Goal: Information Seeking & Learning: Learn about a topic

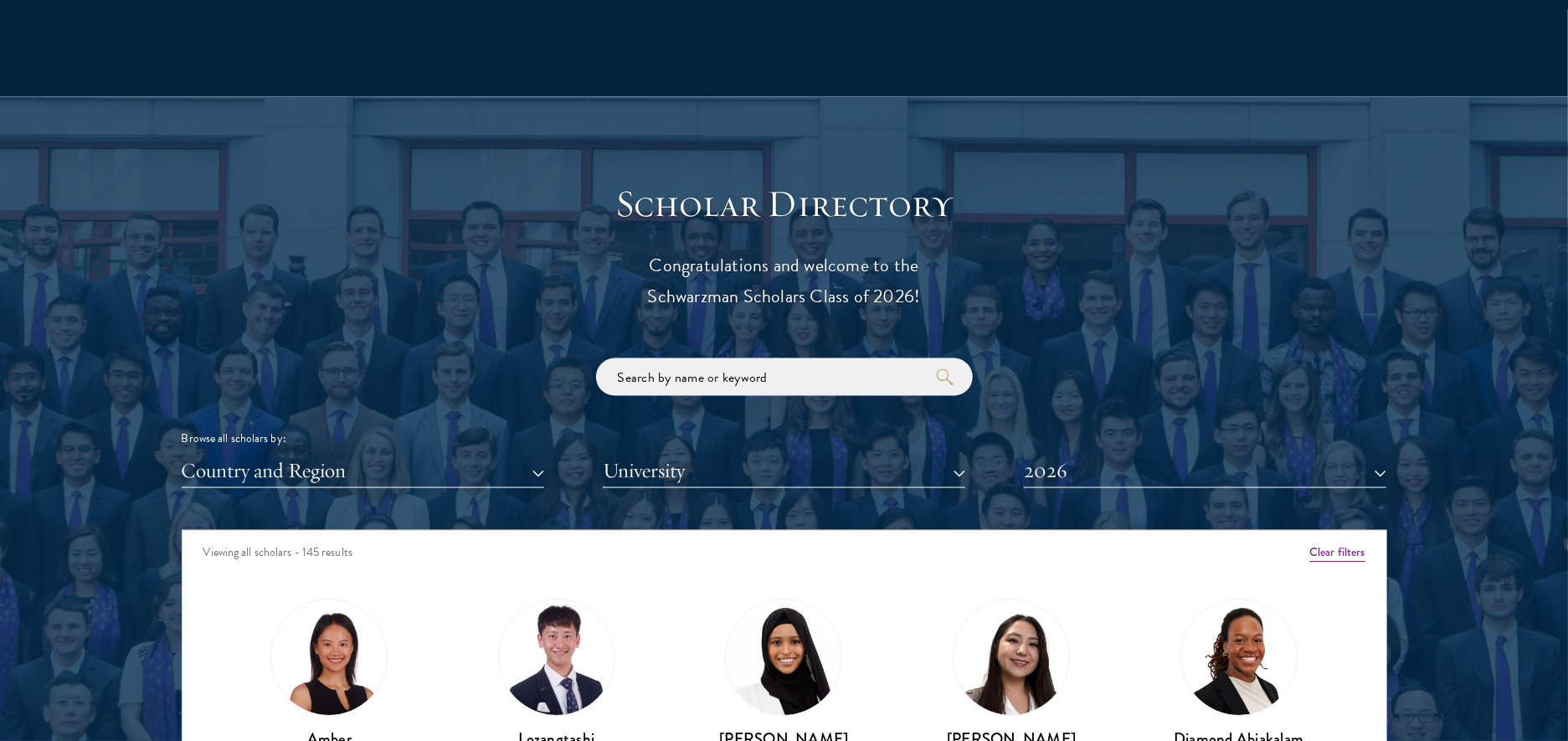
scroll to position [1695, 0]
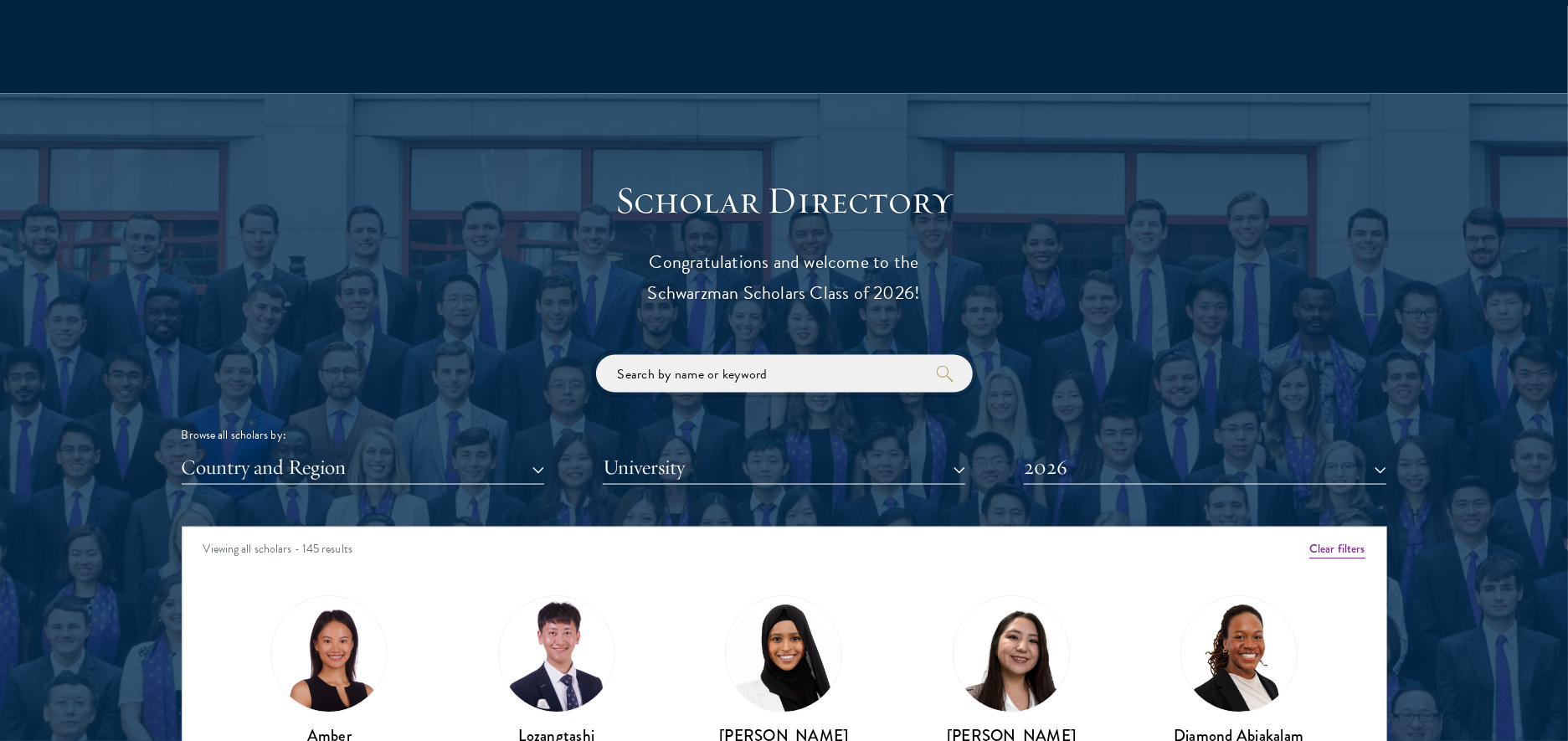
click at [689, 373] on input "search" at bounding box center [784, 373] width 377 height 38
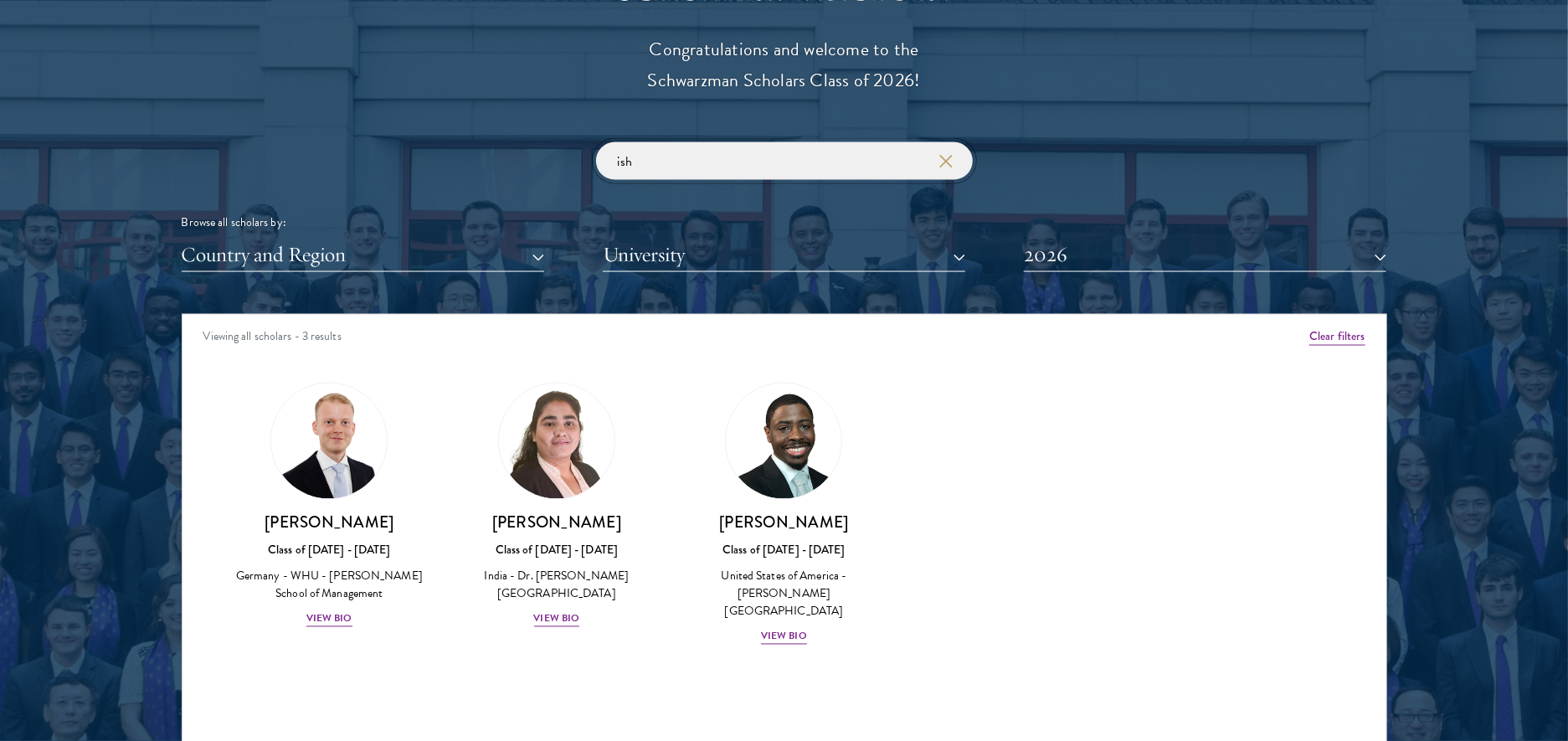
scroll to position [1943, 0]
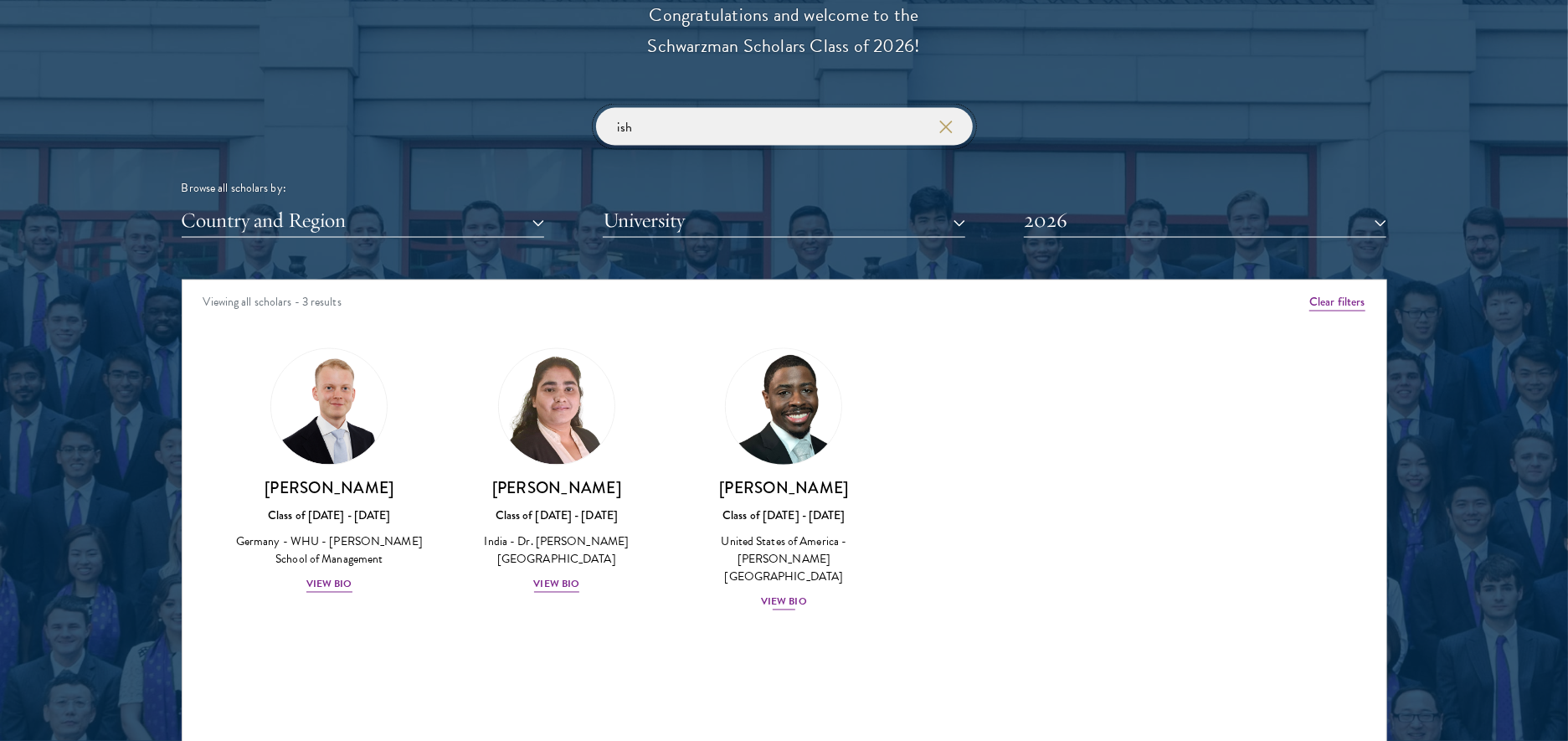
type input "ish"
click at [795, 521] on div "Class of [DATE] - [DATE]" at bounding box center [784, 516] width 194 height 18
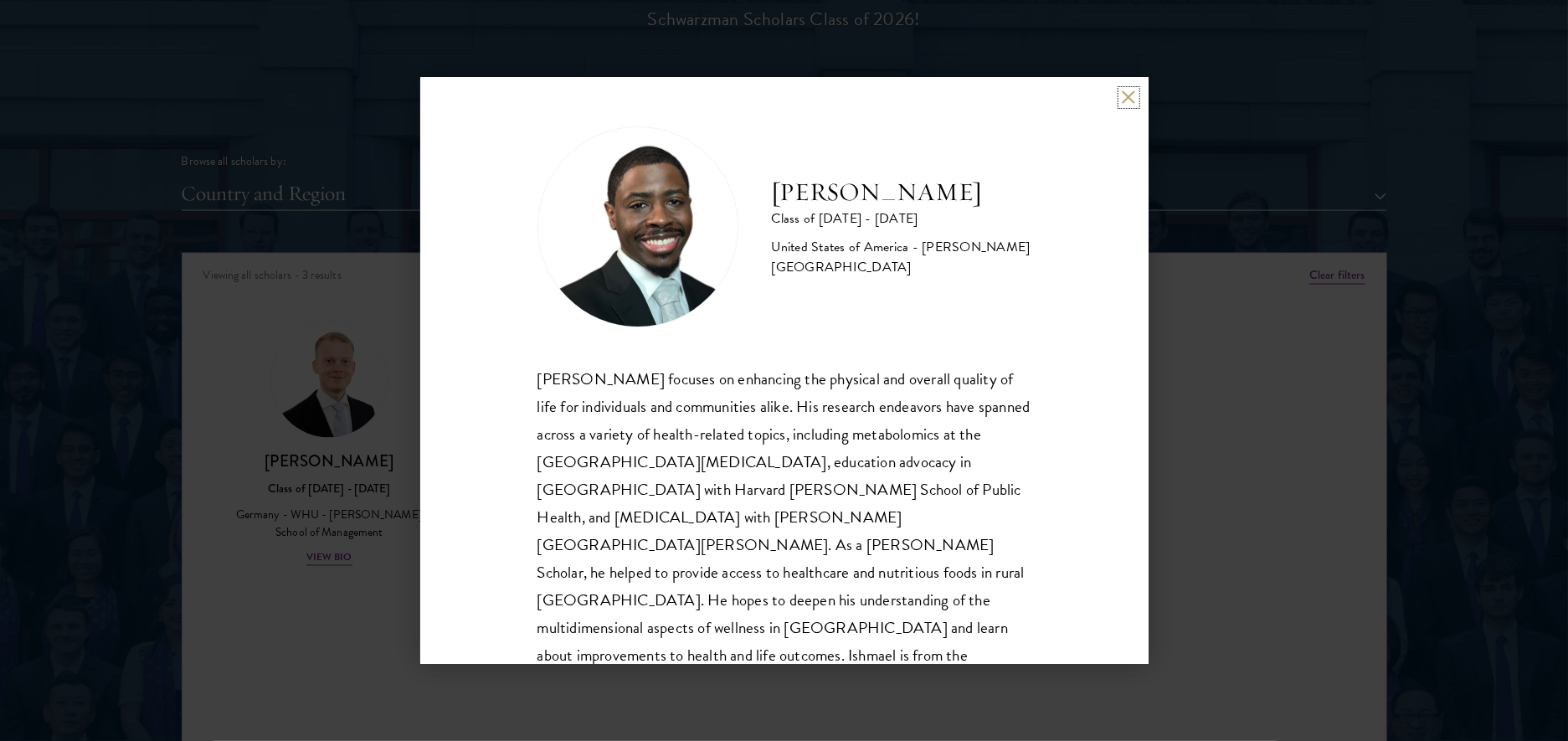
scroll to position [1975, 0]
click at [886, 432] on div "[PERSON_NAME] focuses on enhancing the physical and overall quality of life for…" at bounding box center [784, 531] width 494 height 332
copy div "metabolomics"
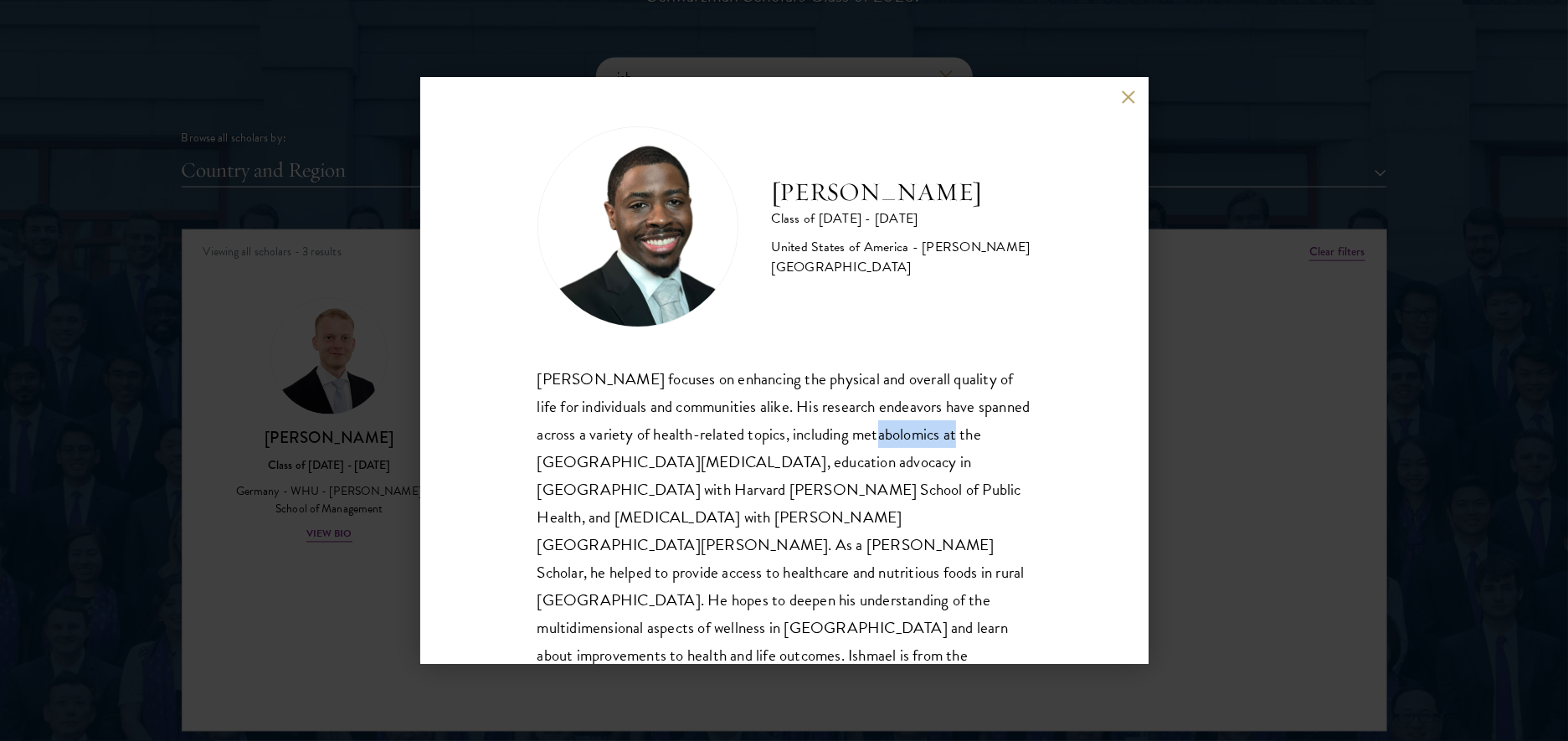
scroll to position [1995, 0]
copy div "metabolomics"
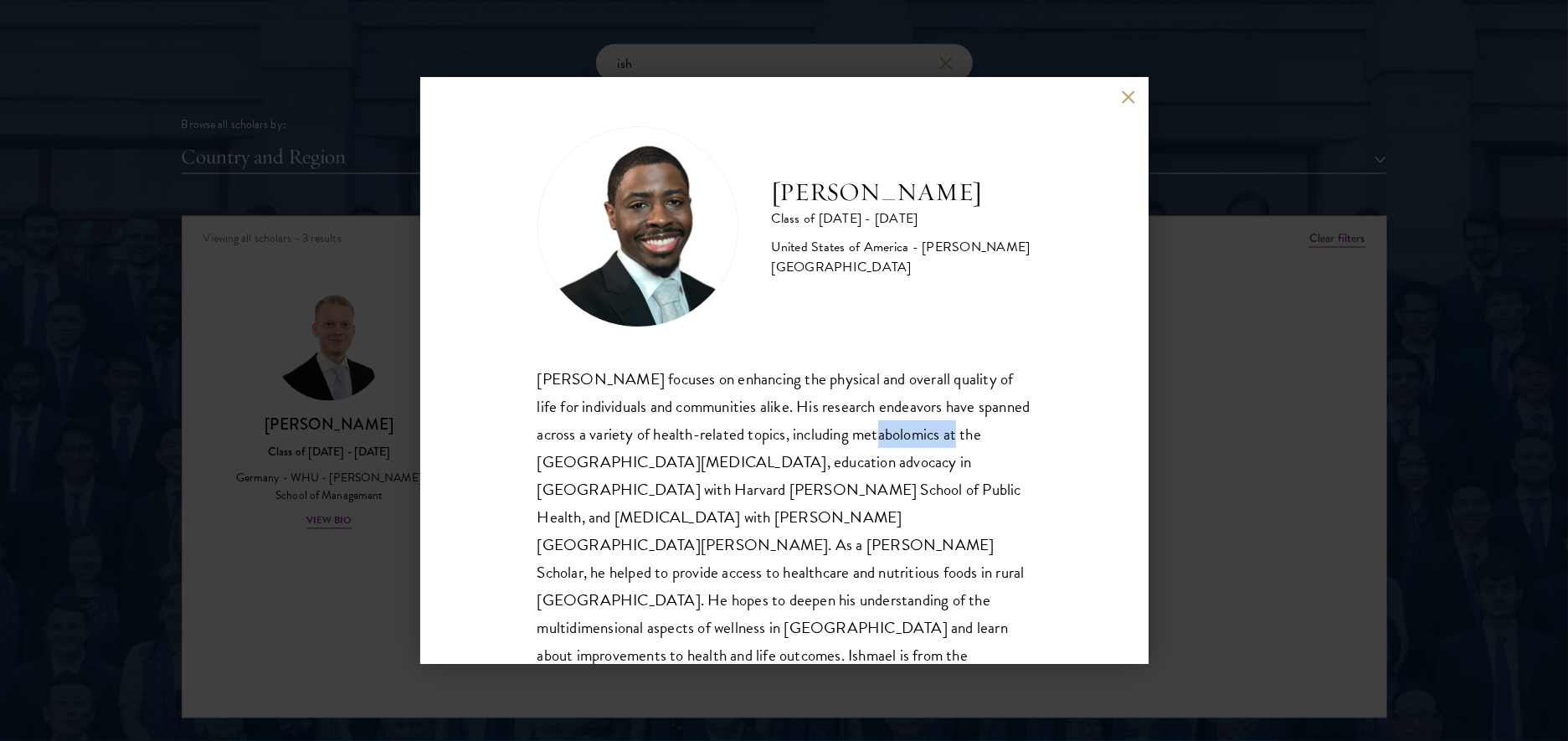
scroll to position [2008, 0]
click at [1128, 93] on button at bounding box center [1129, 97] width 15 height 15
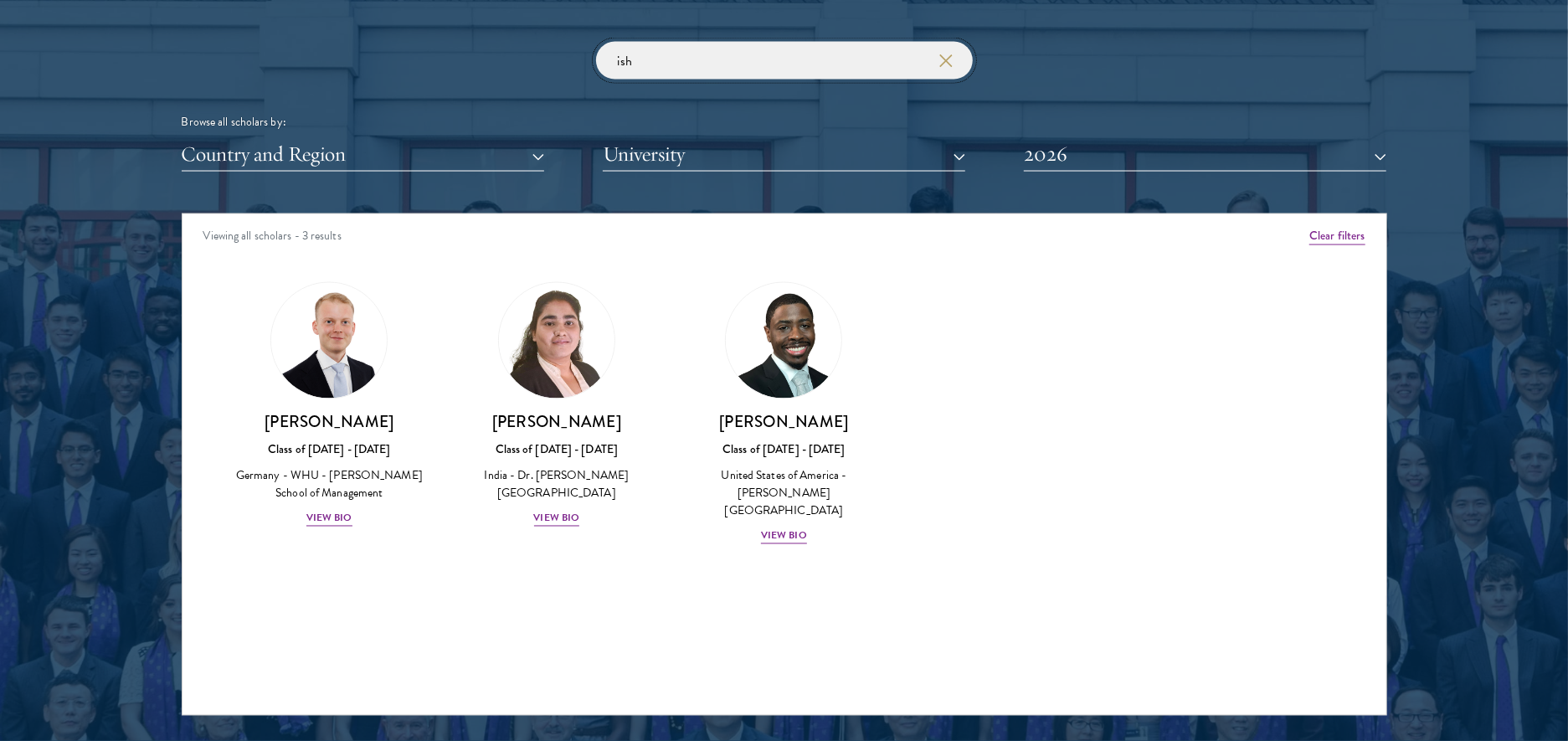
click at [770, 51] on input "ish" at bounding box center [784, 60] width 377 height 38
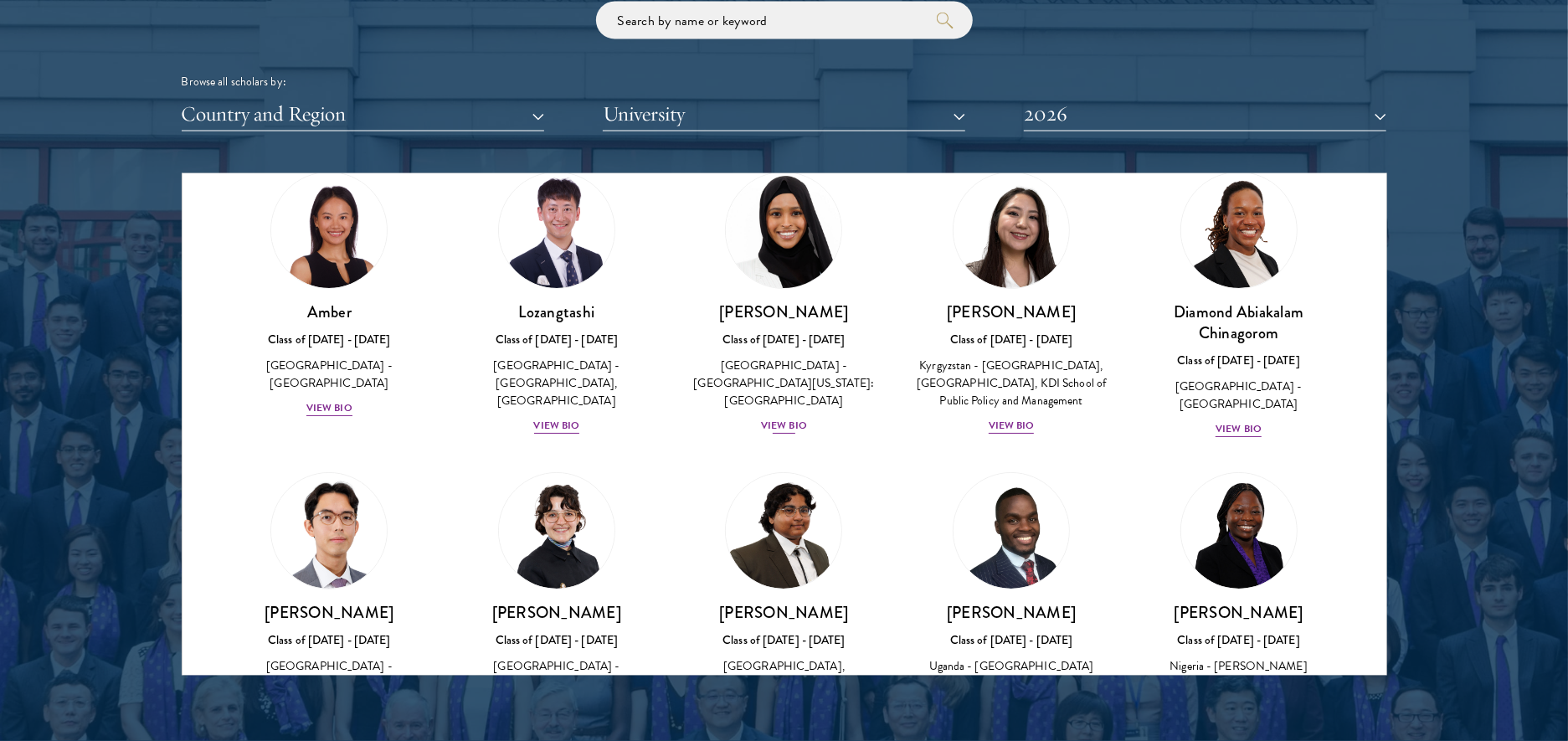
scroll to position [71, 0]
click at [789, 247] on img at bounding box center [784, 229] width 128 height 128
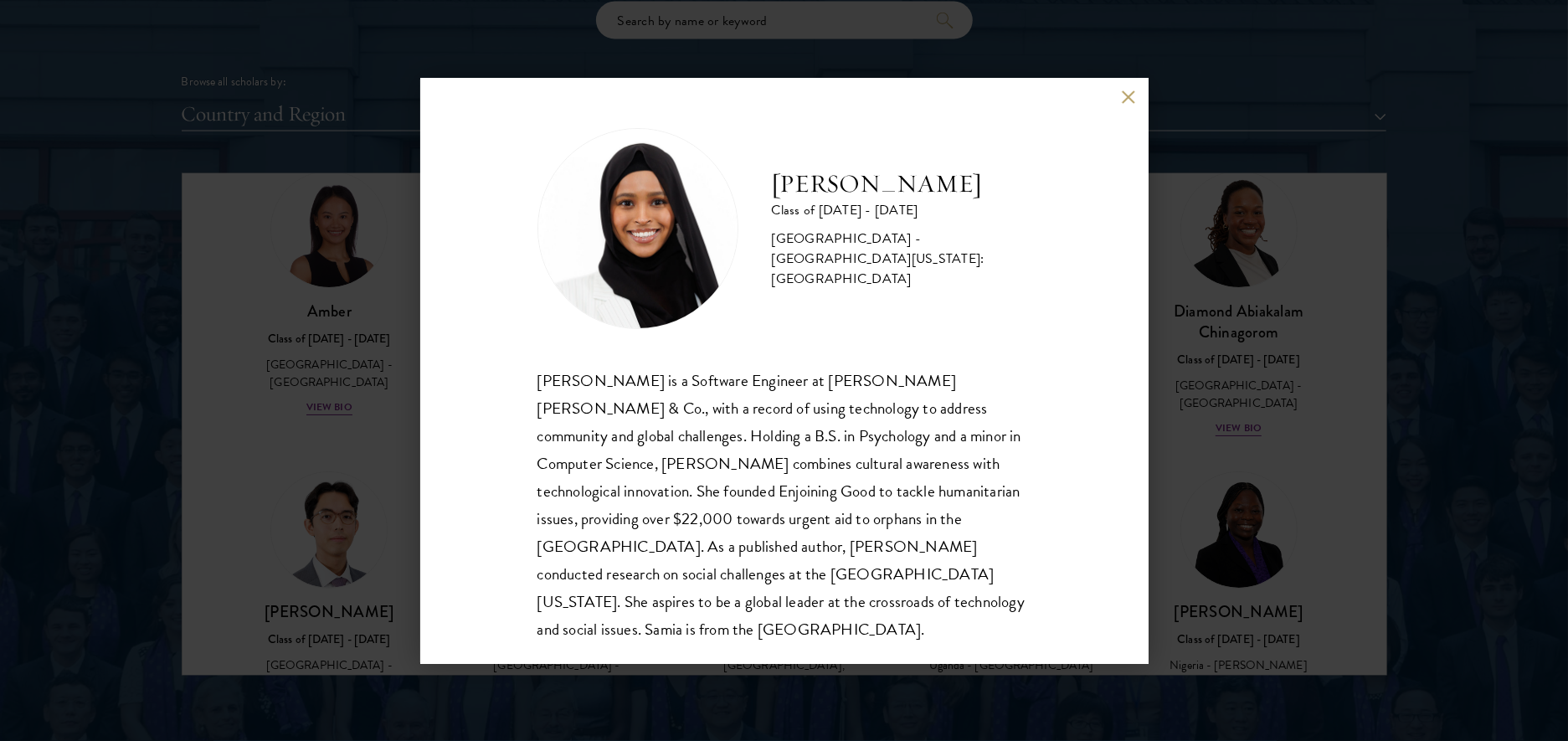
click at [1128, 94] on button at bounding box center [1129, 97] width 15 height 15
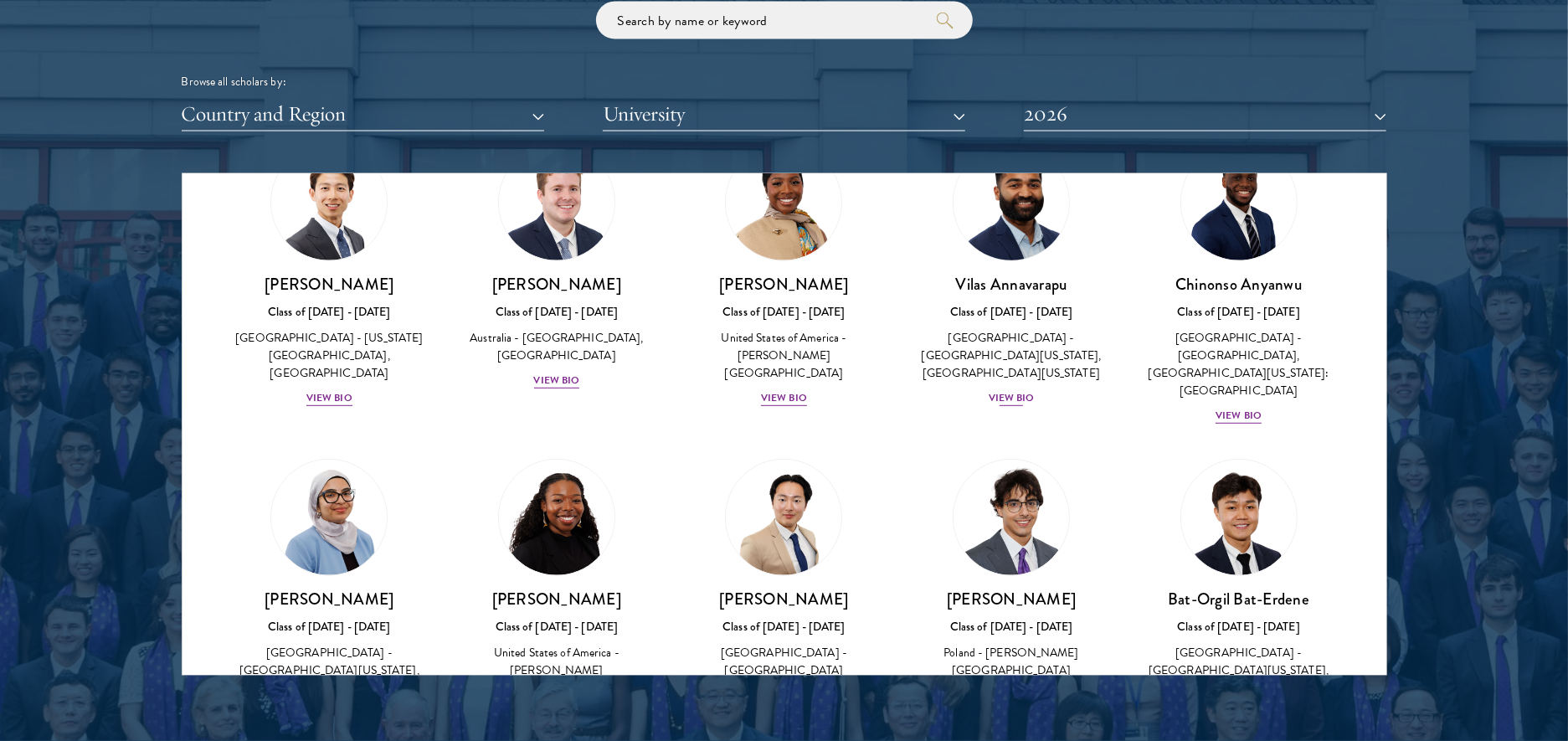
scroll to position [686, 0]
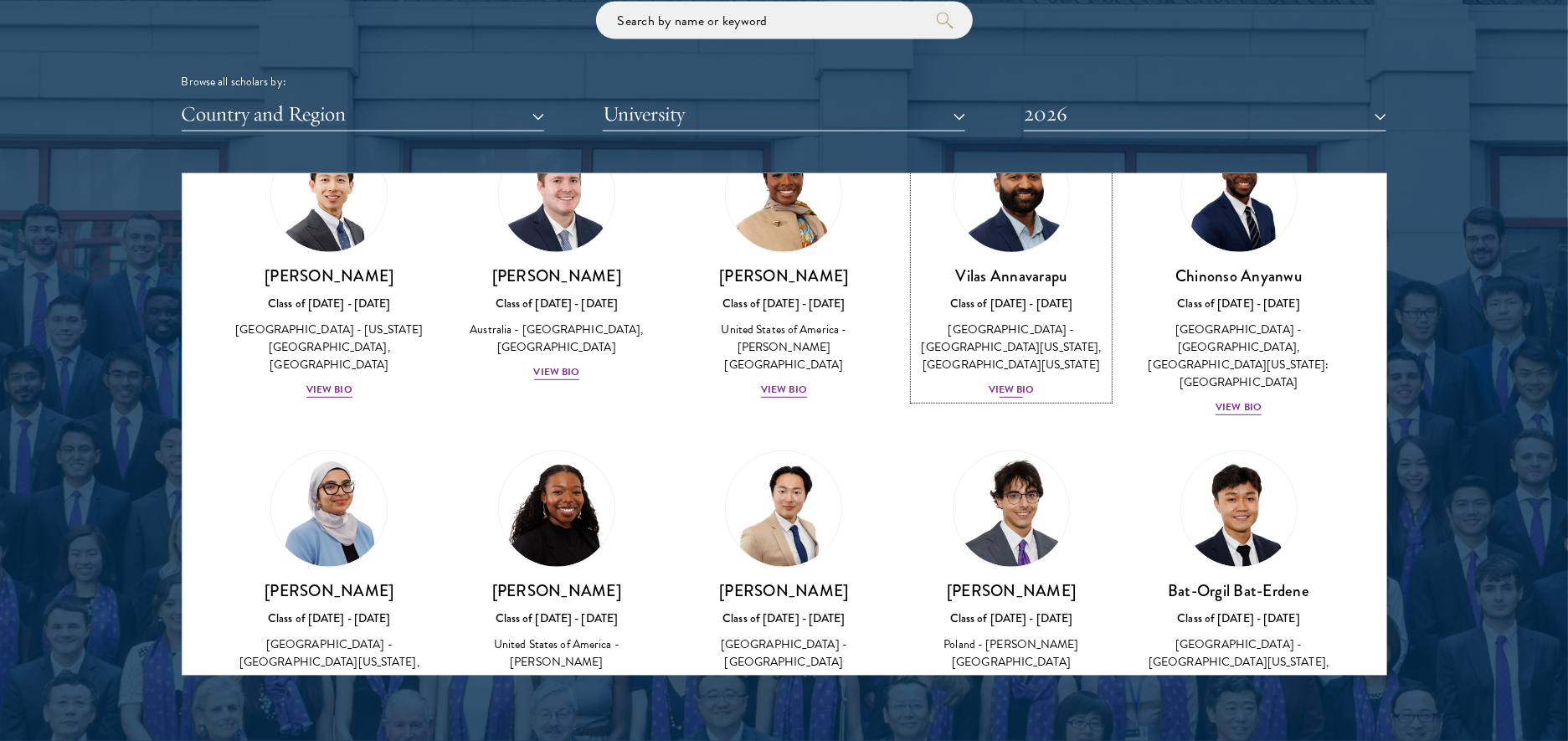
click at [1038, 352] on div "[GEOGRAPHIC_DATA] - [GEOGRAPHIC_DATA][US_STATE], [GEOGRAPHIC_DATA][US_STATE]" at bounding box center [1010, 347] width 194 height 53
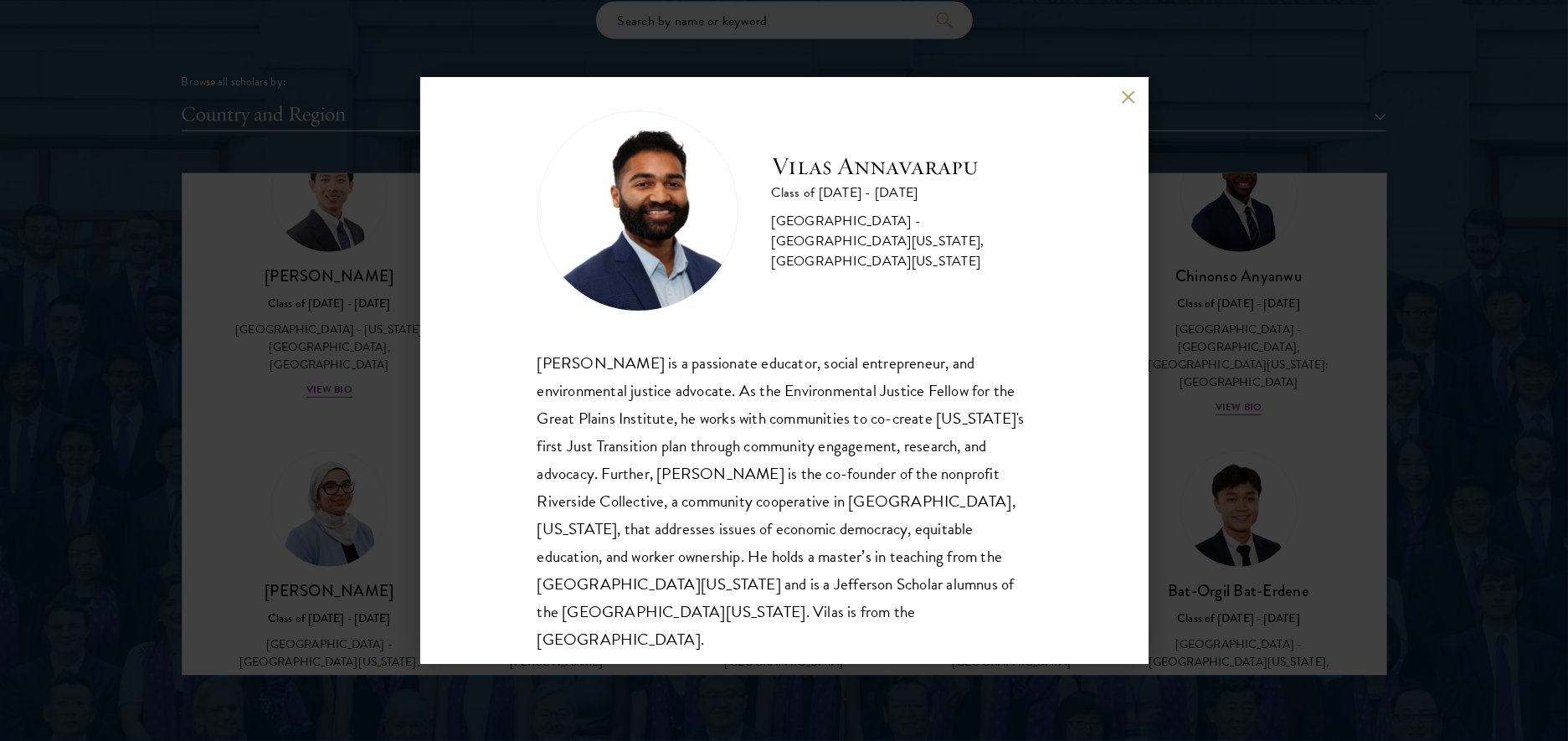
scroll to position [29, 0]
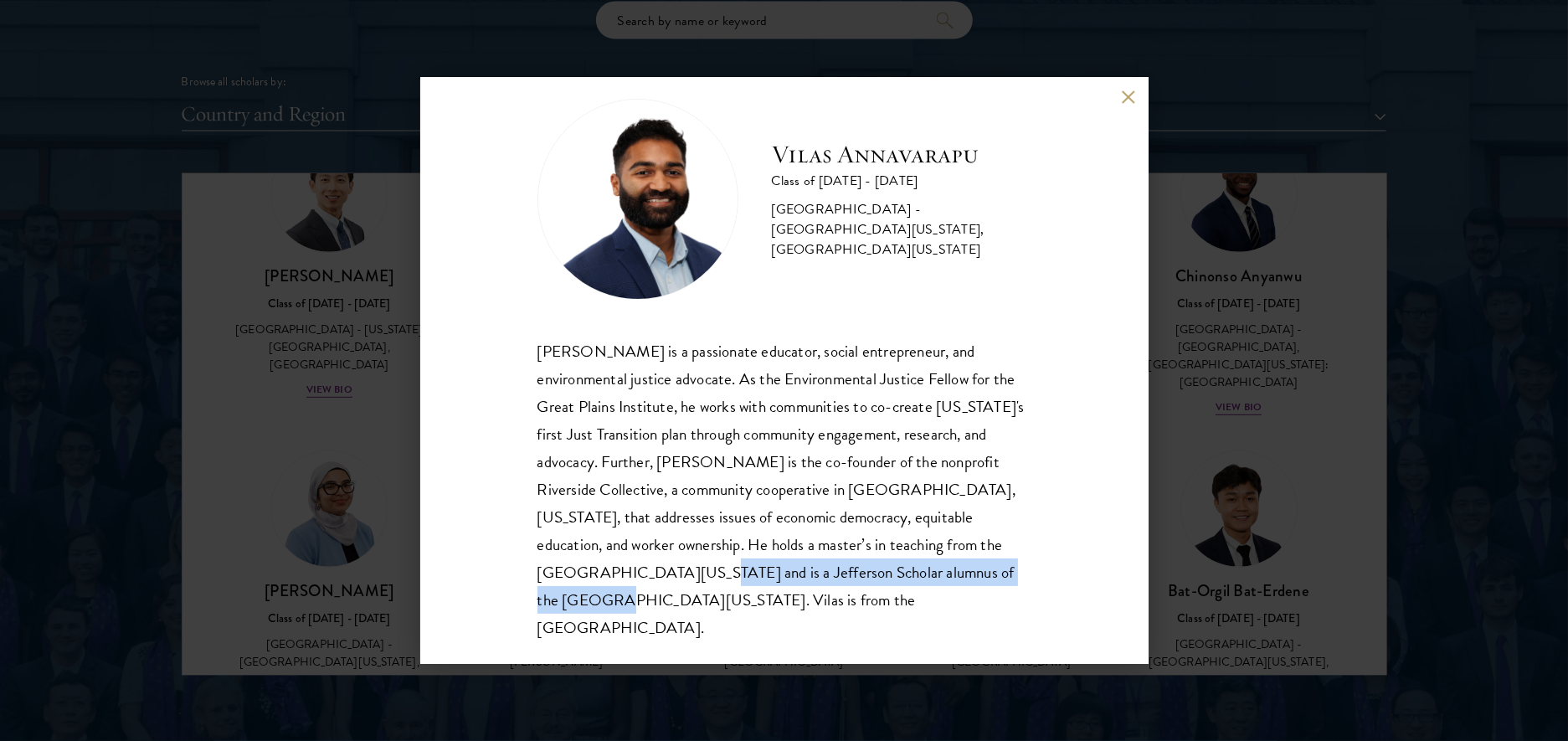
drag, startPoint x: 534, startPoint y: 573, endPoint x: 884, endPoint y: 572, distance: 350.0
click at [884, 572] on div "[PERSON_NAME] Class of [DATE] - [DATE] [GEOGRAPHIC_DATA] - [GEOGRAPHIC_DATA][US…" at bounding box center [784, 371] width 728 height 586
copy div "Jefferson Scholar alumnus of the [GEOGRAPHIC_DATA][US_STATE]"
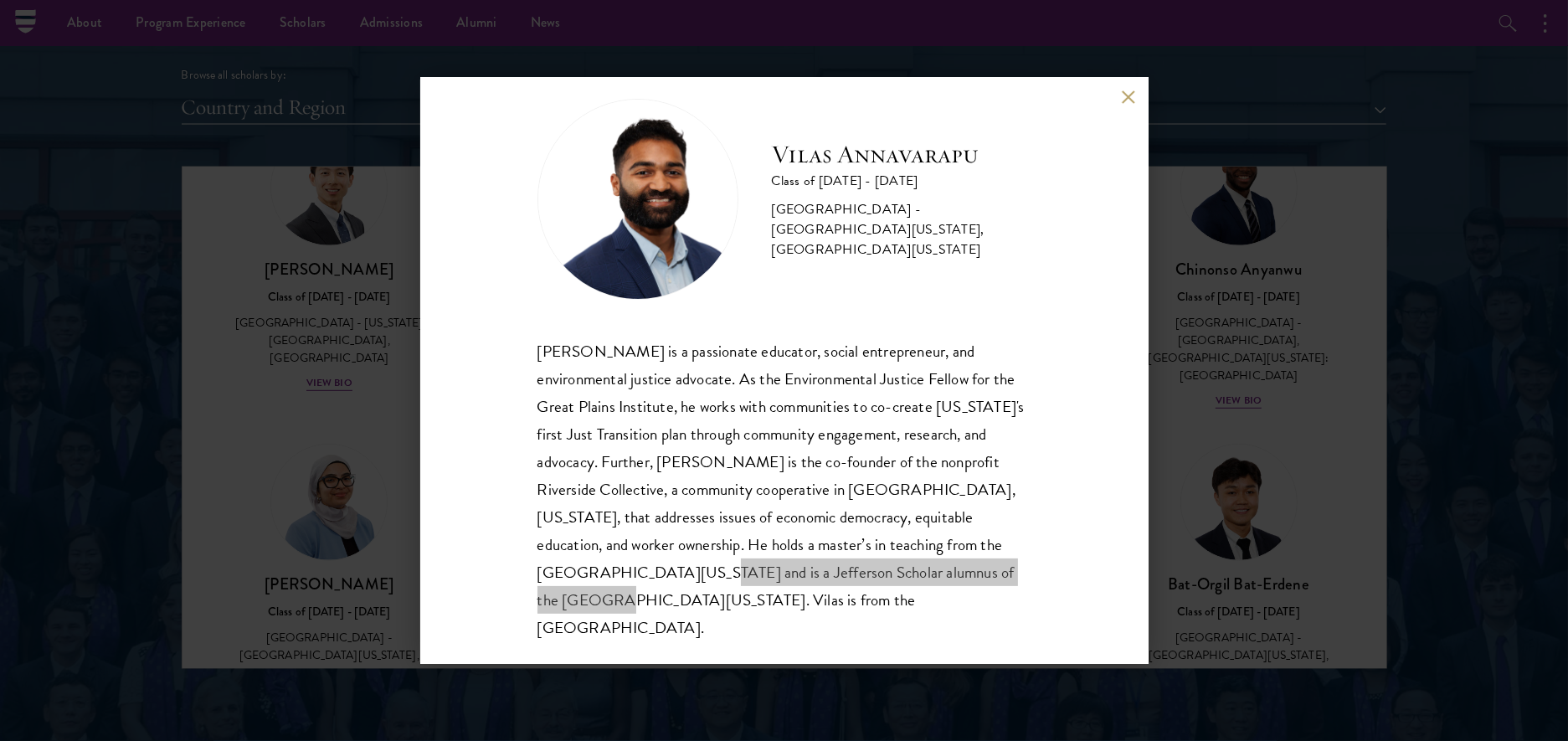
scroll to position [1990, 0]
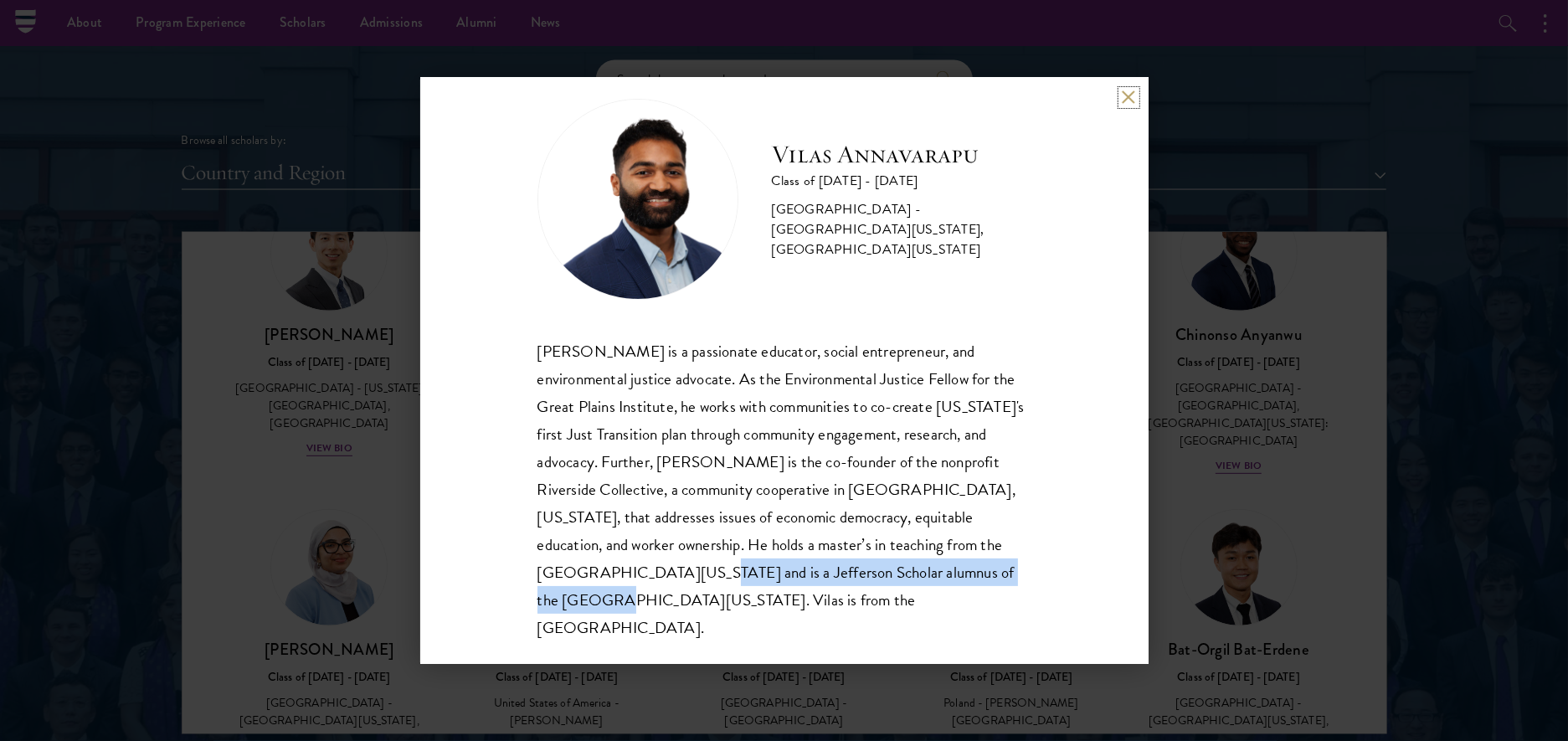
click at [1133, 95] on button at bounding box center [1129, 97] width 15 height 15
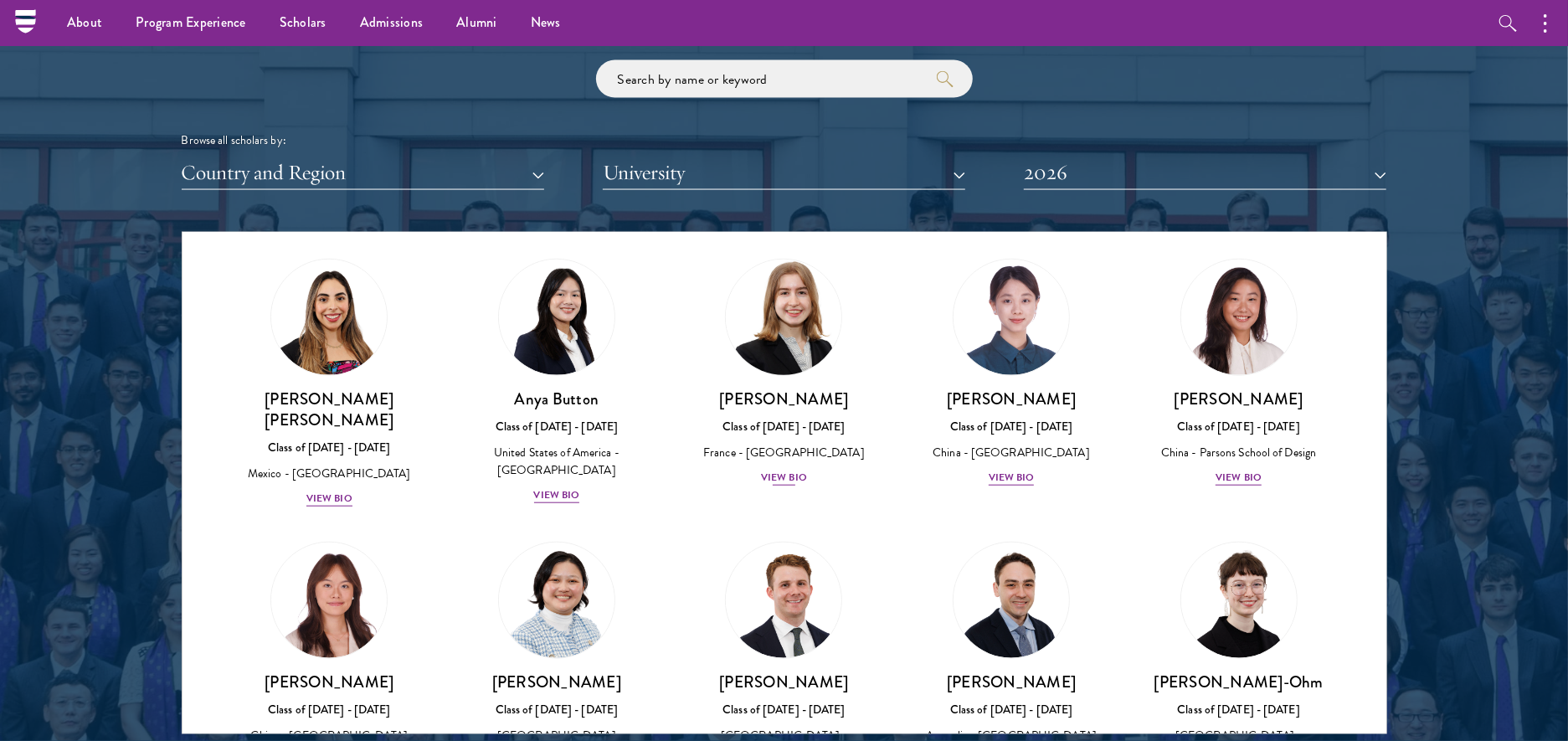
scroll to position [1241, 0]
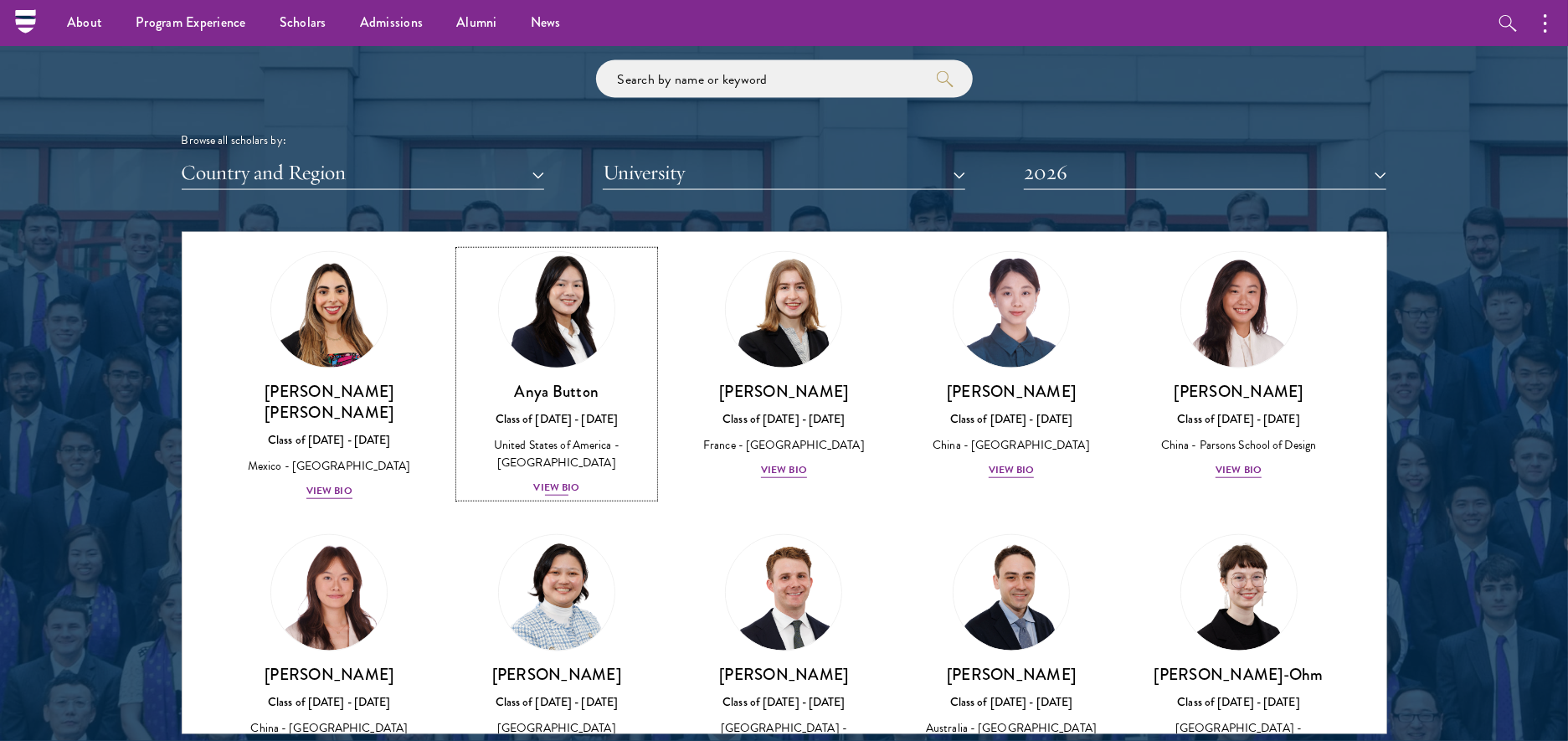
click at [558, 330] on img at bounding box center [556, 310] width 128 height 128
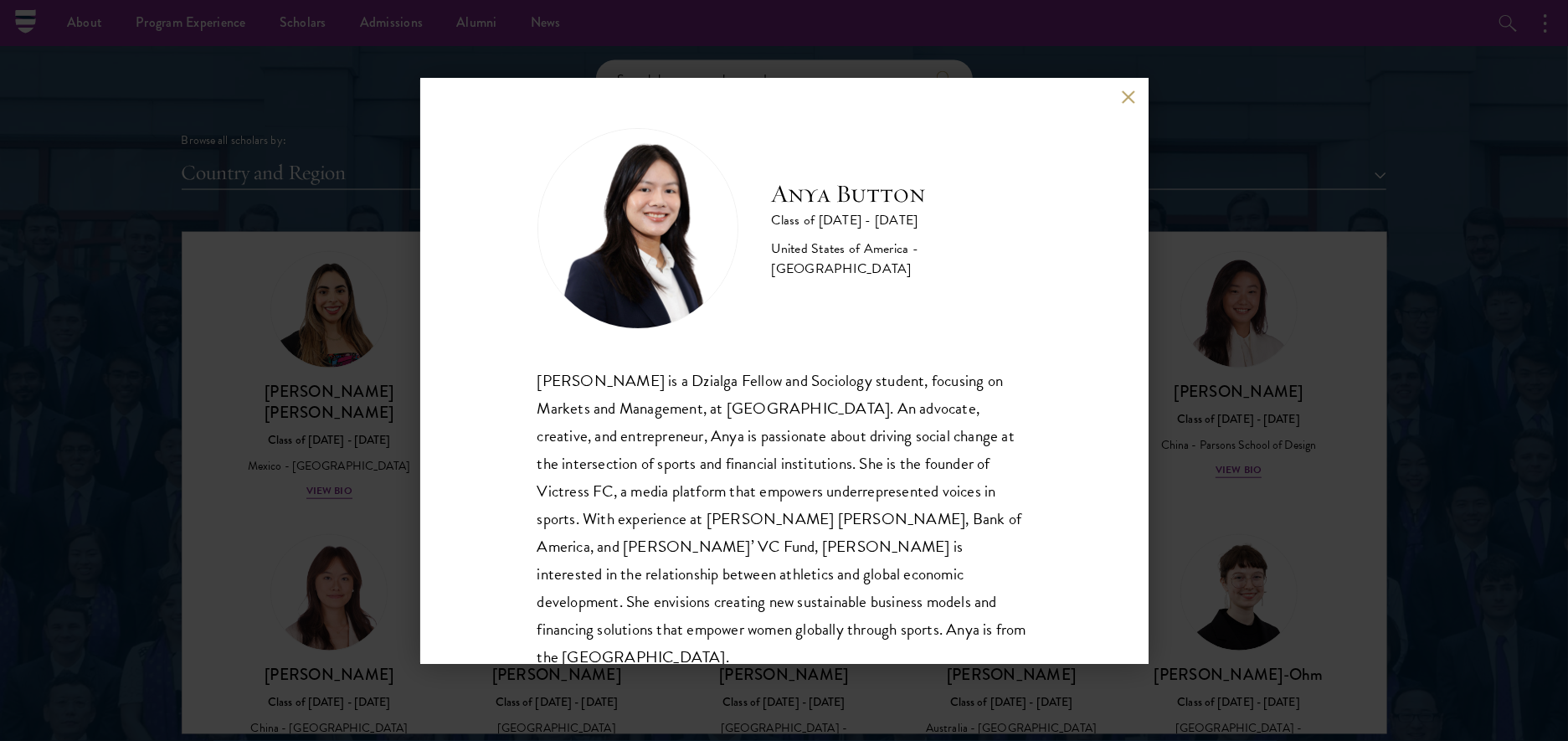
scroll to position [2, 0]
click at [1128, 95] on button at bounding box center [1129, 97] width 15 height 15
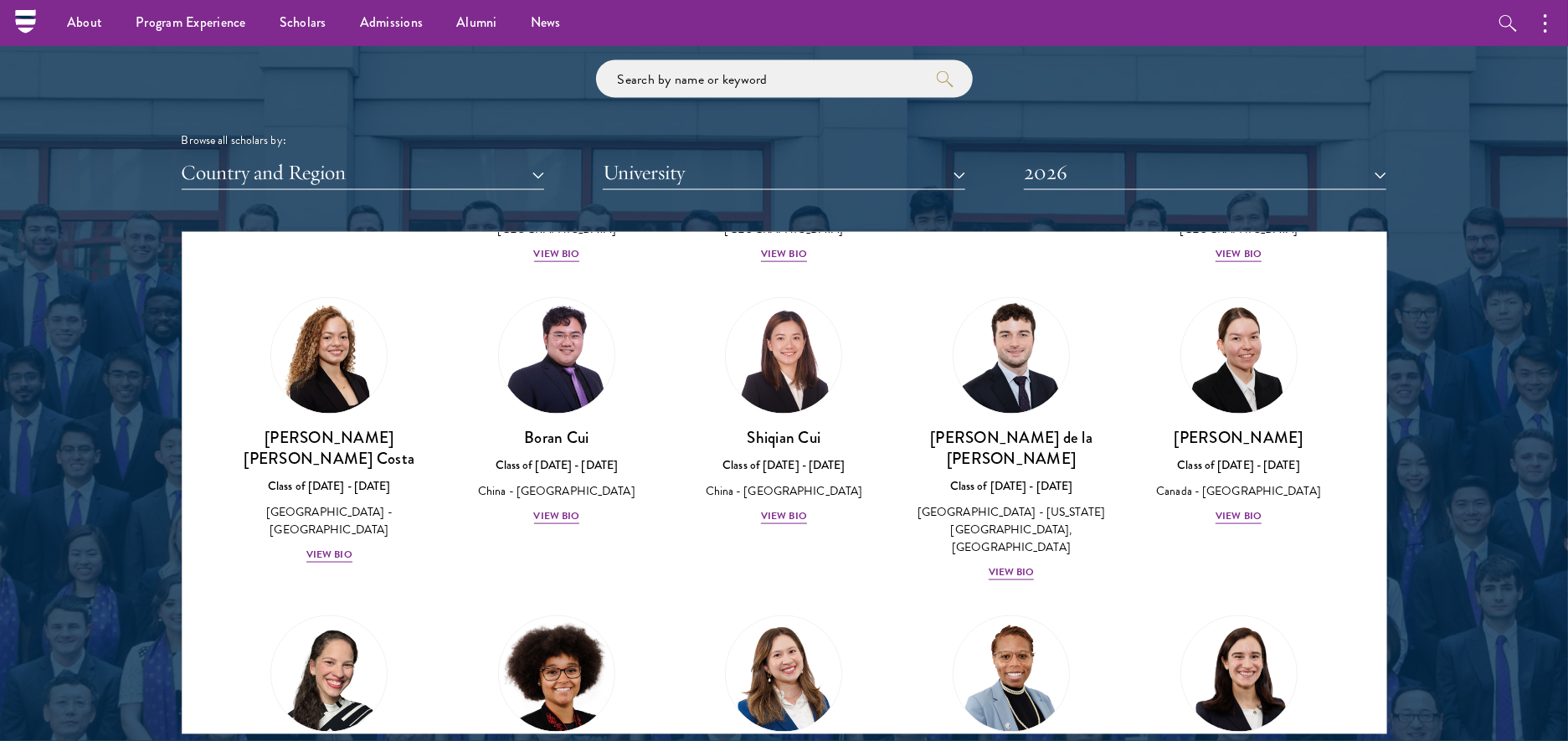
scroll to position [1784, 0]
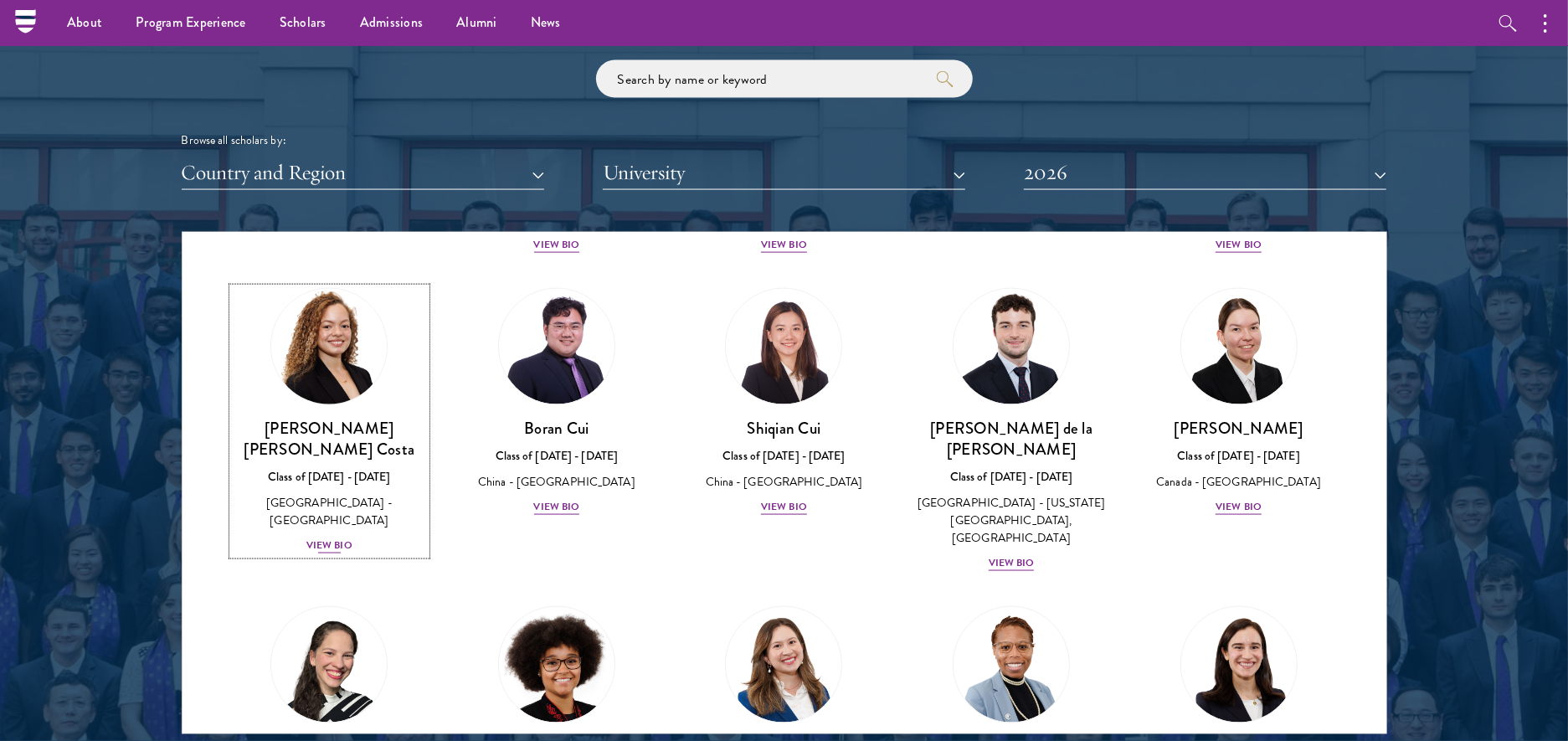
click at [354, 331] on img at bounding box center [328, 346] width 128 height 128
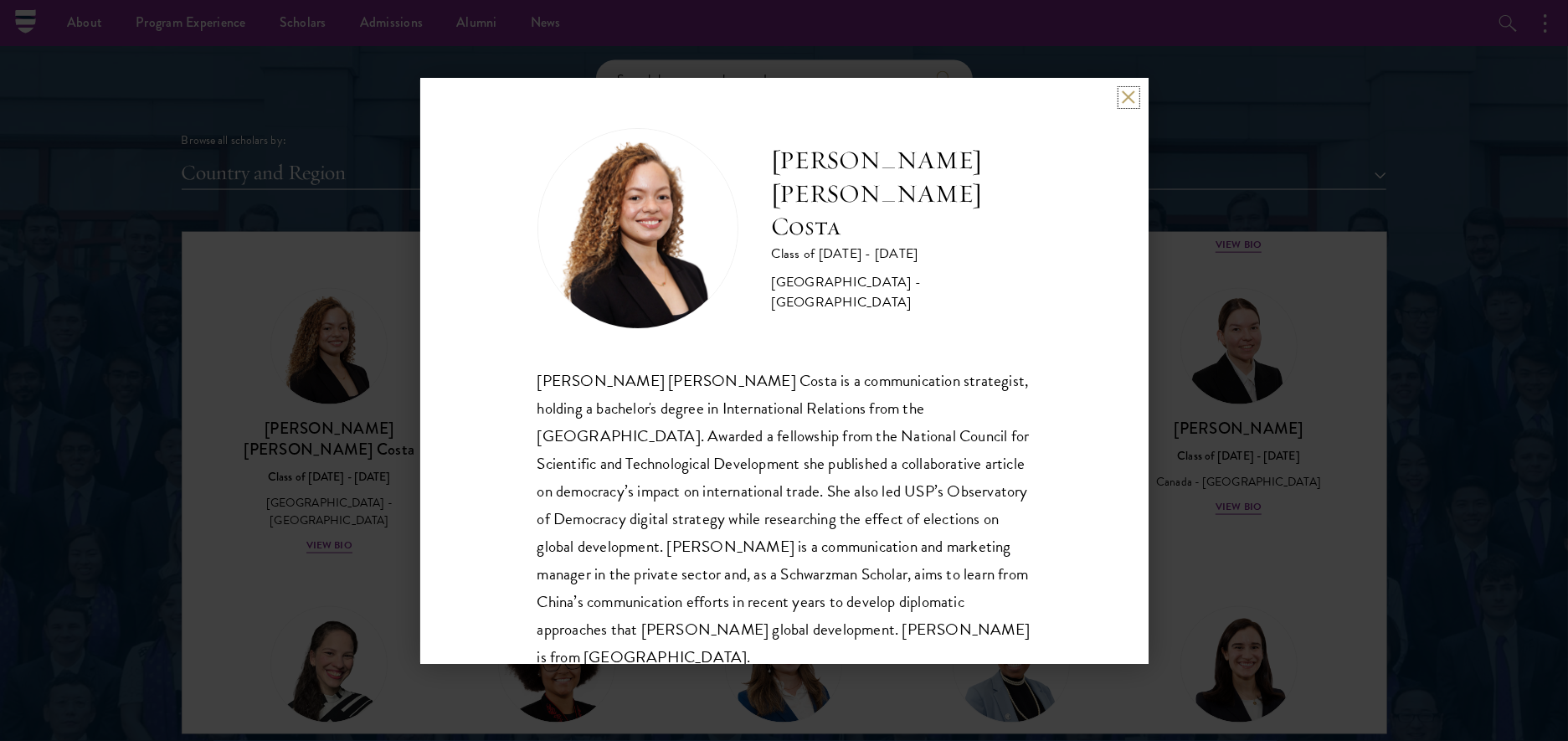
click at [1130, 93] on button at bounding box center [1129, 97] width 15 height 15
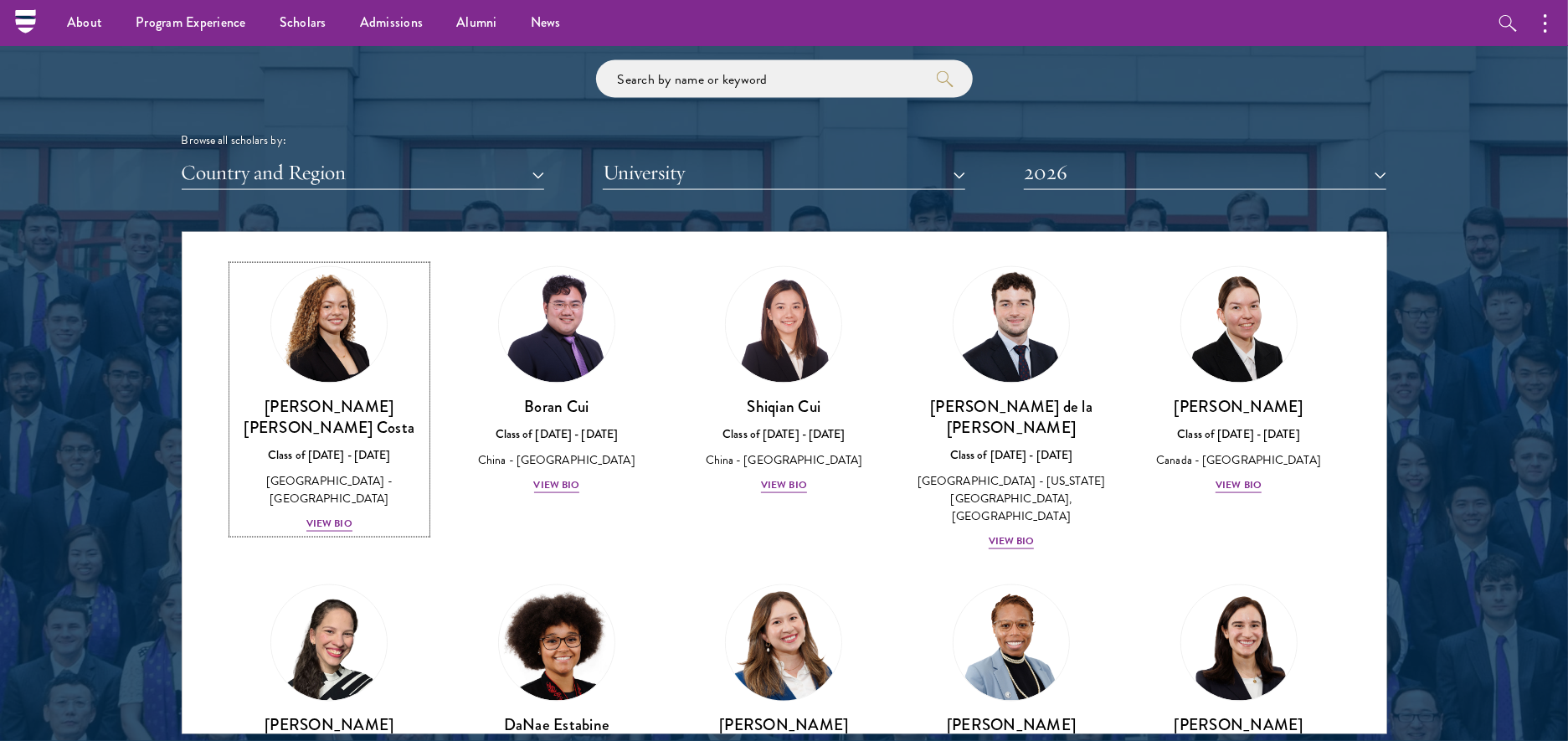
scroll to position [1802, 0]
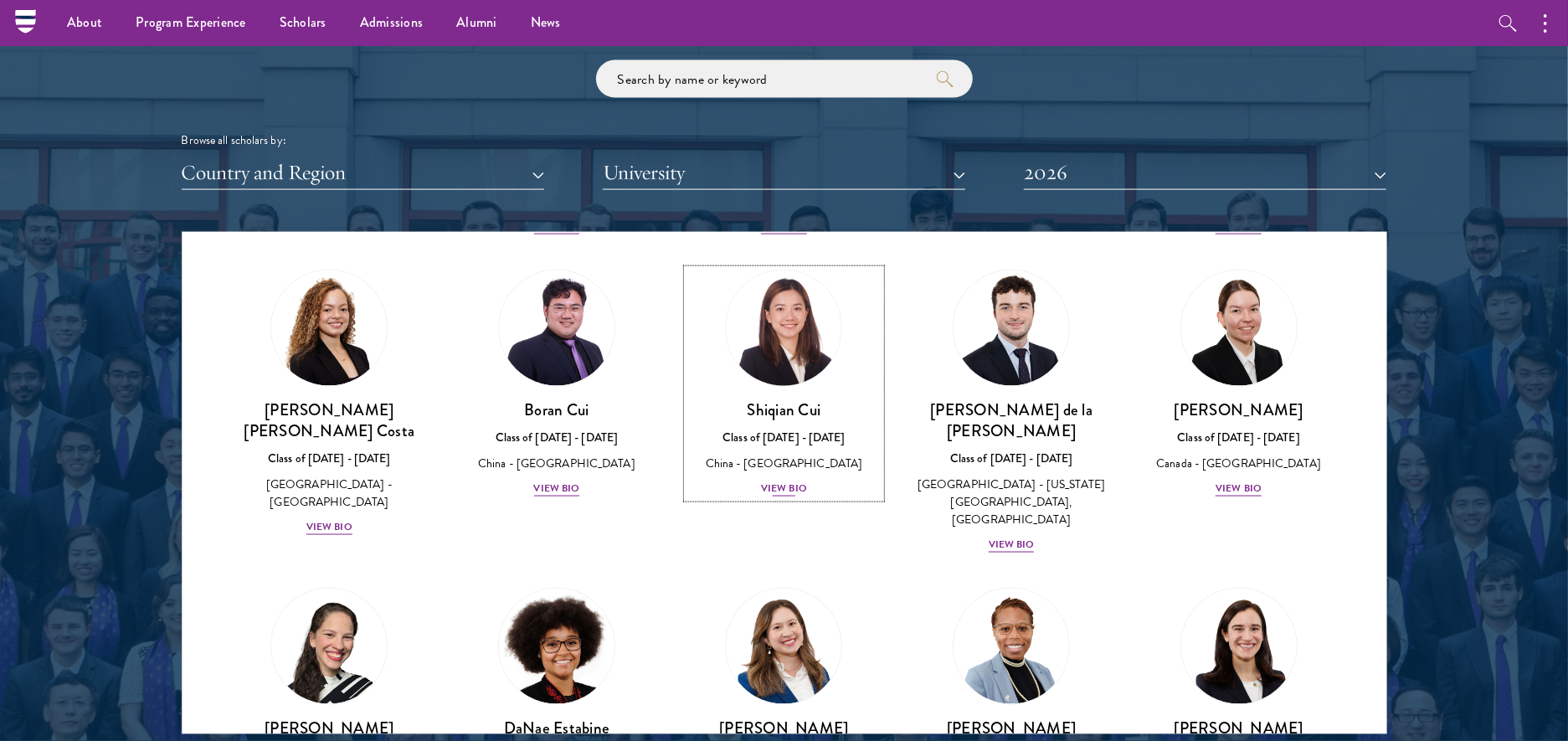
click at [810, 399] on h3 "Shiqian Cui" at bounding box center [784, 409] width 194 height 20
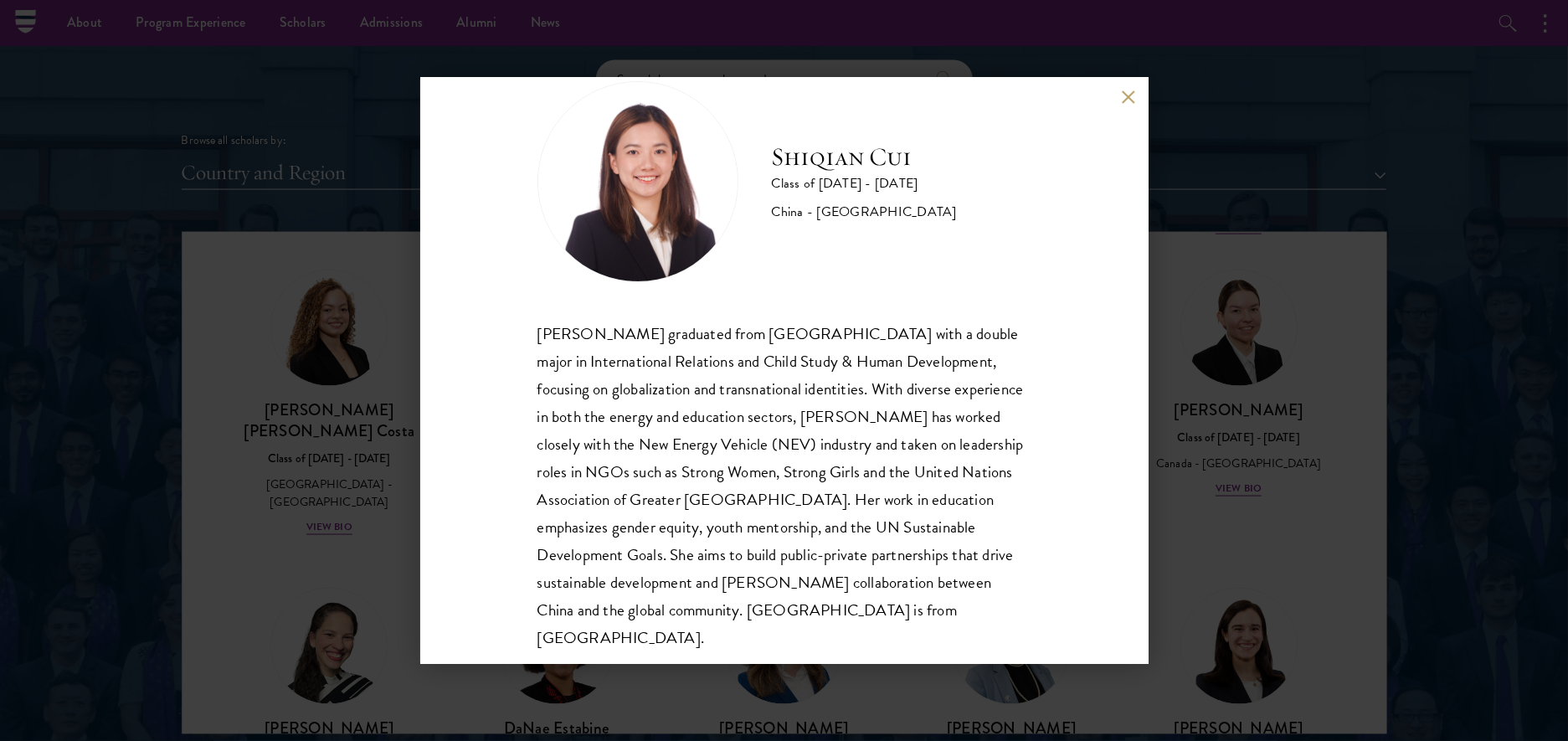
scroll to position [49, 0]
click at [1128, 92] on button at bounding box center [1129, 97] width 15 height 15
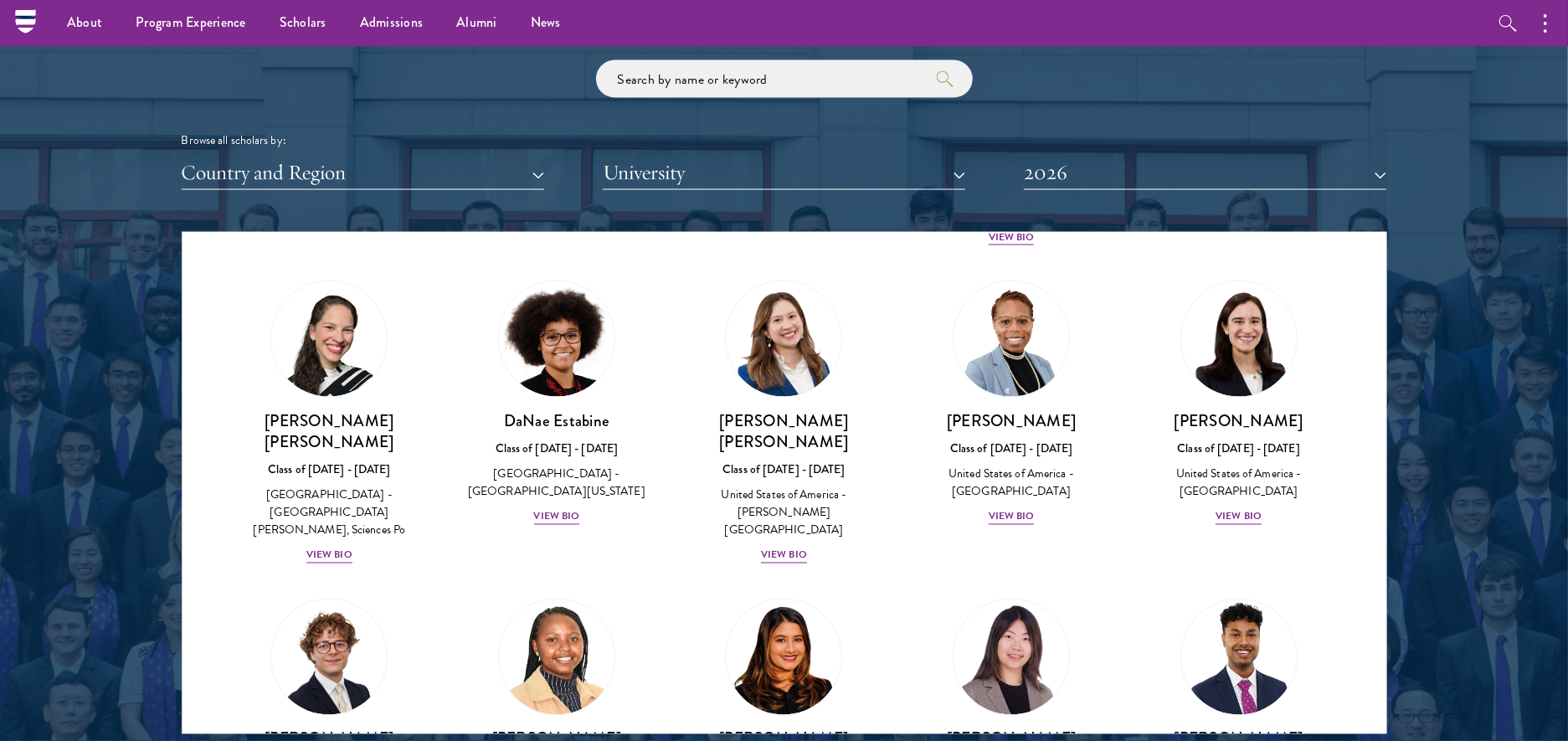
scroll to position [2073, 0]
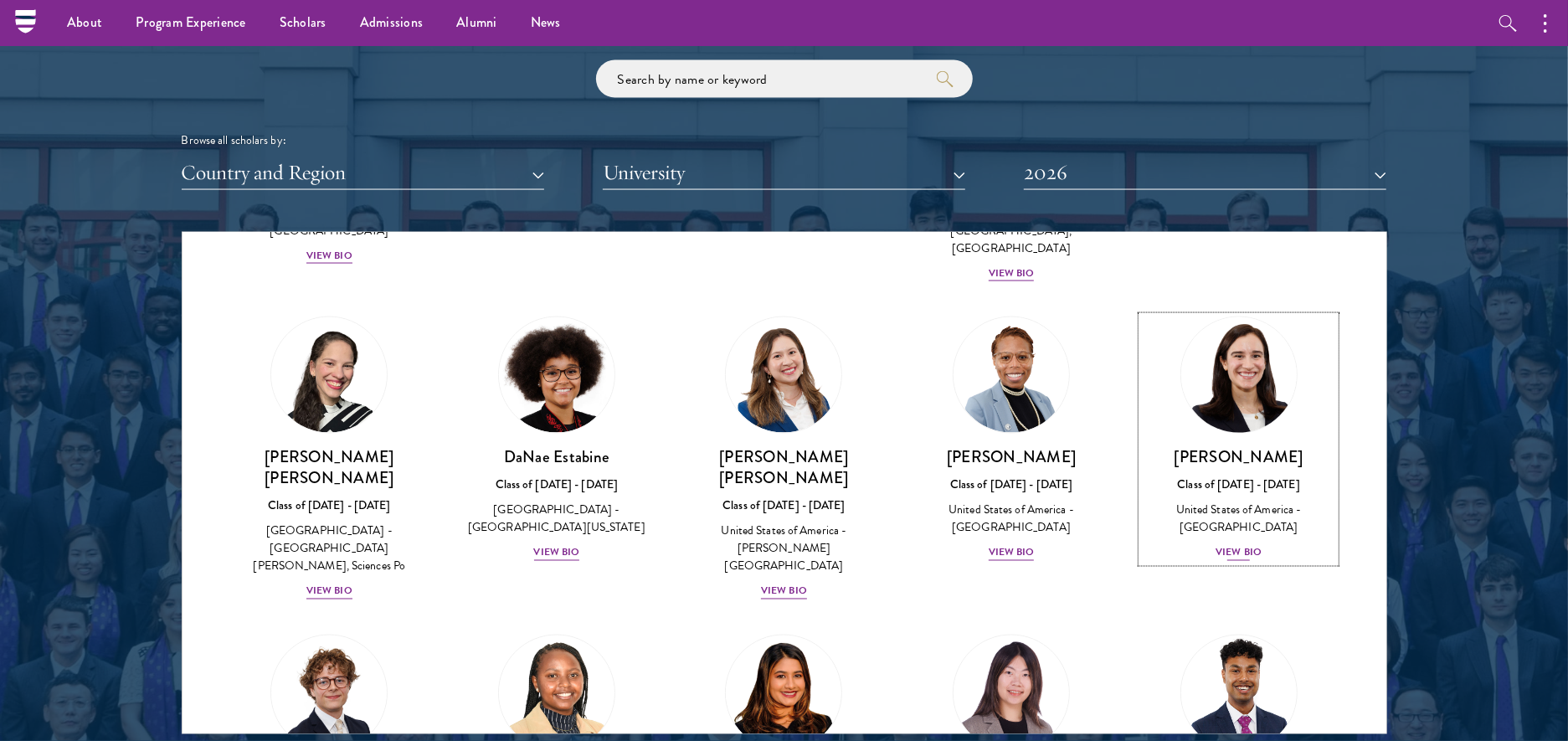
click at [1267, 446] on div "[PERSON_NAME] Class of [DATE] - [DATE] [GEOGRAPHIC_DATA] - [GEOGRAPHIC_DATA] Vi…" at bounding box center [1238, 503] width 194 height 116
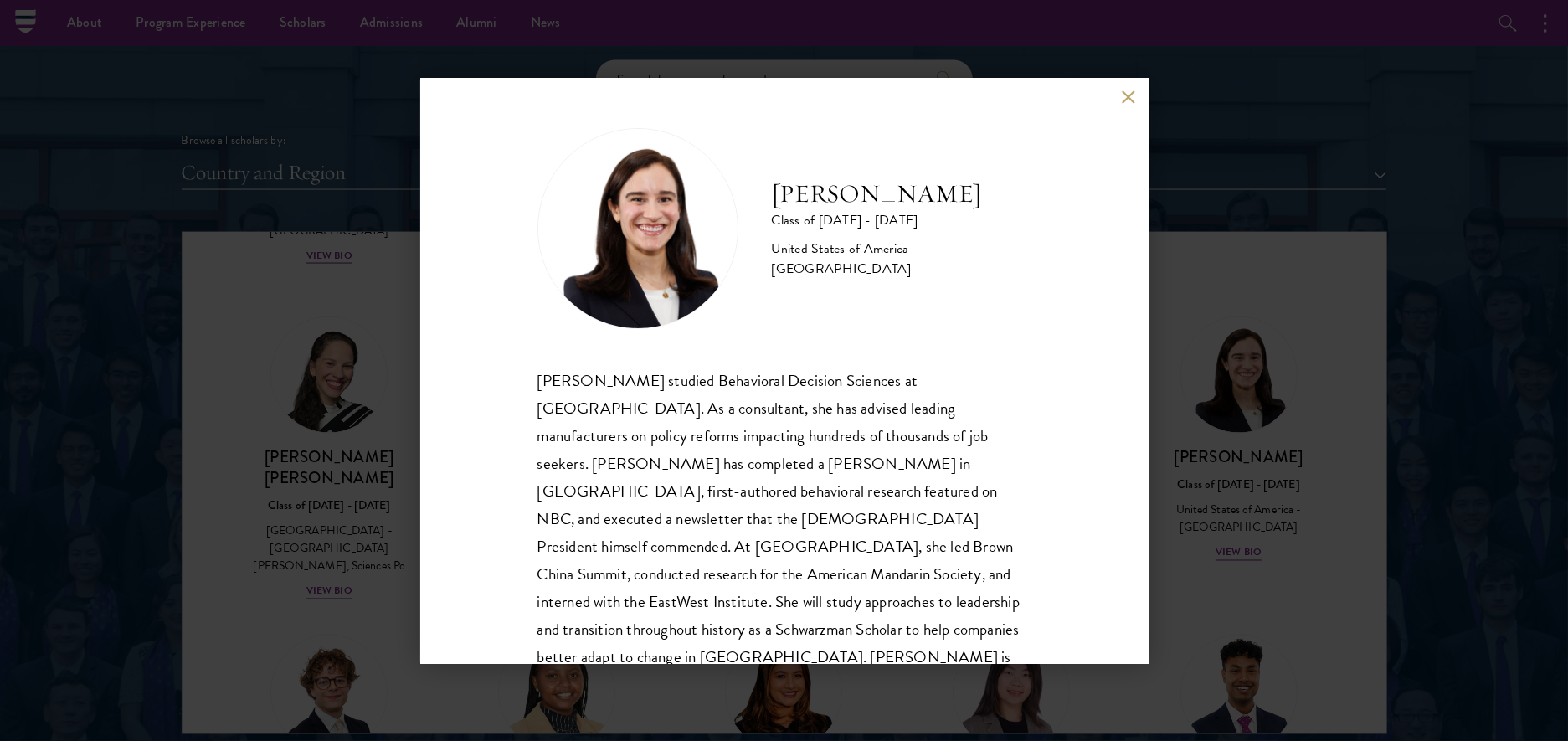
scroll to position [2, 0]
drag, startPoint x: 1128, startPoint y: 93, endPoint x: 1105, endPoint y: 156, distance: 67.1
click at [1105, 156] on div "[PERSON_NAME] Class of [DATE] - [DATE] [GEOGRAPHIC_DATA] - [GEOGRAPHIC_DATA] [P…" at bounding box center [784, 371] width 728 height 586
click at [1127, 92] on button at bounding box center [1129, 97] width 15 height 15
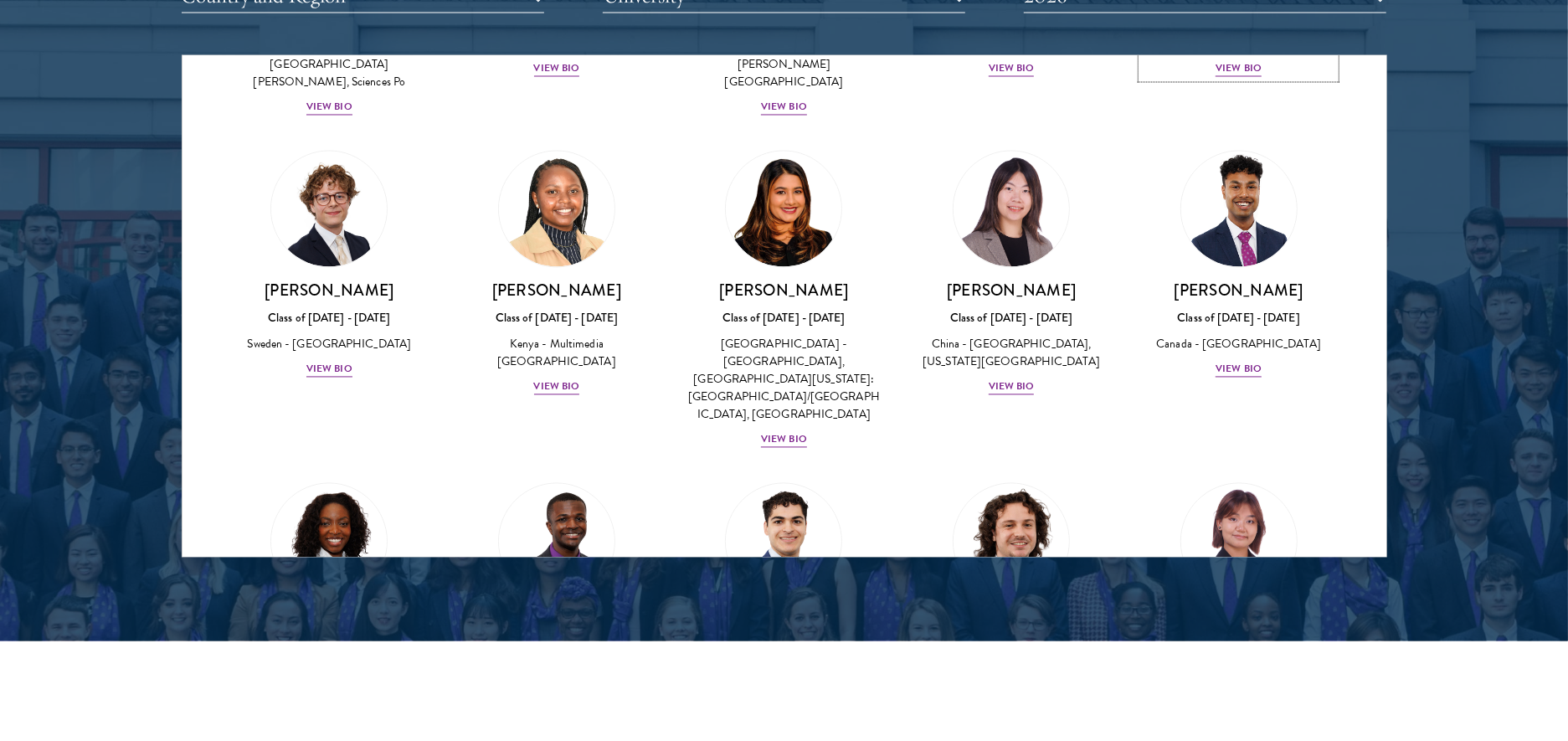
scroll to position [2383, 0]
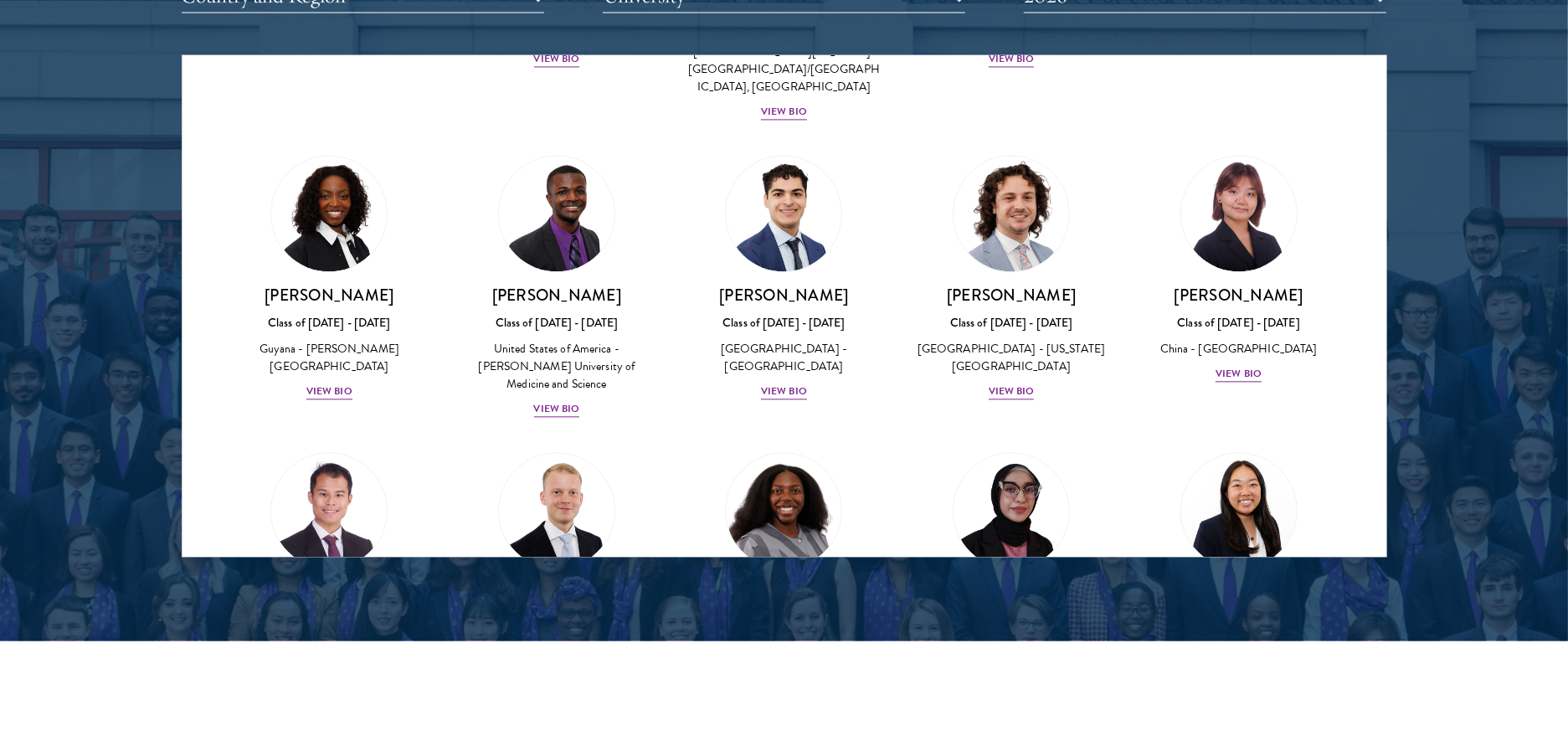
scroll to position [2683, 0]
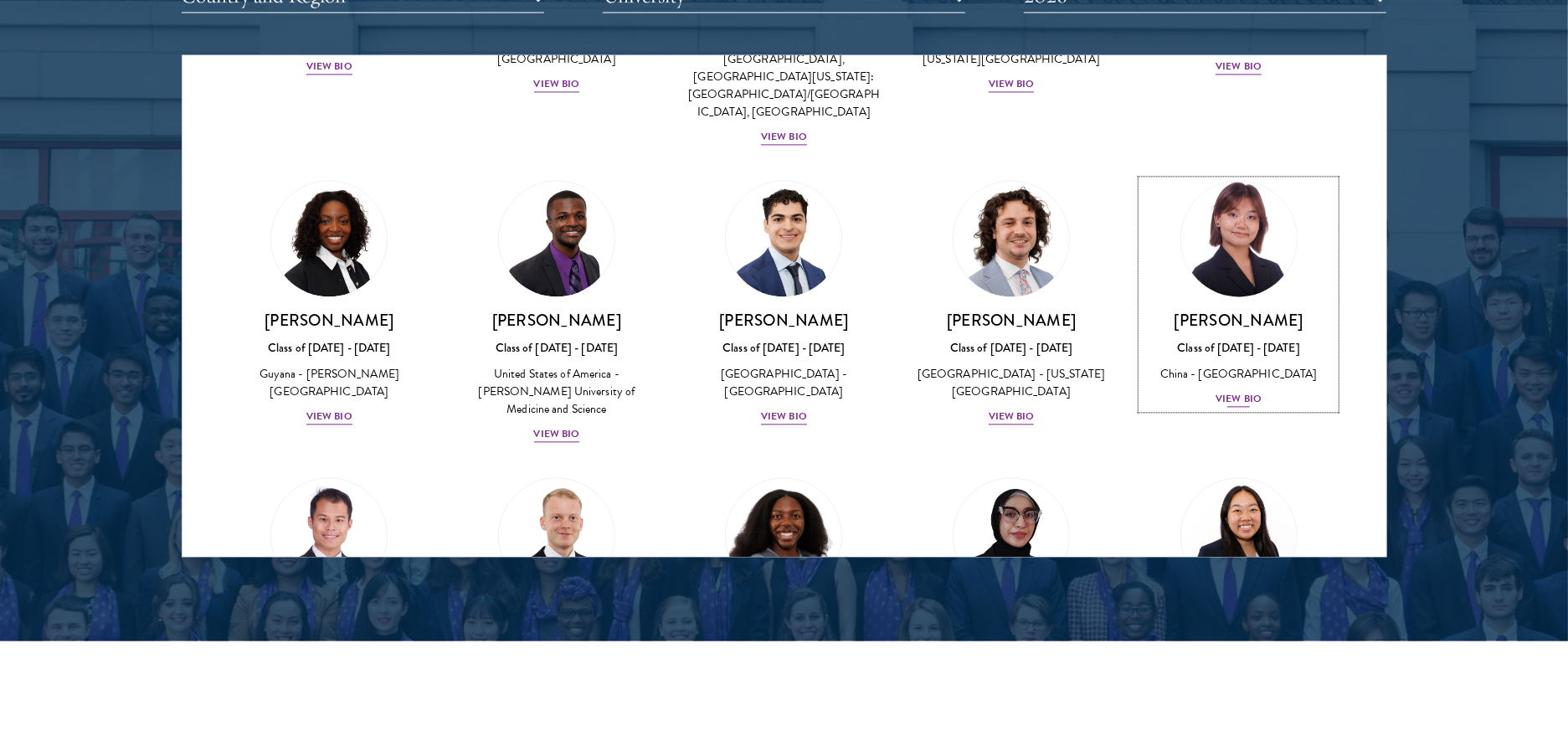
click at [1210, 311] on h3 "[PERSON_NAME]" at bounding box center [1238, 320] width 194 height 20
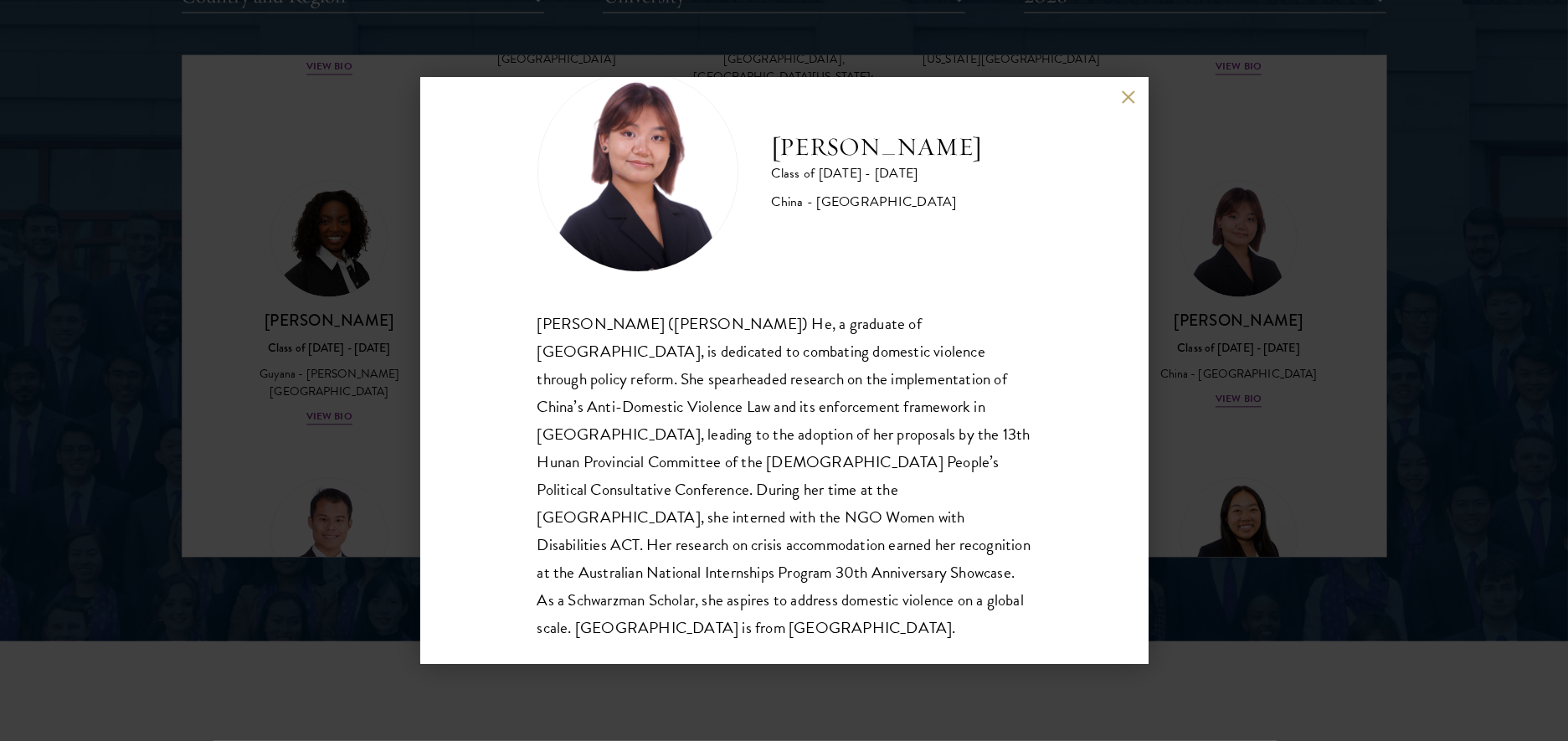
scroll to position [2173, 0]
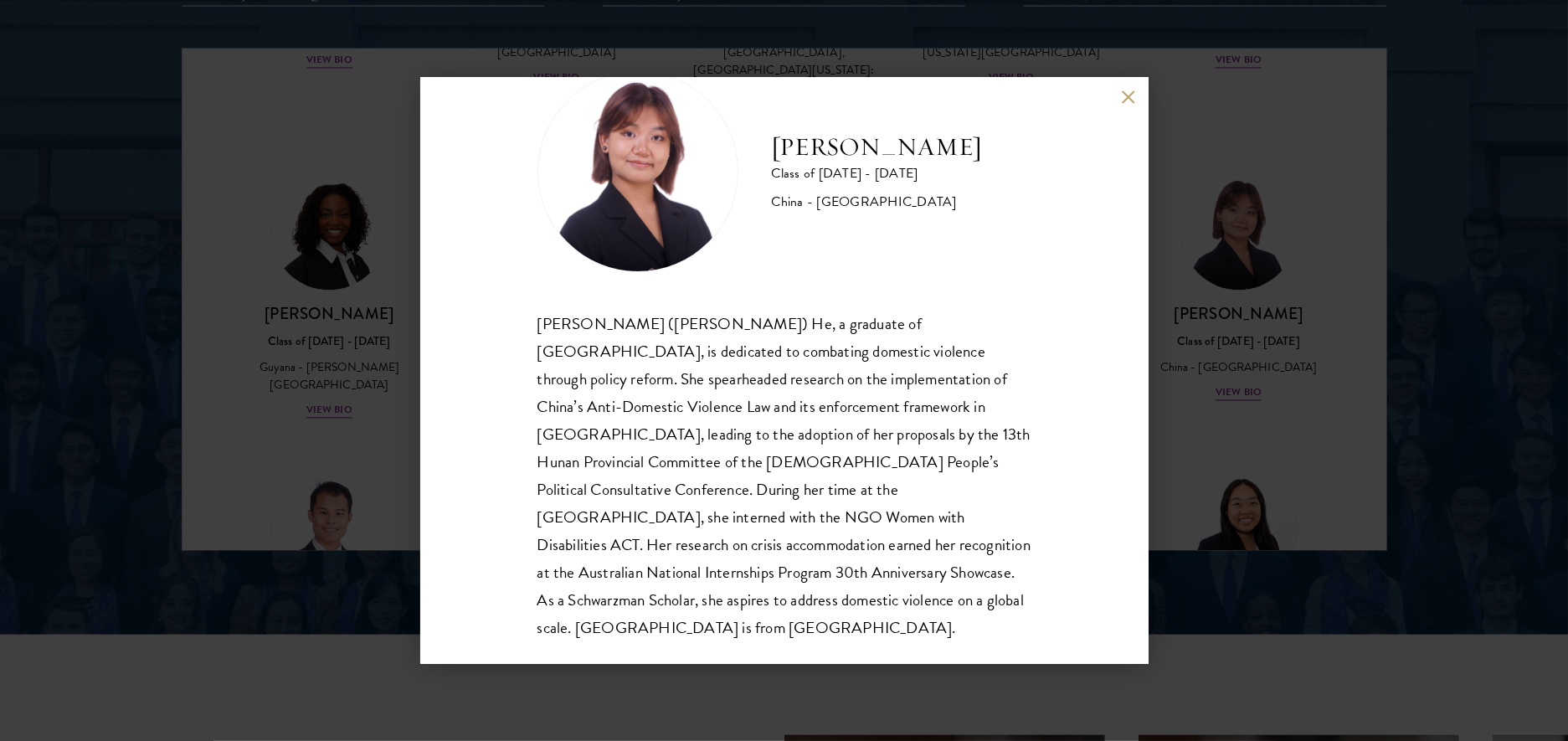
click at [1130, 91] on button at bounding box center [1129, 97] width 15 height 15
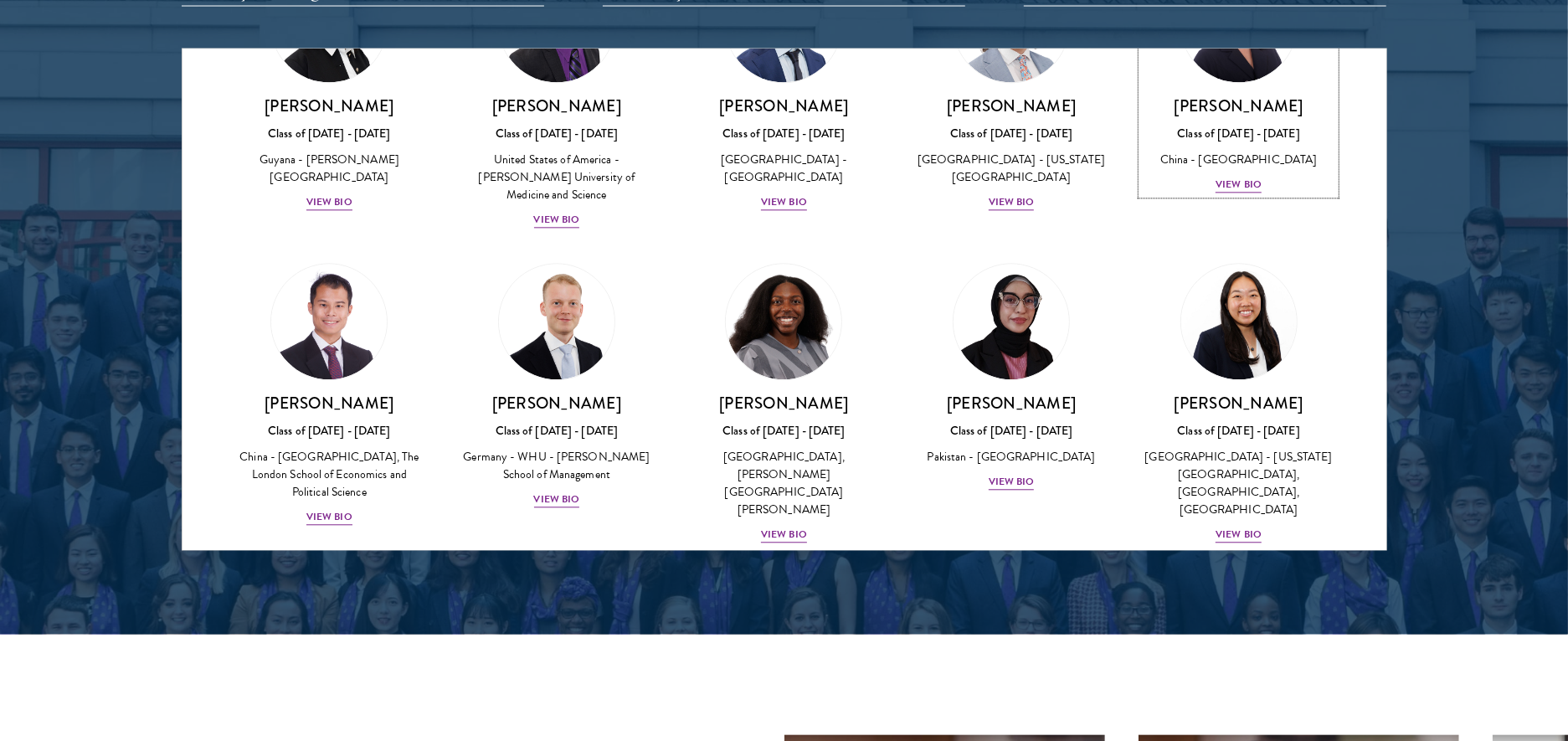
scroll to position [2900, 0]
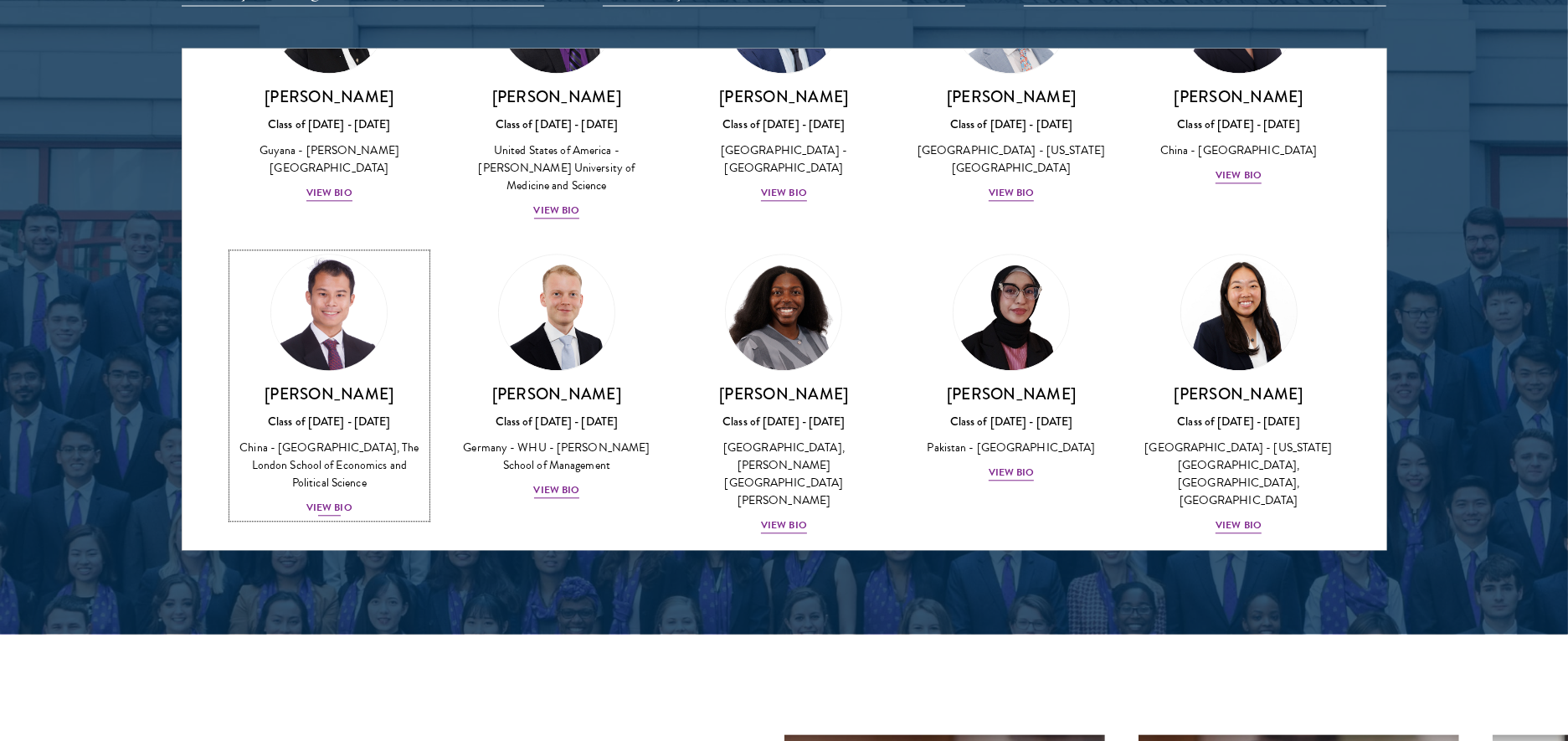
click at [342, 439] on div "China - [GEOGRAPHIC_DATA], The London School of Economics and Political Science" at bounding box center [329, 465] width 194 height 53
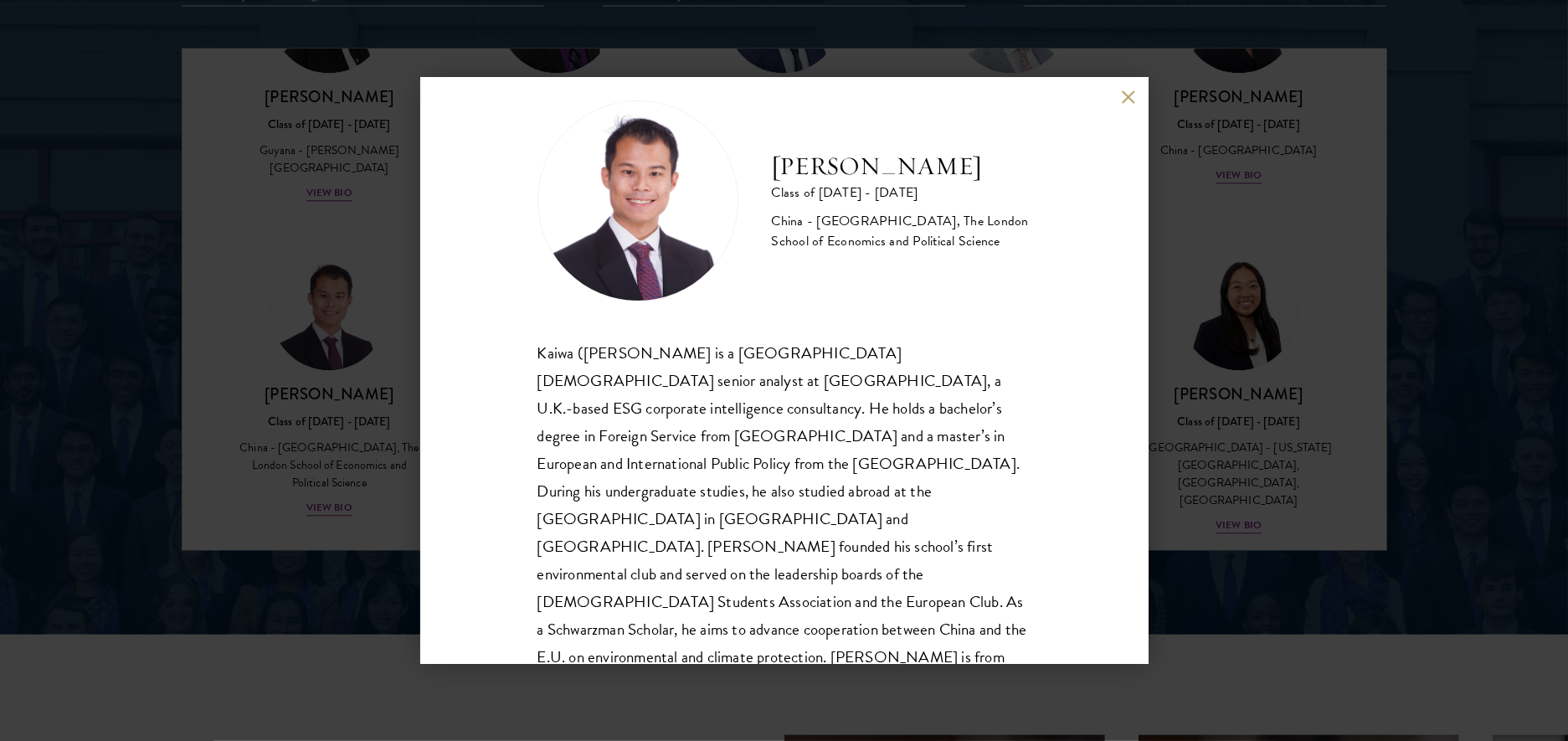
scroll to position [29, 0]
click at [1130, 98] on button at bounding box center [1129, 97] width 15 height 15
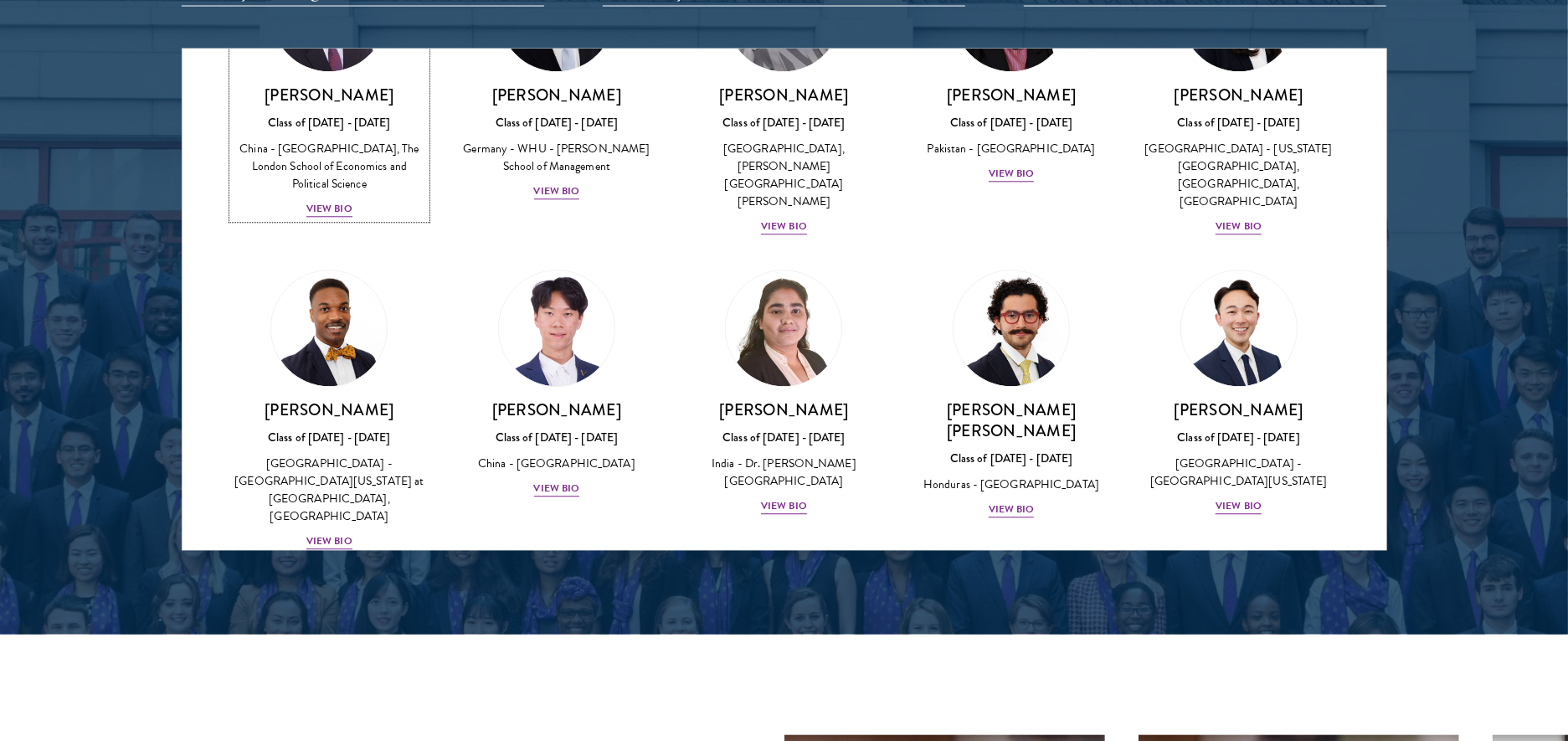
scroll to position [3207, 0]
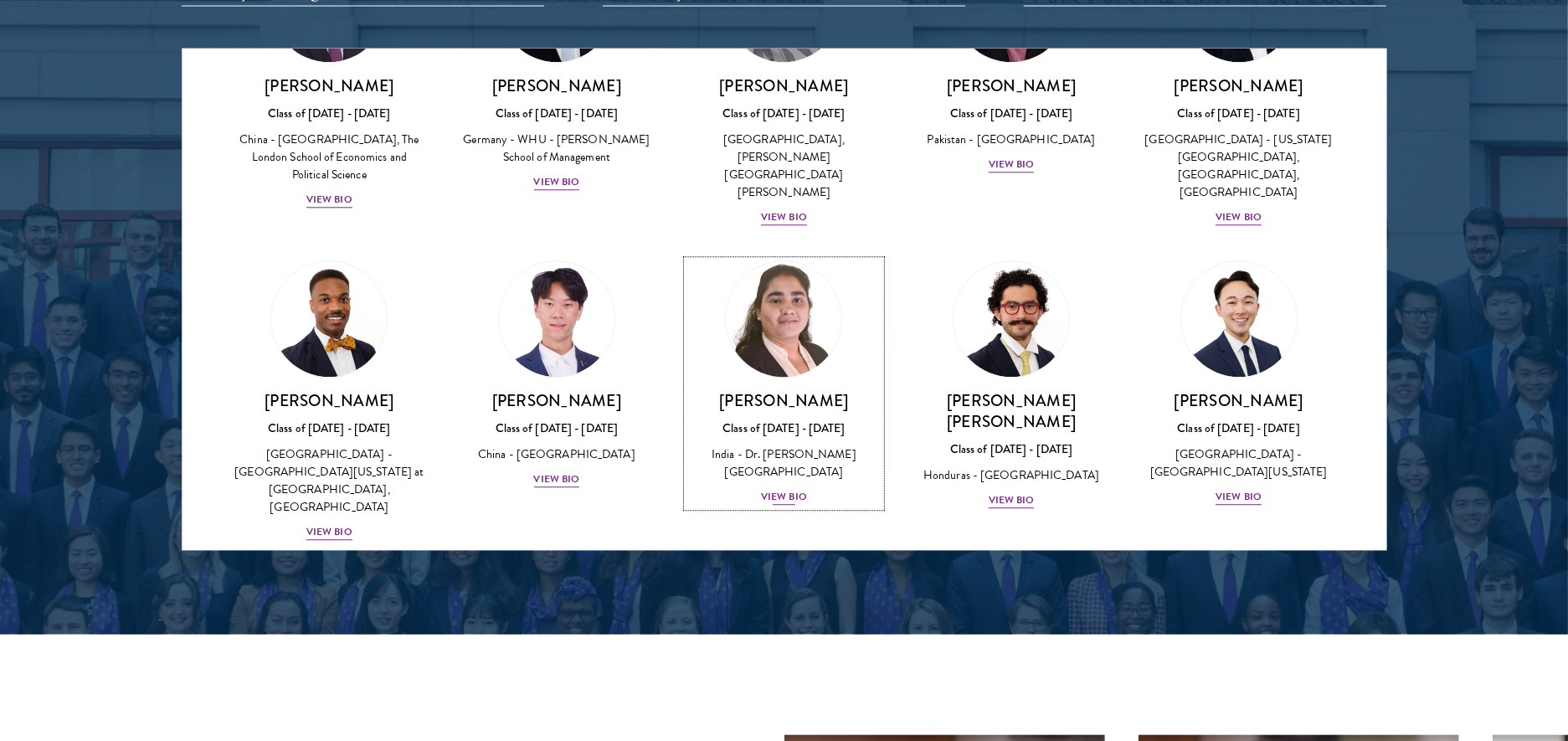
click at [804, 446] on div "India - Dr. [PERSON_NAME][GEOGRAPHIC_DATA]" at bounding box center [784, 463] width 194 height 35
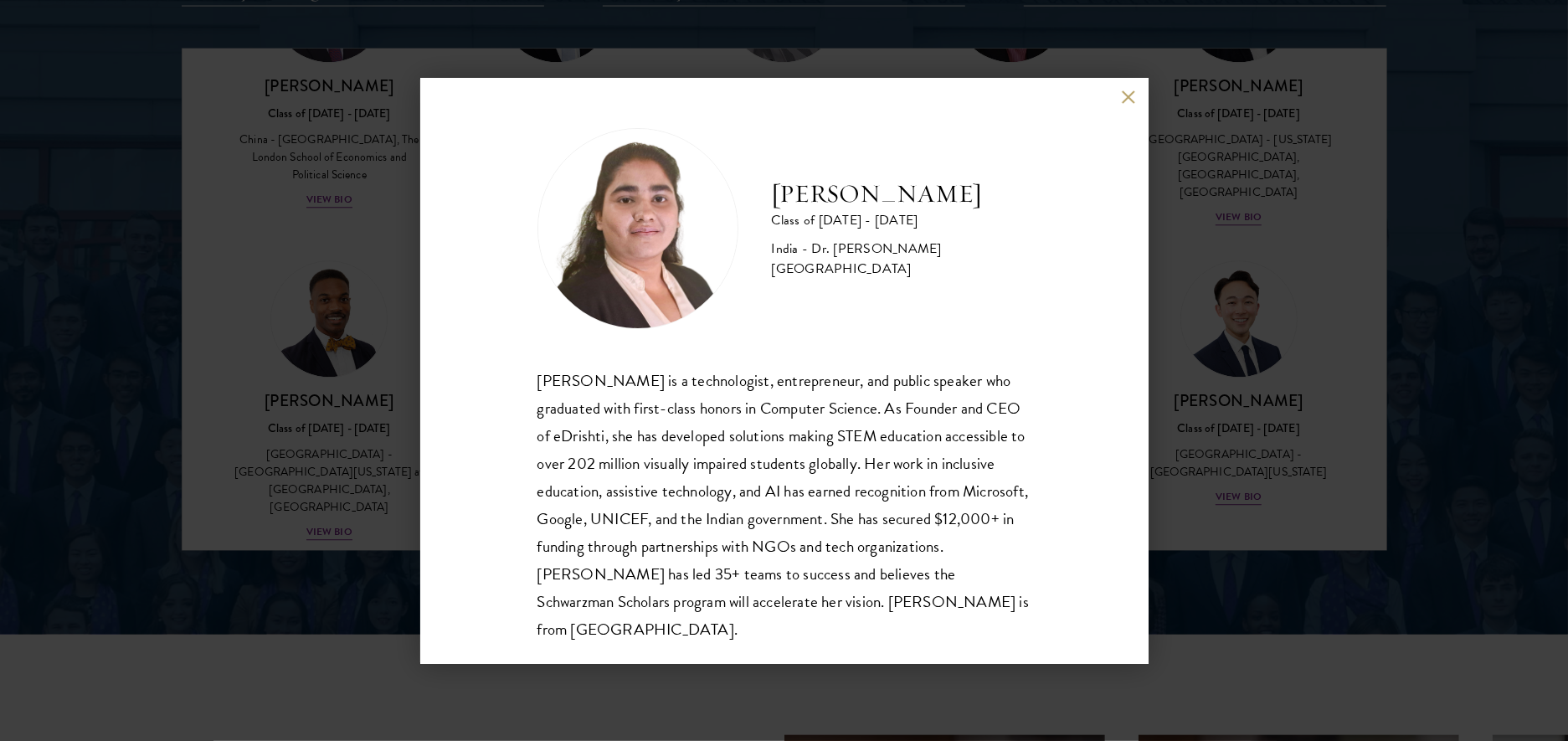
scroll to position [2, 0]
click at [1122, 97] on button at bounding box center [1129, 97] width 15 height 15
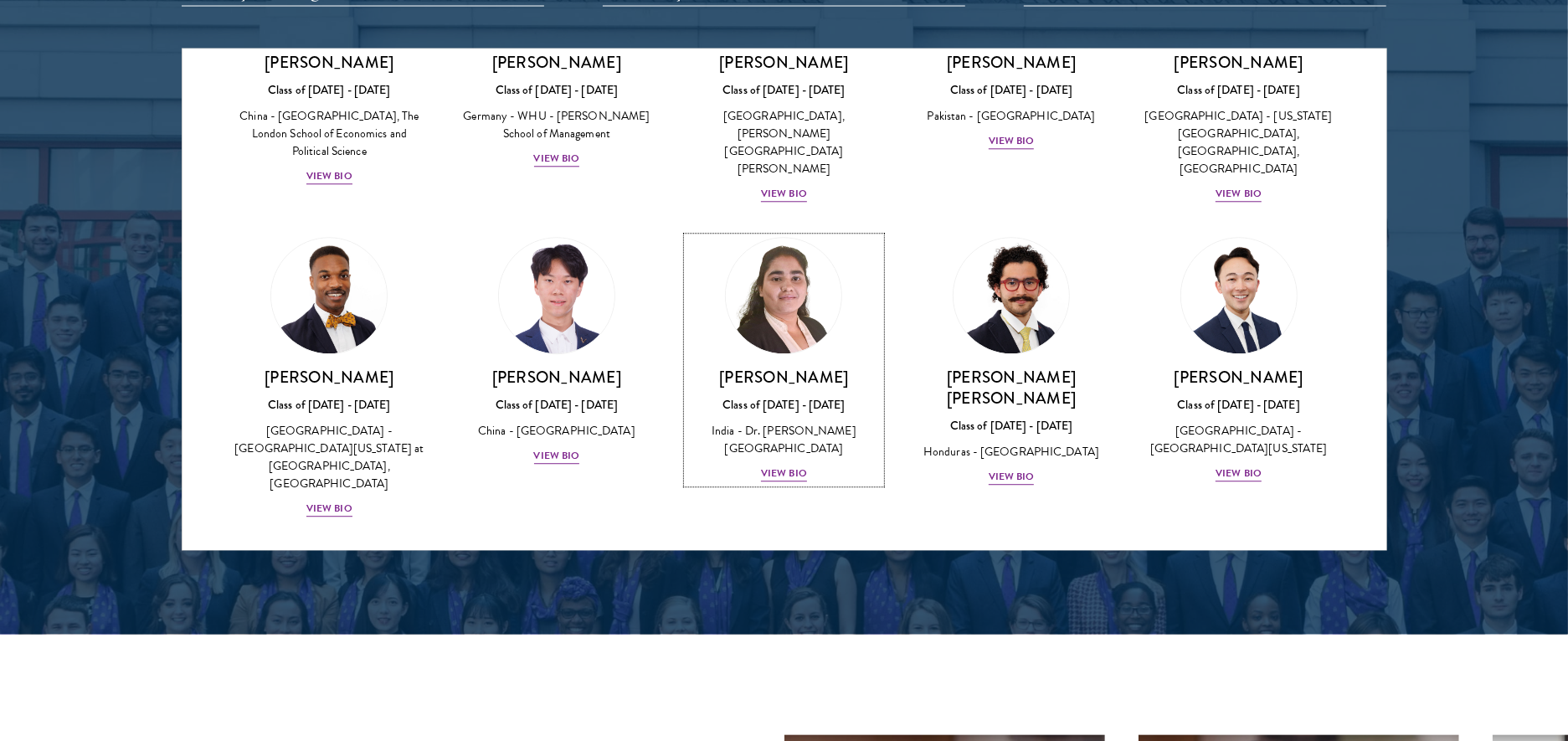
scroll to position [3234, 0]
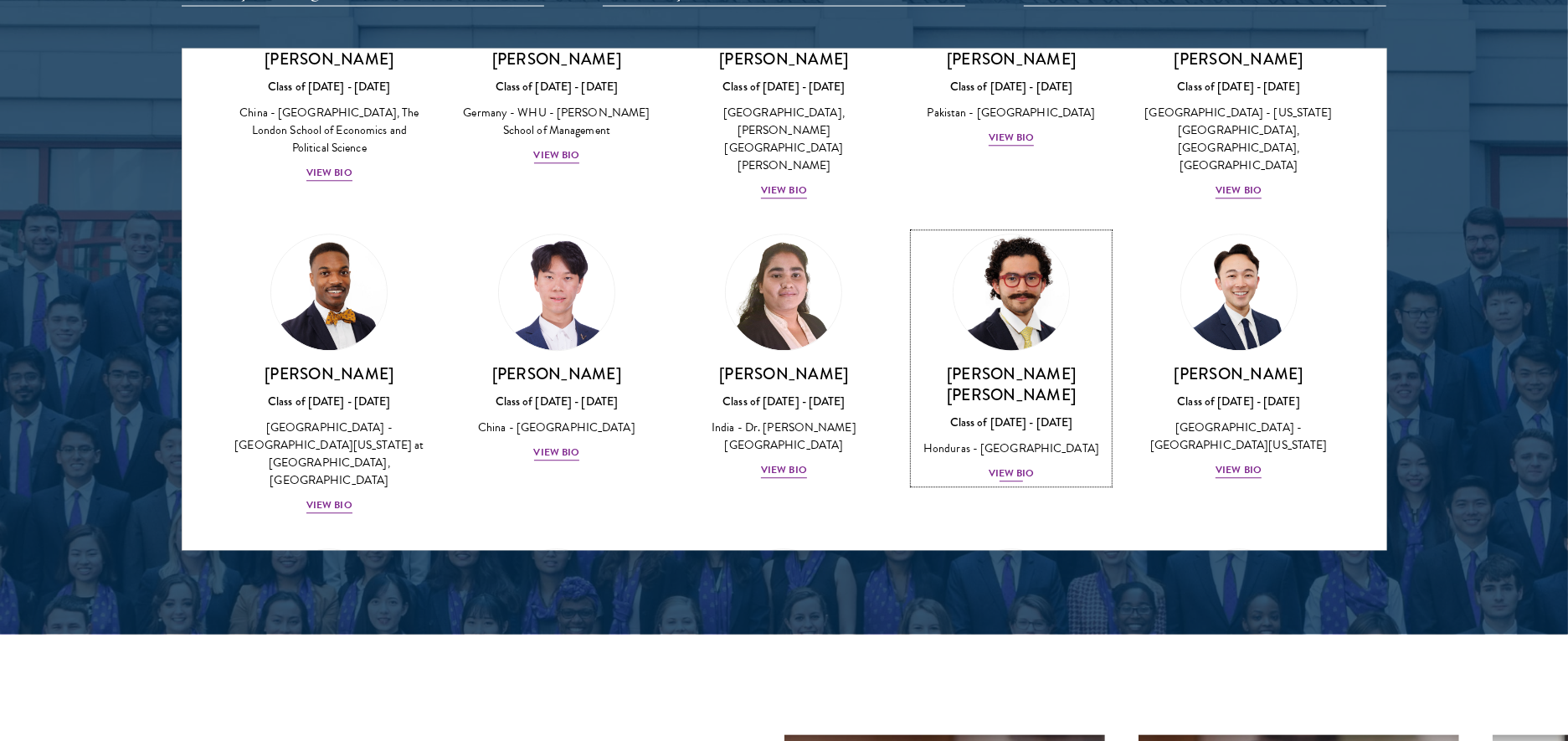
click at [1026, 229] on img at bounding box center [1011, 292] width 128 height 128
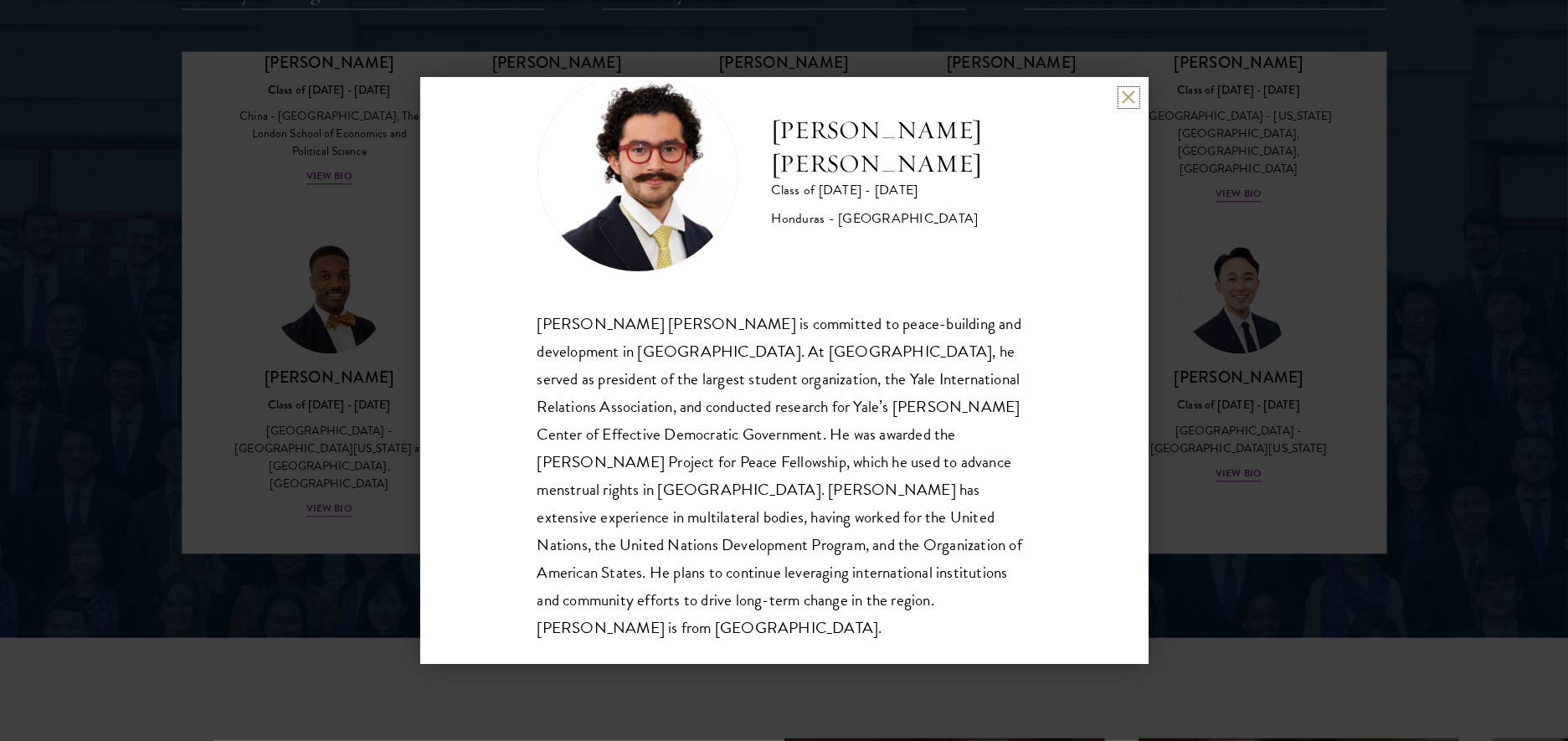
scroll to position [2172, 0]
click at [1119, 98] on div "[PERSON_NAME] [PERSON_NAME] Class of [DATE] - [DATE] [GEOGRAPHIC_DATA] - [GEOGR…" at bounding box center [784, 371] width 728 height 586
click at [1134, 93] on button at bounding box center [1129, 97] width 15 height 15
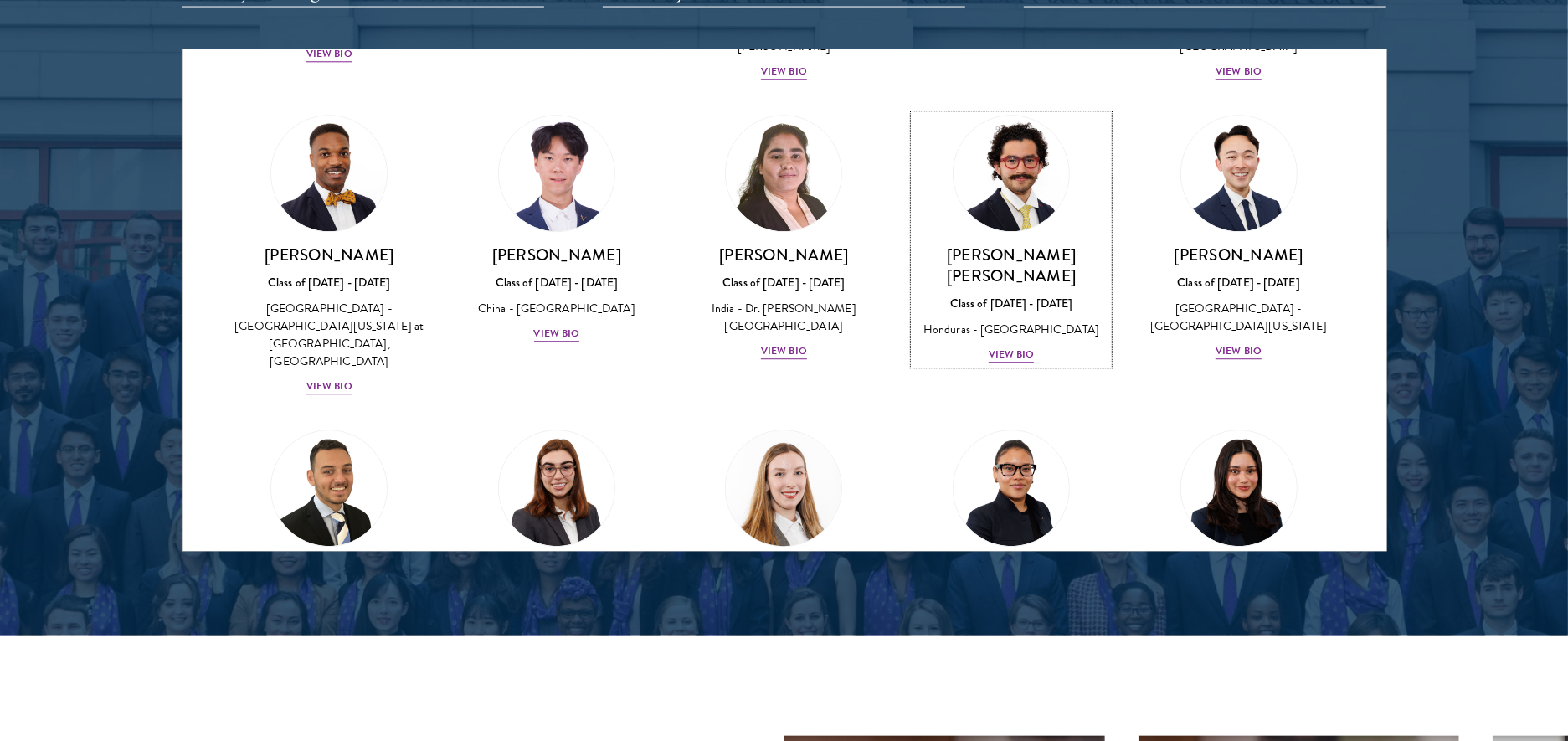
scroll to position [3358, 0]
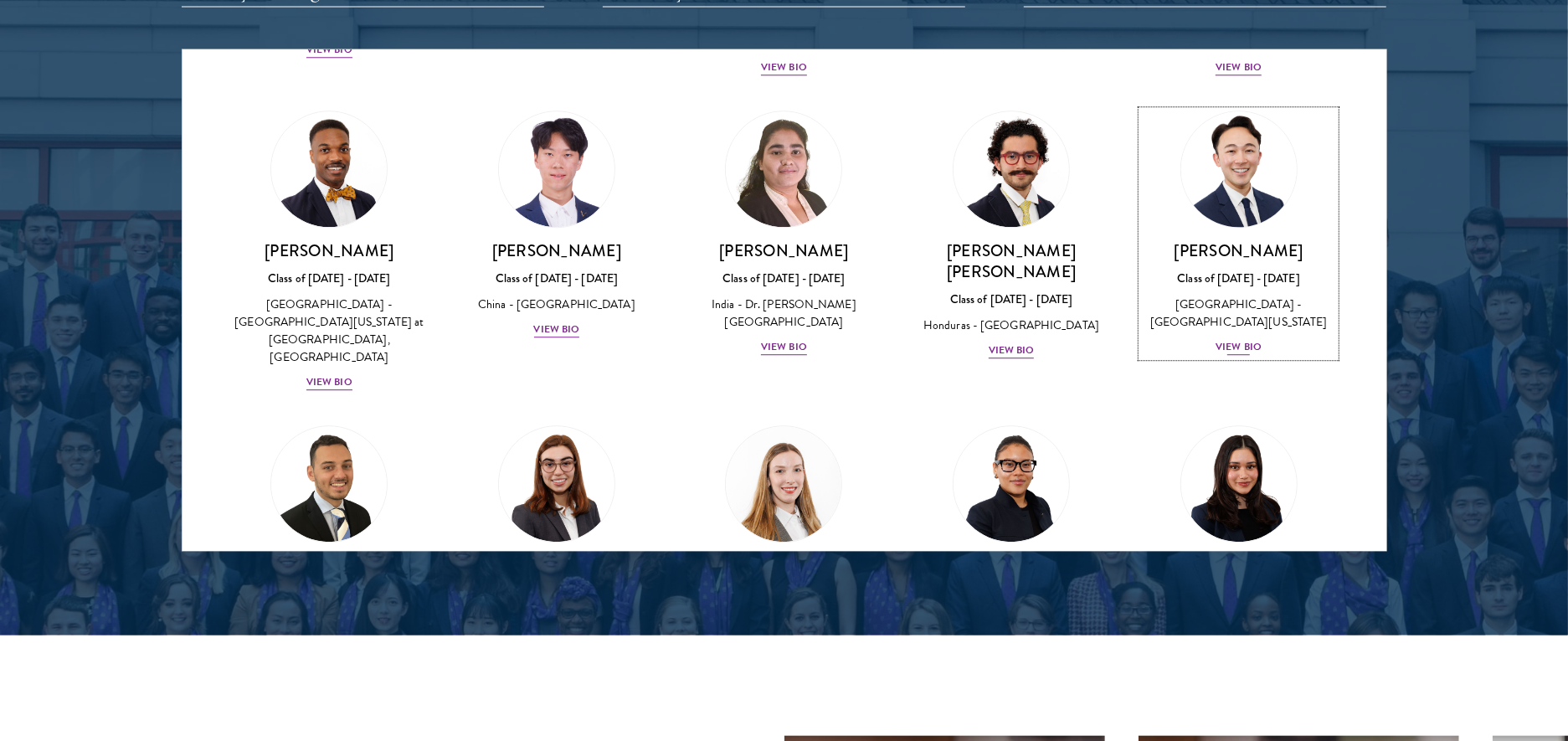
click at [1261, 296] on div "[GEOGRAPHIC_DATA] - [GEOGRAPHIC_DATA][US_STATE]" at bounding box center [1238, 314] width 194 height 35
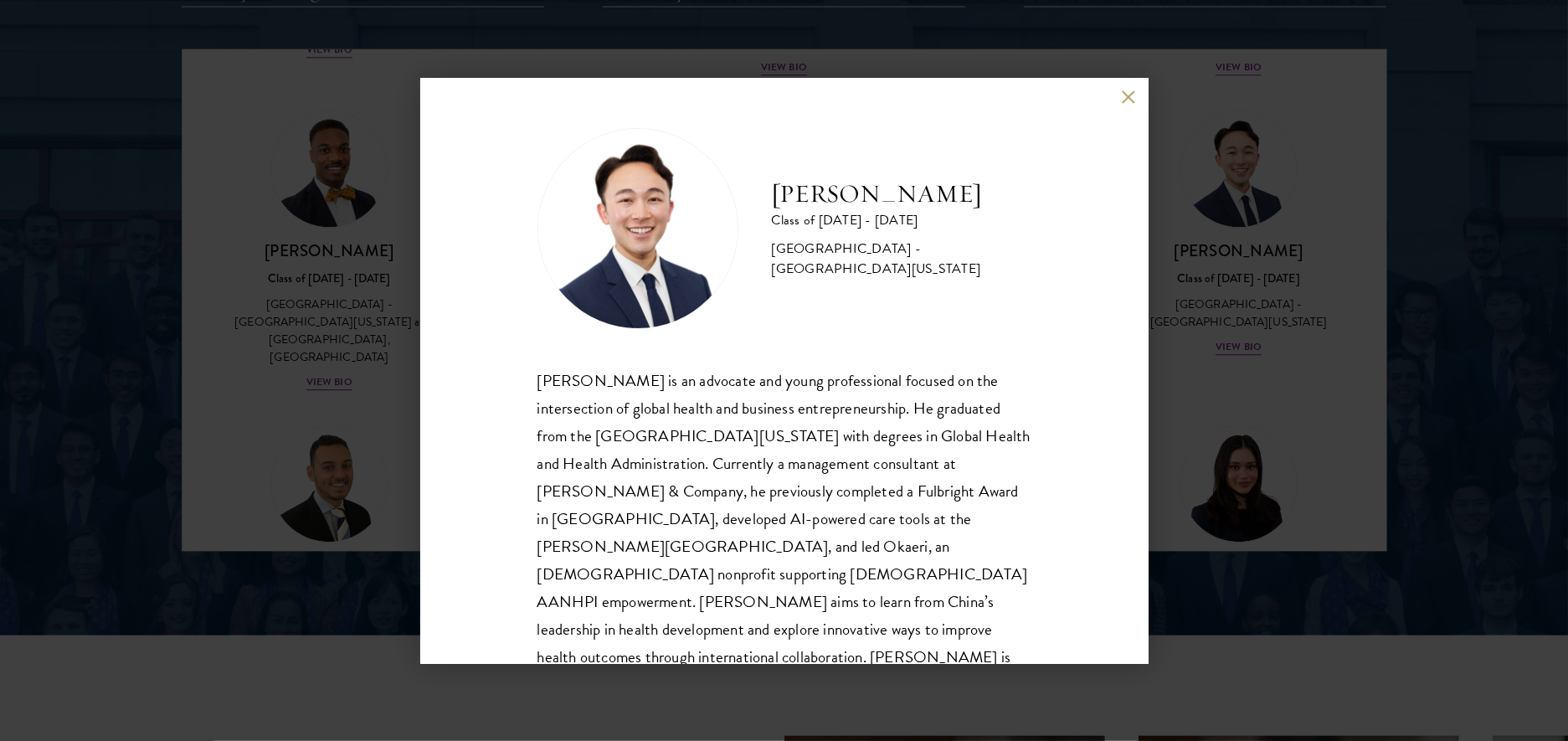
scroll to position [29, 0]
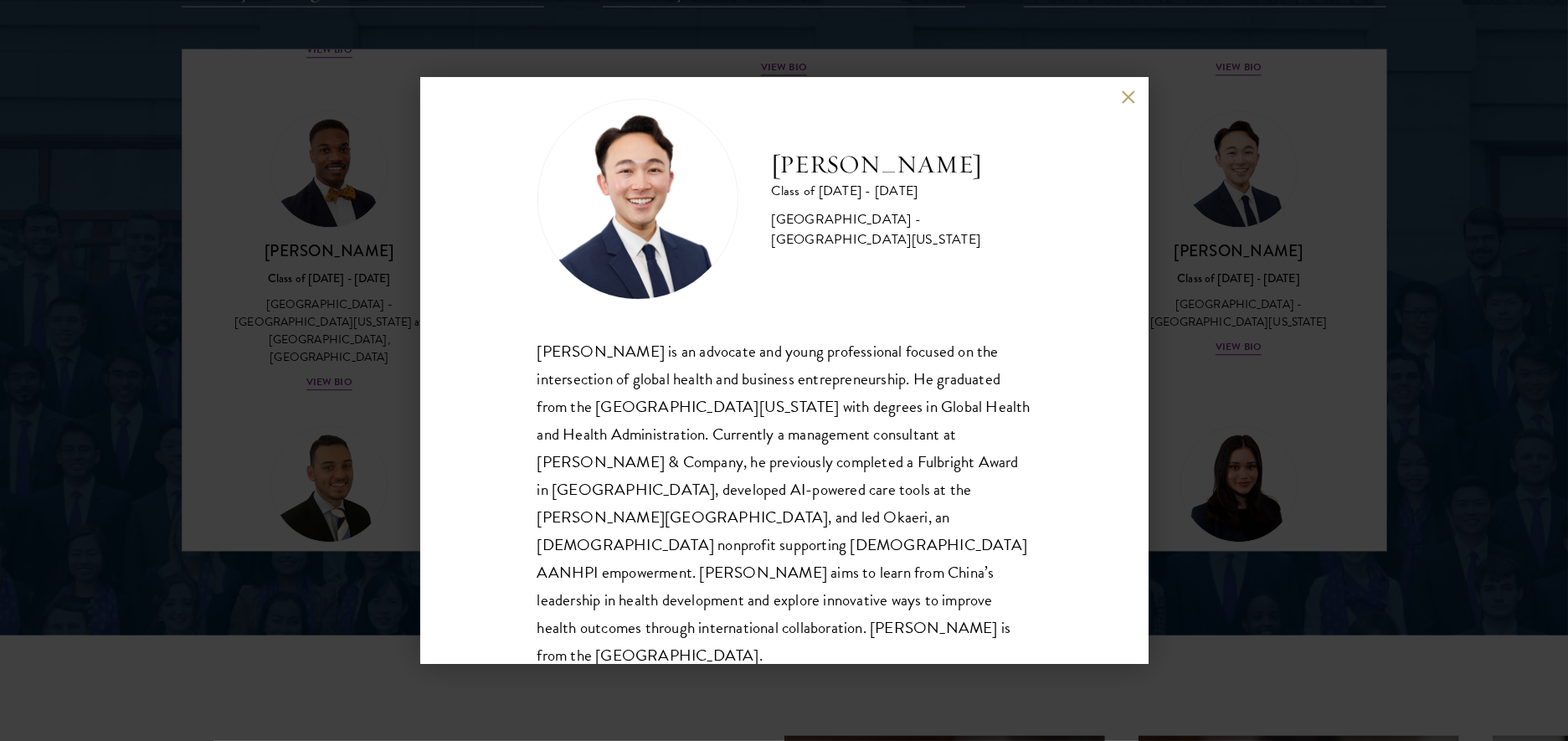
click at [1129, 100] on button at bounding box center [1129, 97] width 15 height 15
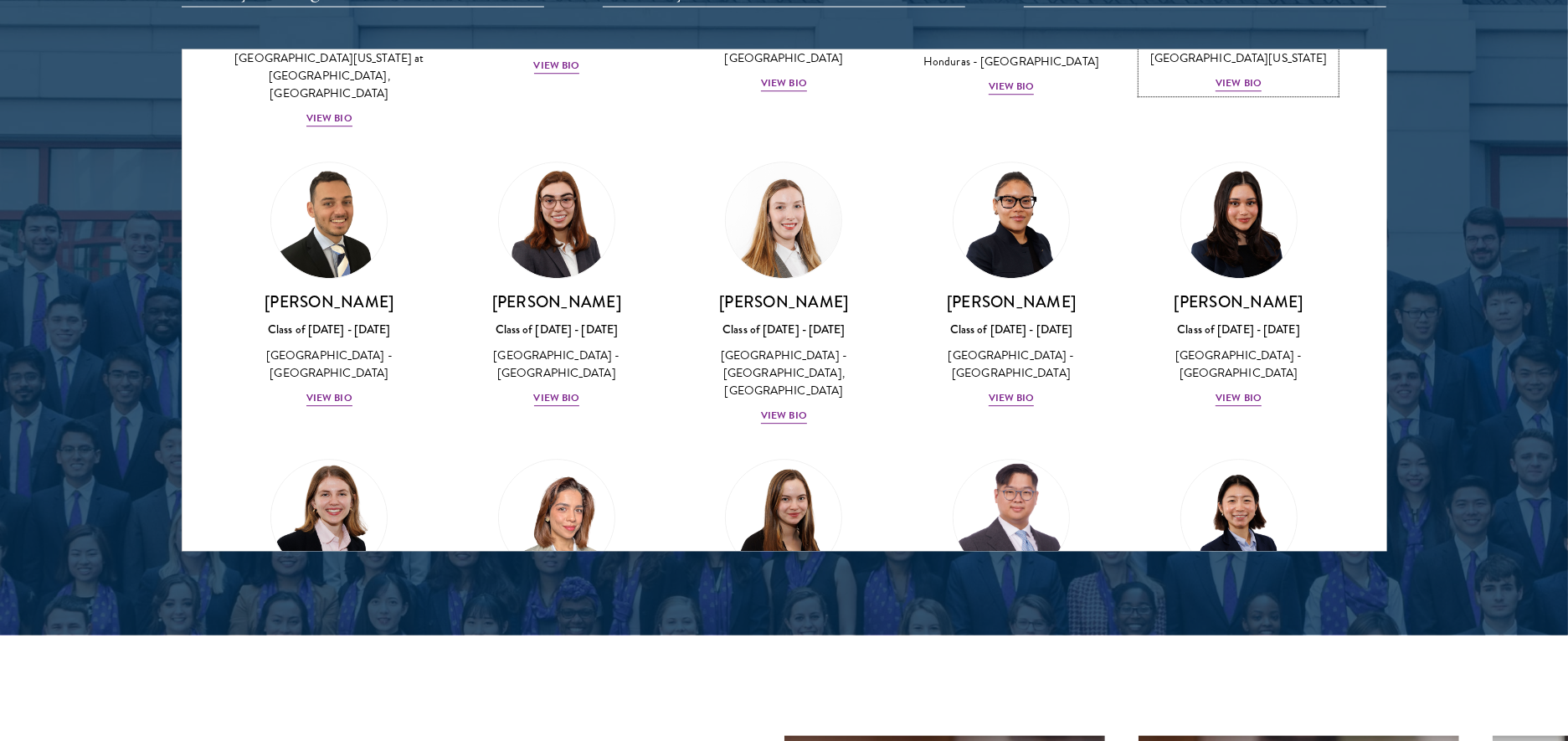
scroll to position [3623, 0]
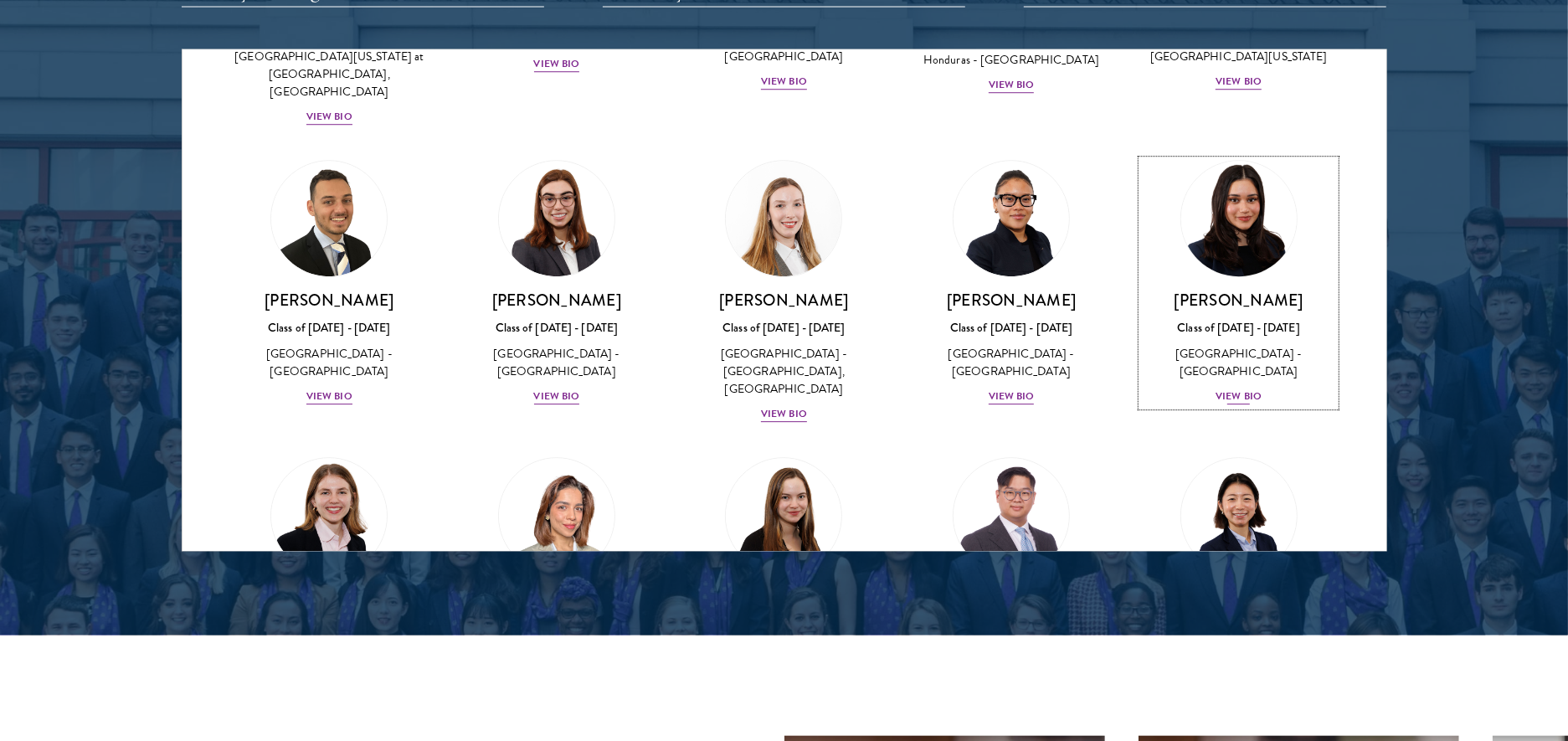
click at [1249, 290] on h3 "[PERSON_NAME]" at bounding box center [1238, 300] width 194 height 20
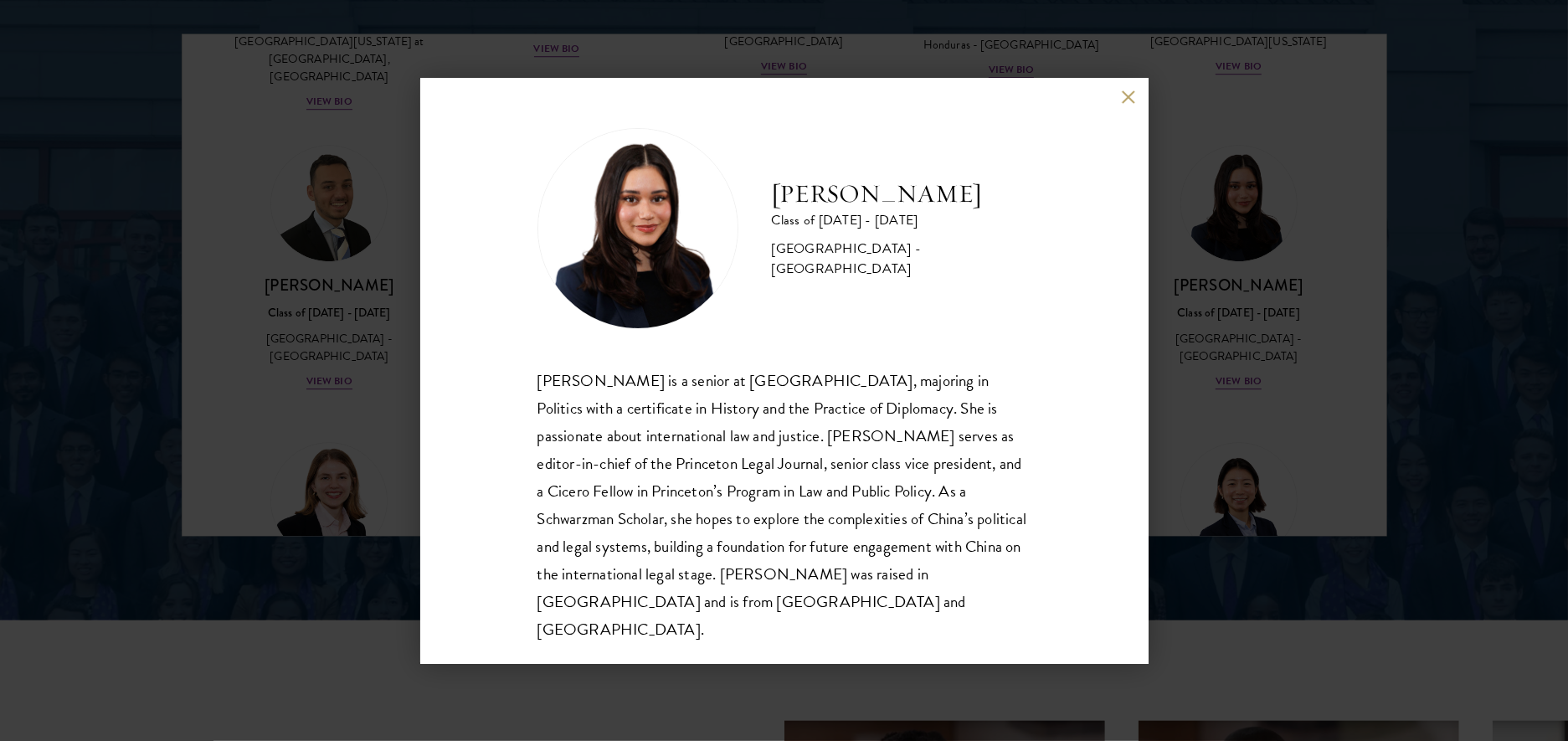
scroll to position [2189, 0]
drag, startPoint x: 1127, startPoint y: 112, endPoint x: 799, endPoint y: 256, distance: 358.2
click at [799, 256] on div "[PERSON_NAME] Class of [DATE] - [DATE] [GEOGRAPHIC_DATA] - [GEOGRAPHIC_DATA] [P…" at bounding box center [784, 371] width 728 height 586
click at [1124, 104] on button at bounding box center [1129, 97] width 15 height 15
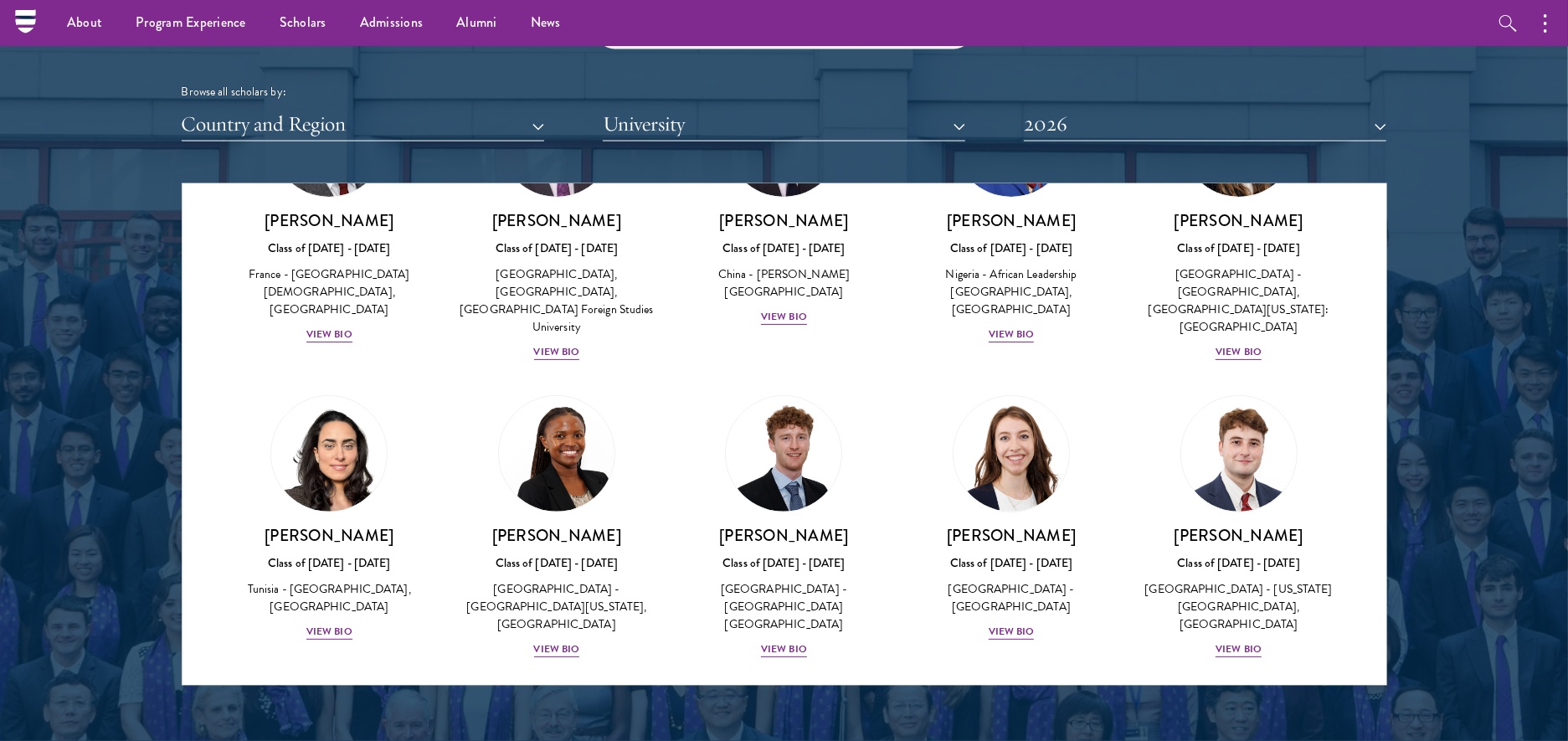
scroll to position [4991, 0]
click at [1016, 553] on div "Class of [DATE] - [DATE]" at bounding box center [1010, 562] width 194 height 18
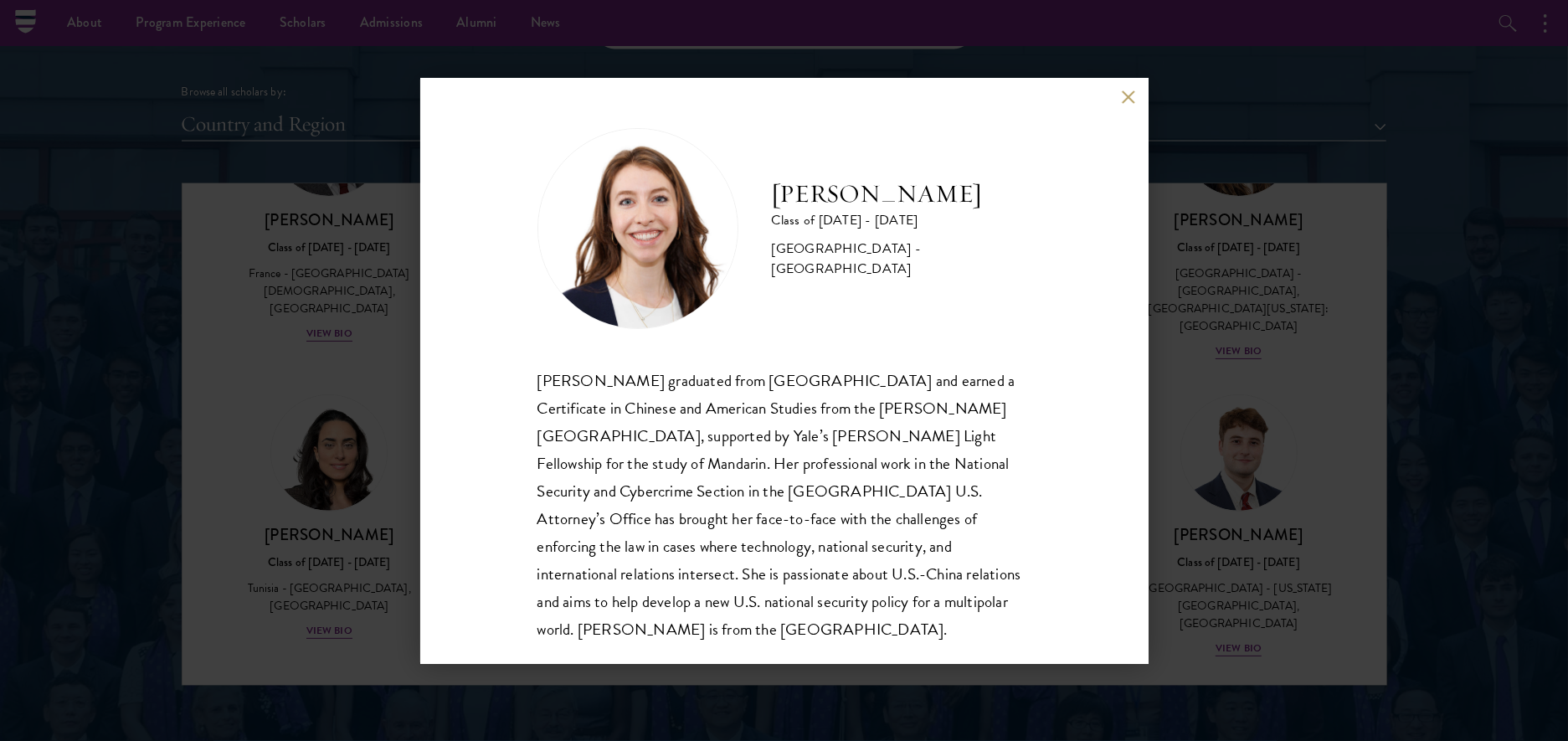
scroll to position [2, 0]
click at [1129, 94] on button at bounding box center [1129, 97] width 15 height 15
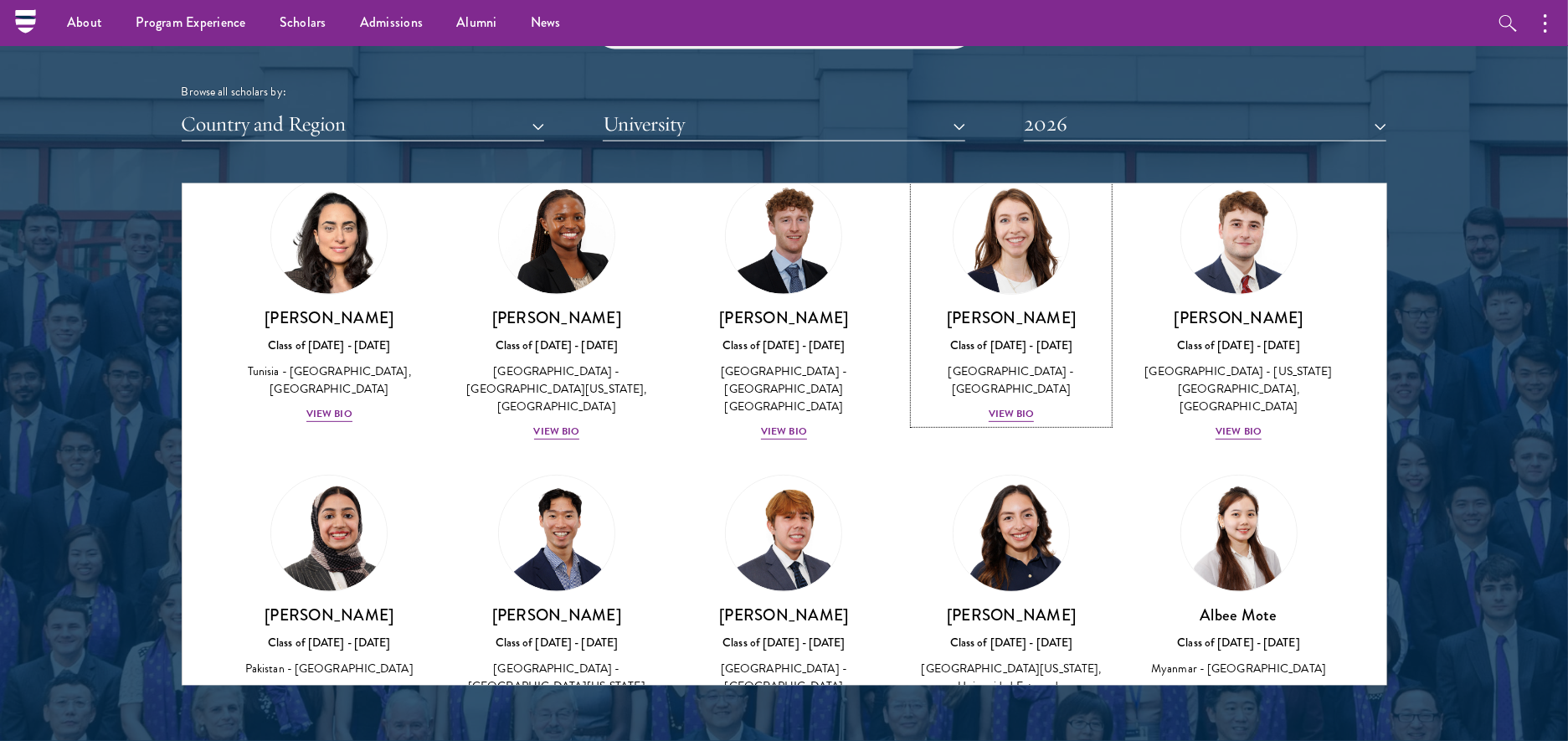
scroll to position [5209, 0]
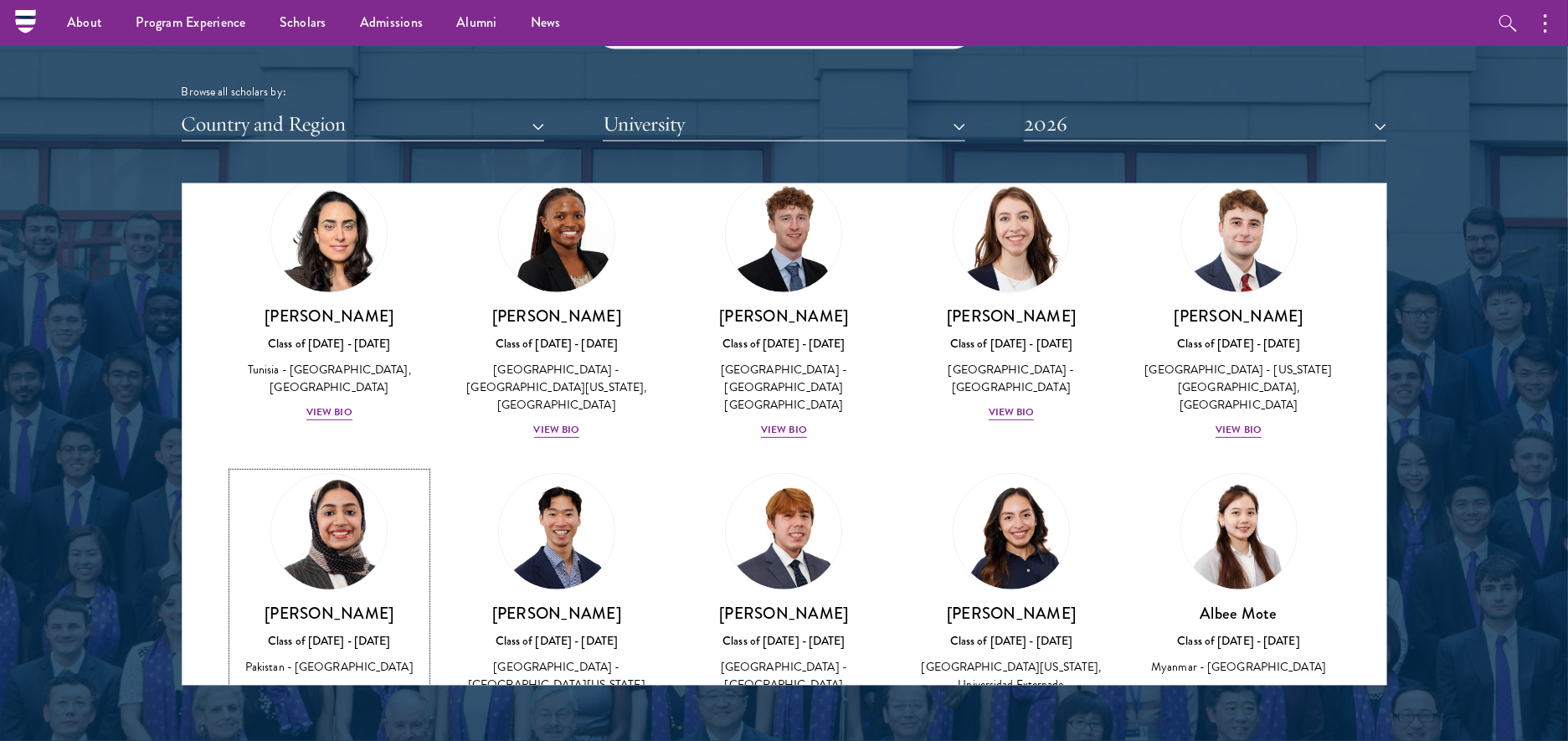
click at [318, 632] on div "Class of [DATE] - [DATE]" at bounding box center [329, 641] width 194 height 18
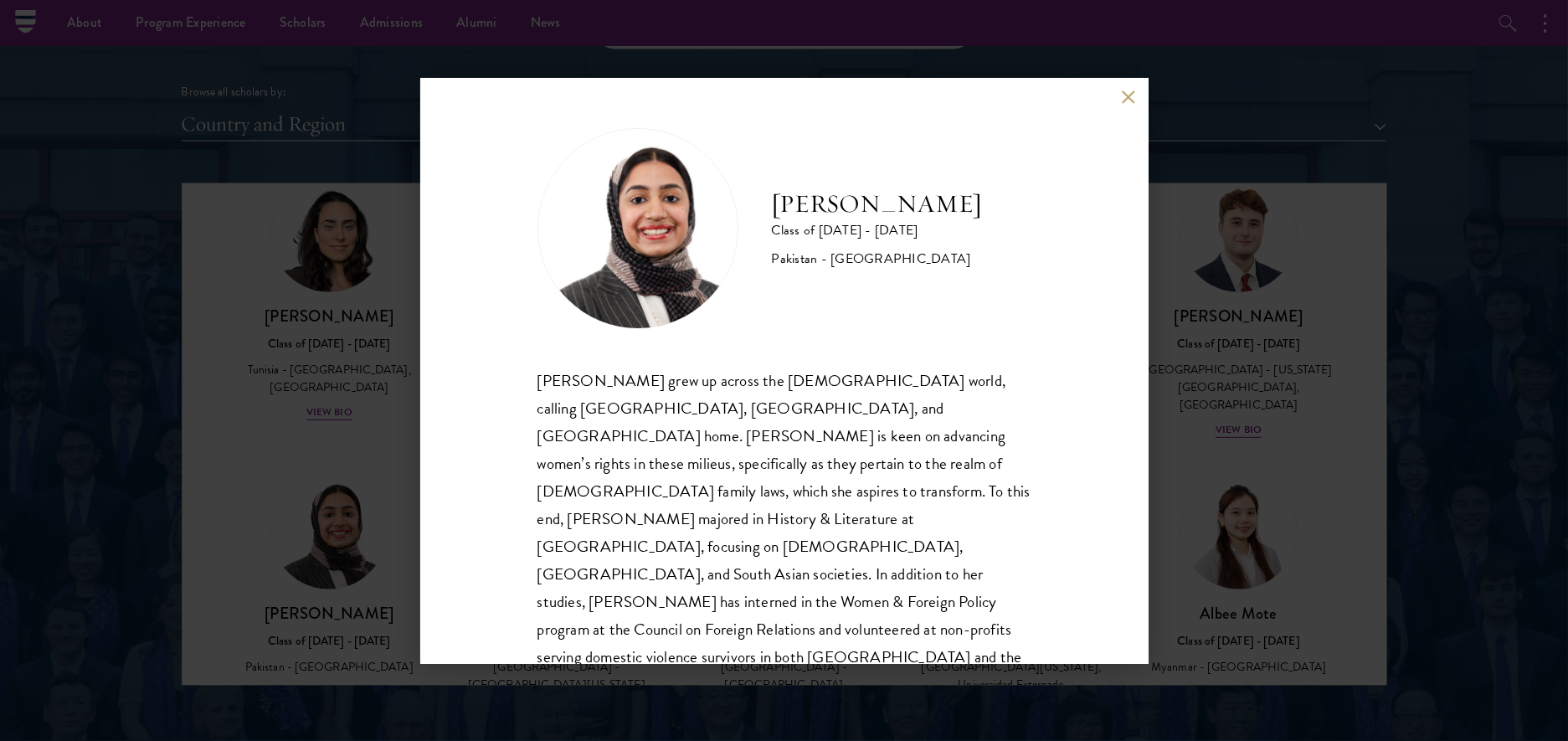
click at [1126, 96] on button at bounding box center [1129, 97] width 15 height 15
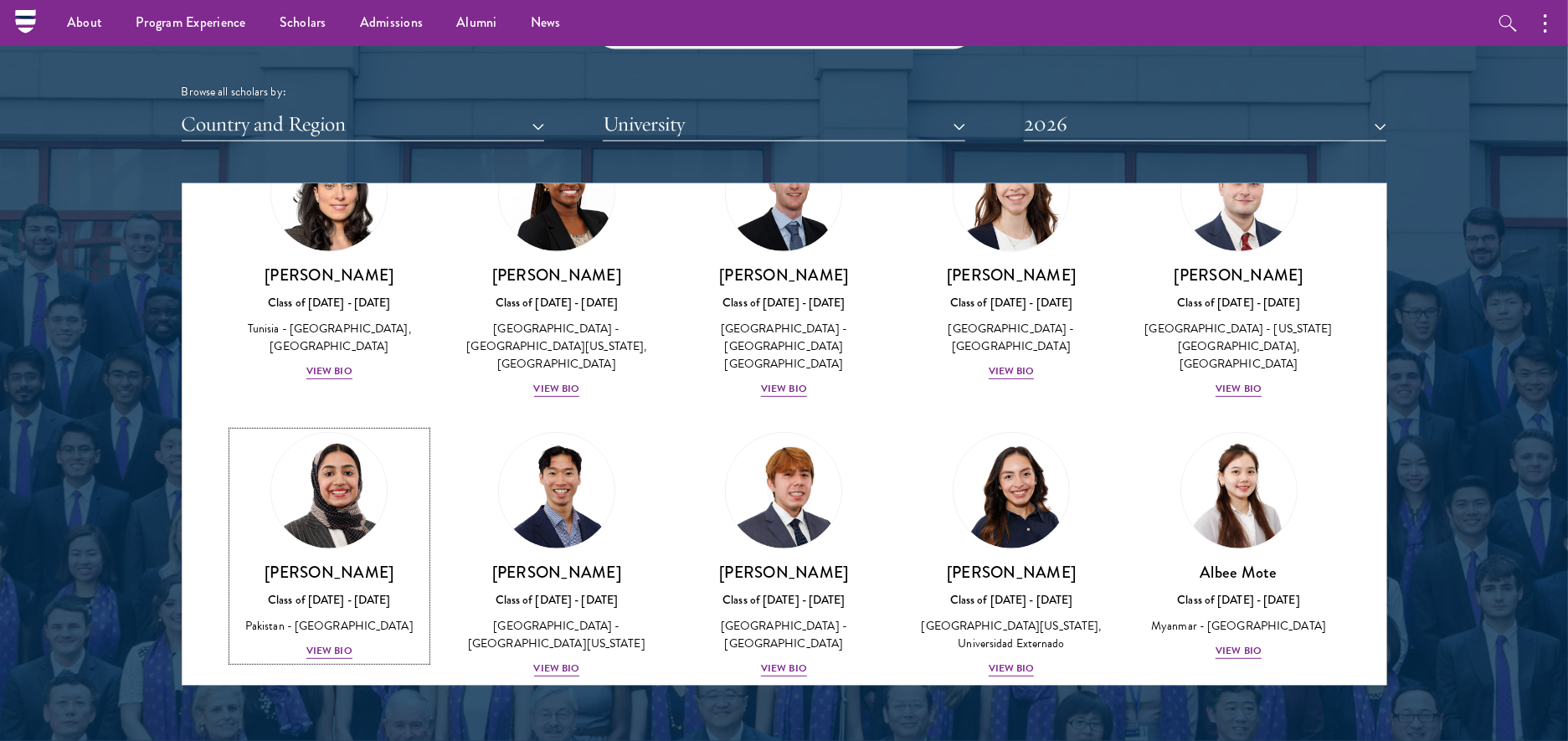
scroll to position [5260, 0]
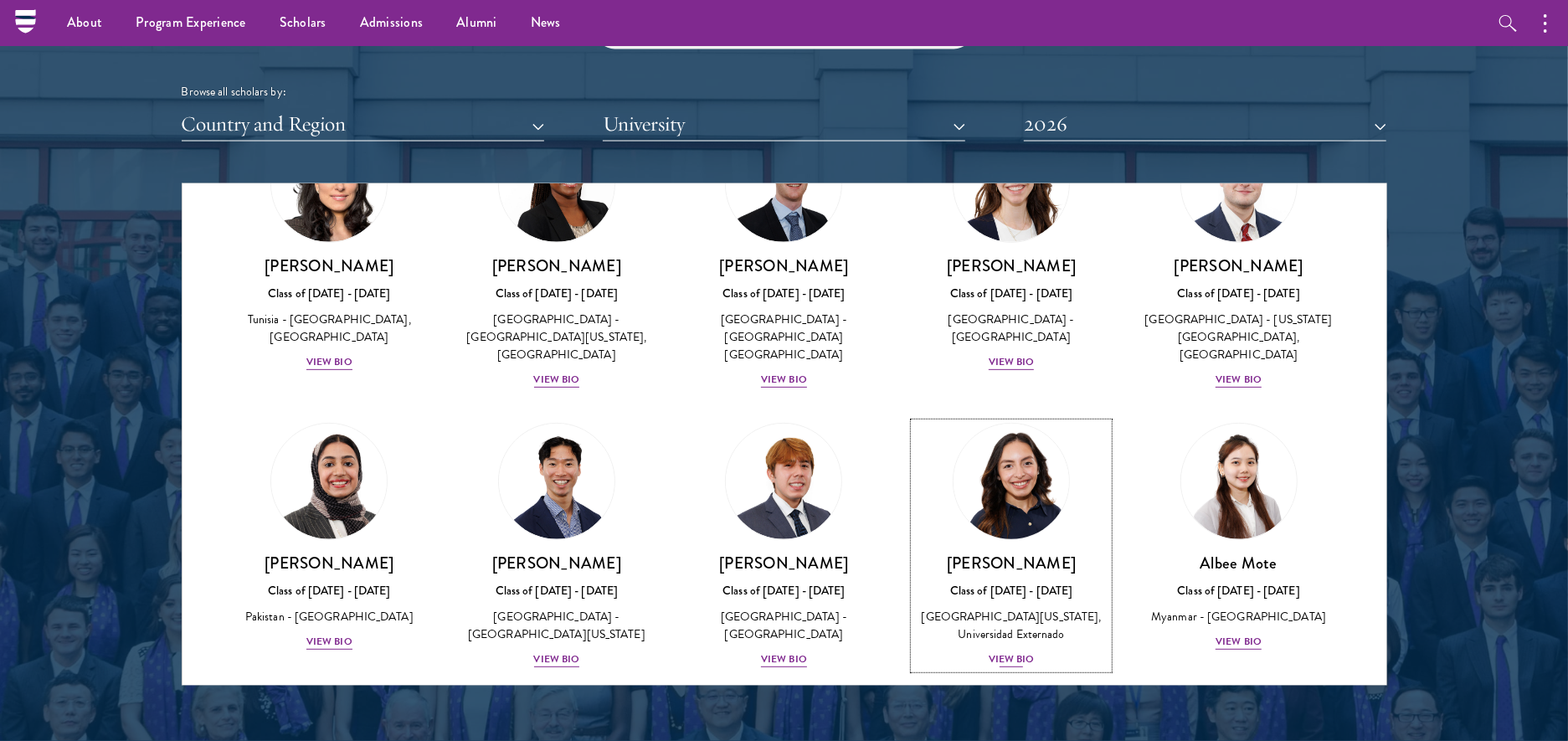
click at [993, 552] on div "[PERSON_NAME] Class of [DATE] - [DATE] [GEOGRAPHIC_DATA] - [US_STATE][GEOGRAPHI…" at bounding box center [1010, 610] width 194 height 116
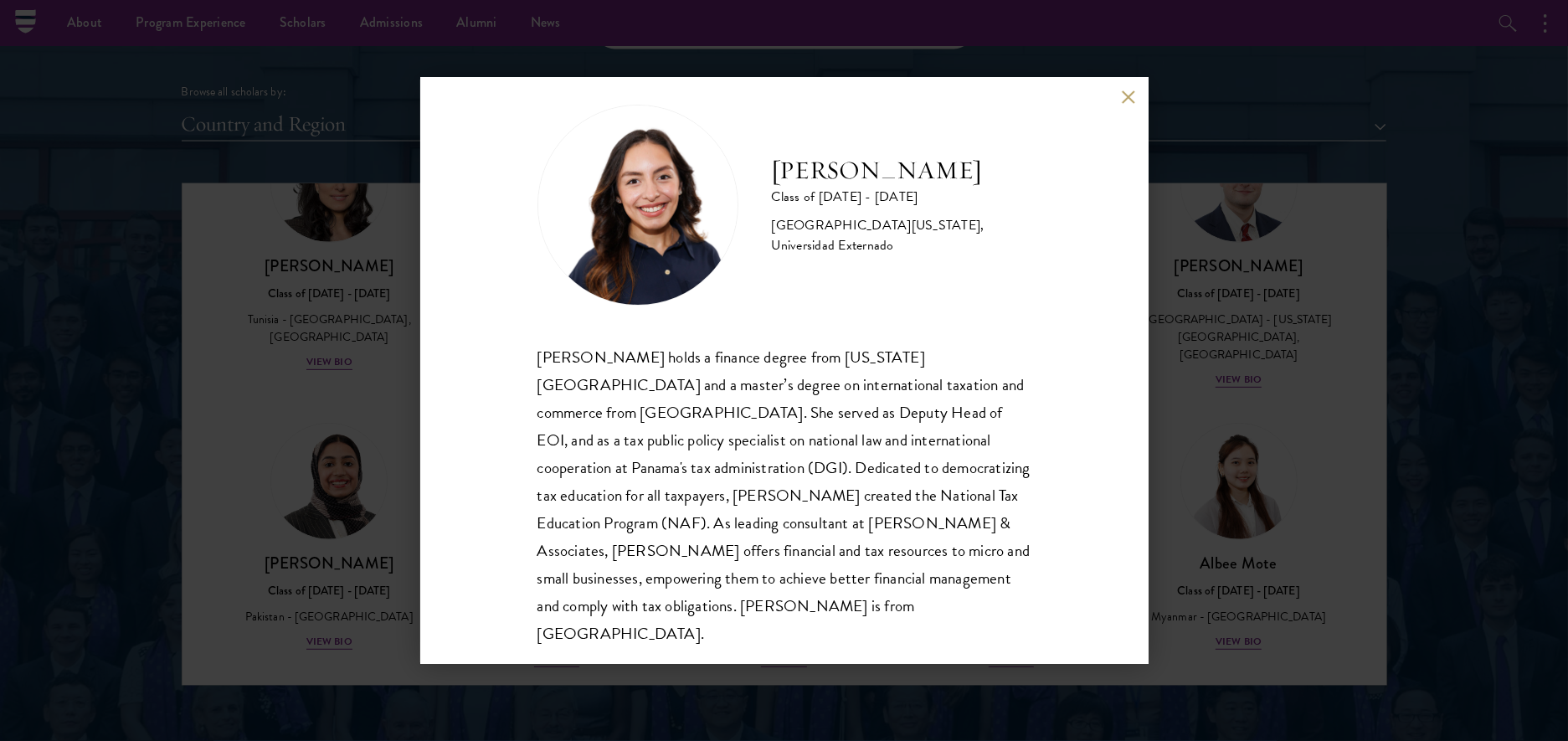
scroll to position [29, 0]
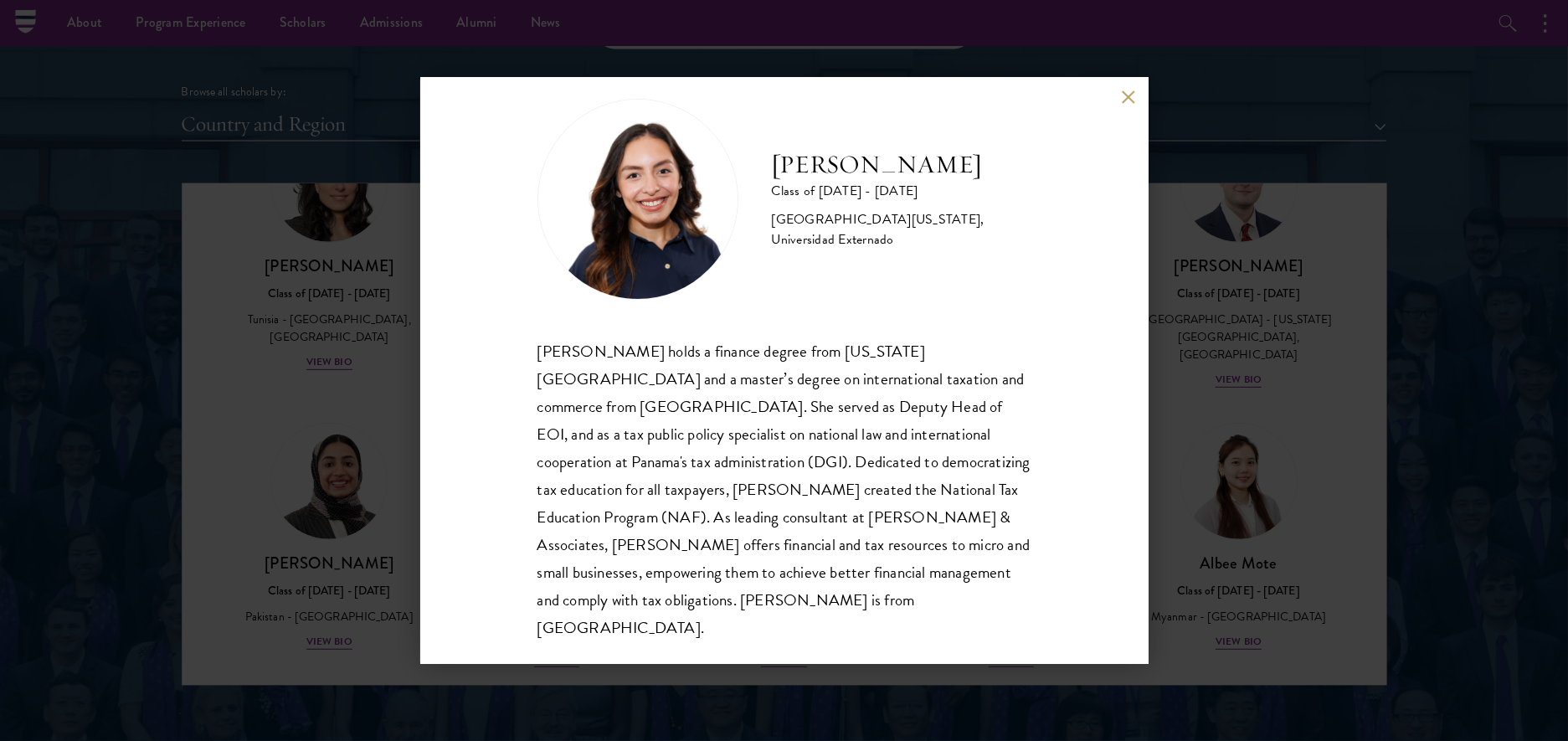
click at [1127, 96] on button at bounding box center [1129, 97] width 15 height 15
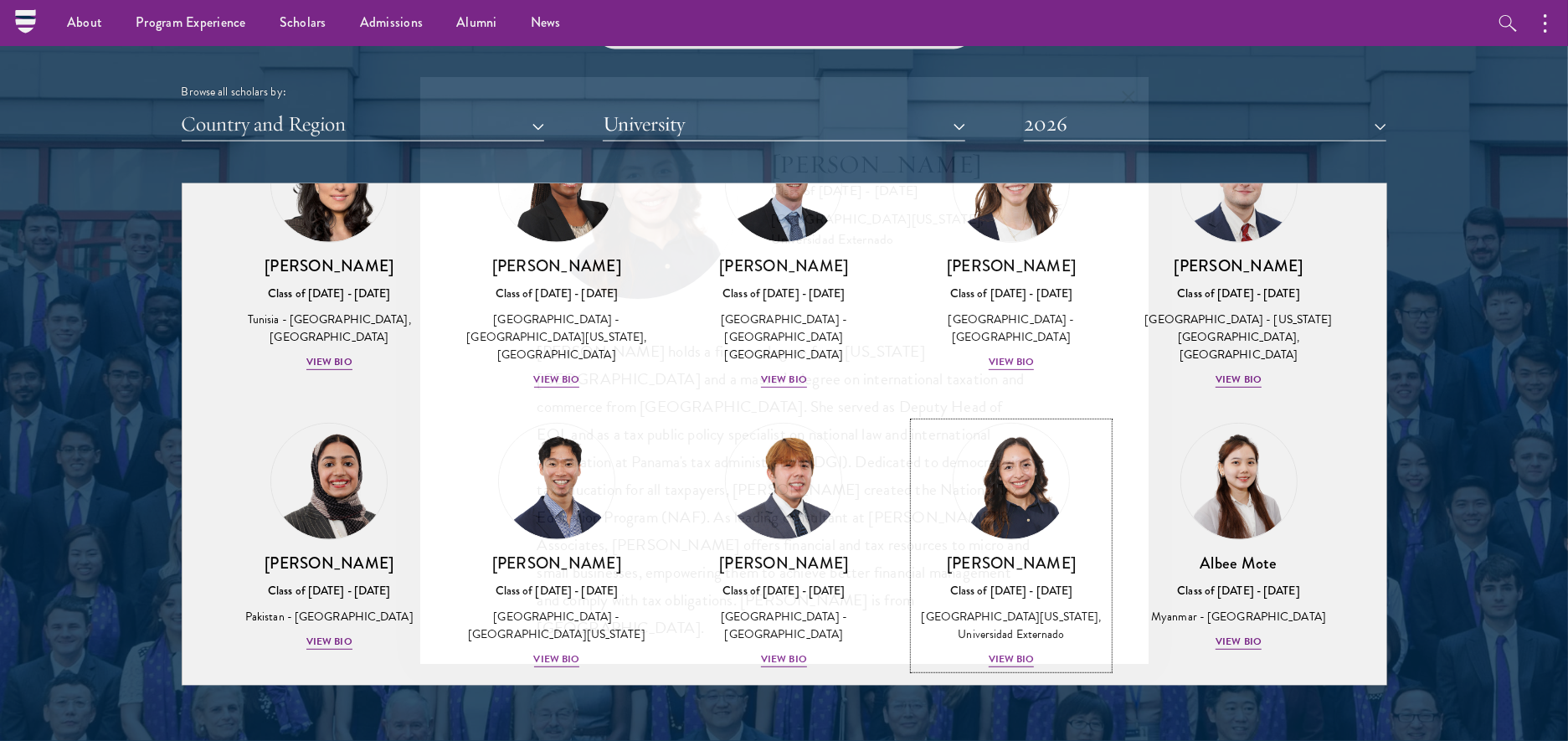
scroll to position [5243, 0]
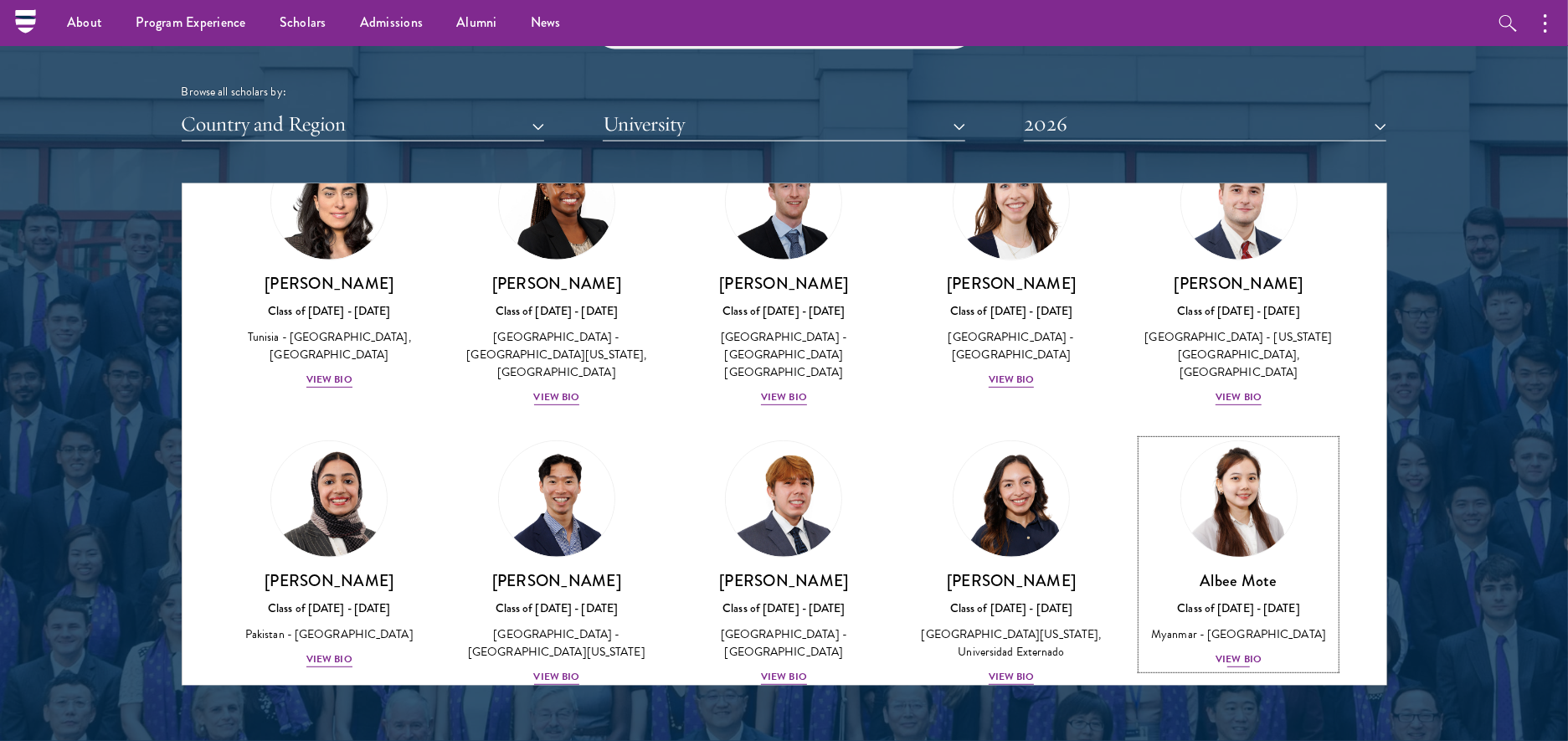
click at [1254, 599] on div "Class of [DATE] - [DATE]" at bounding box center [1238, 608] width 194 height 18
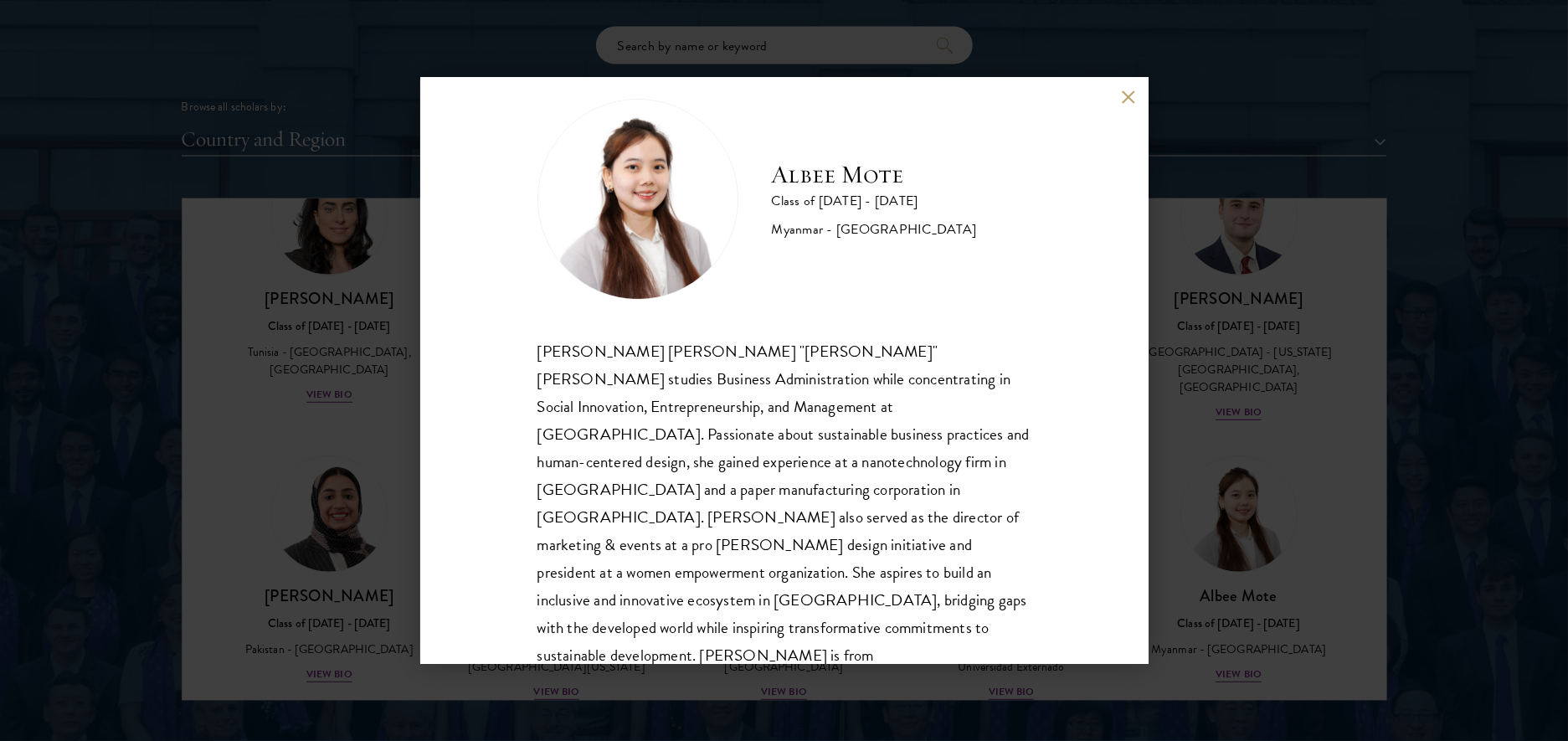
scroll to position [2025, 0]
click at [1132, 94] on button at bounding box center [1129, 97] width 15 height 15
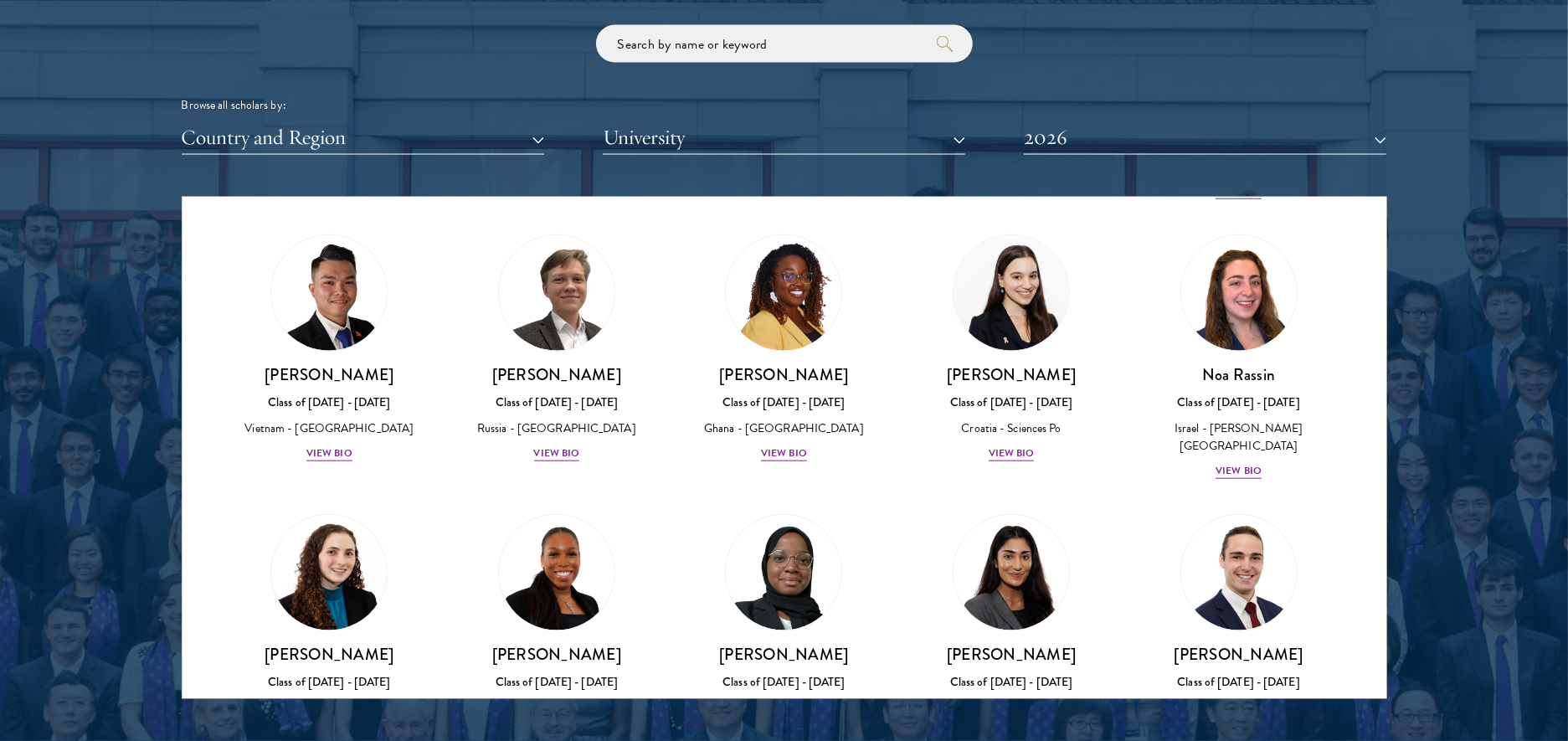
scroll to position [6077, 0]
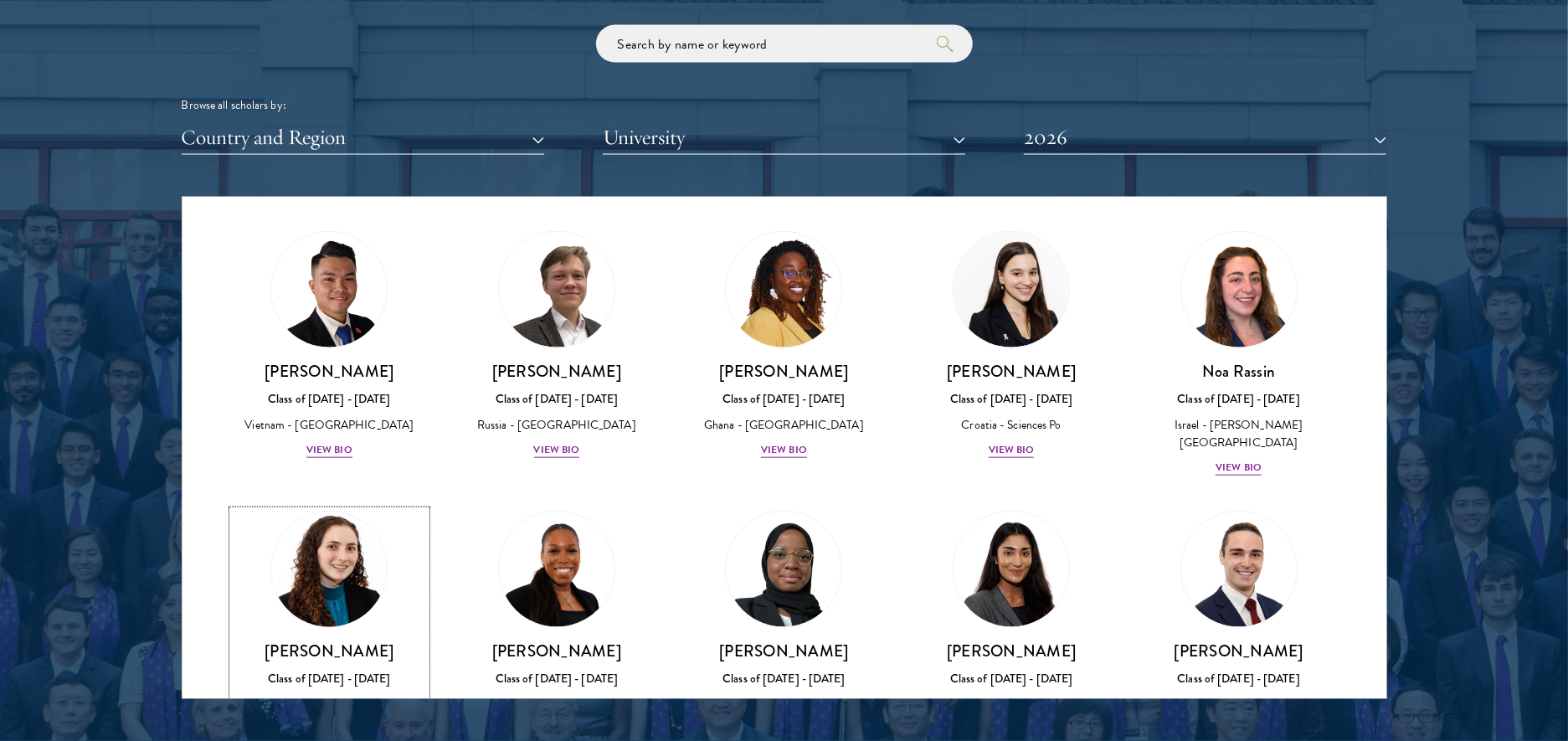
click at [292, 640] on h3 "[PERSON_NAME]" at bounding box center [329, 649] width 194 height 20
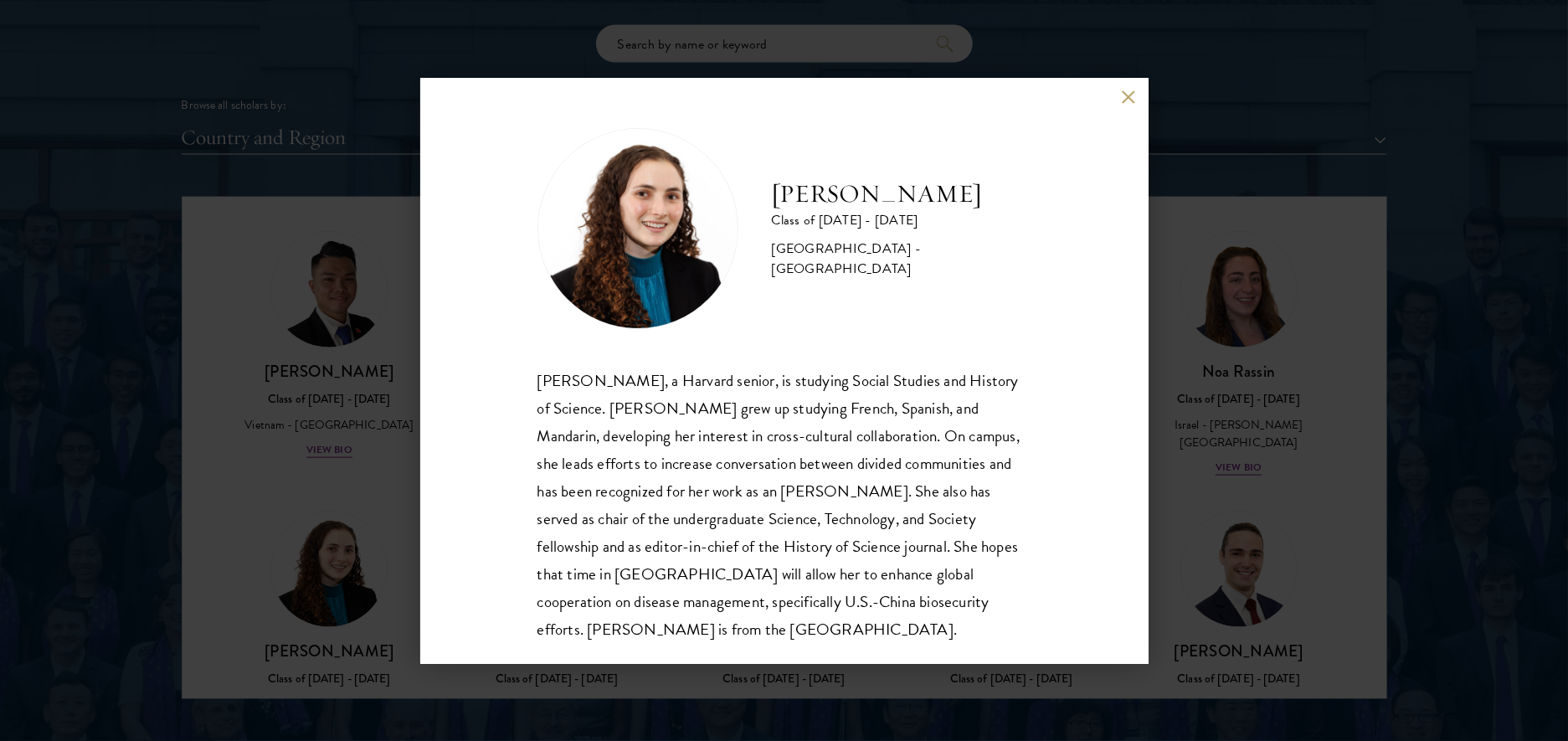
drag, startPoint x: 1126, startPoint y: 93, endPoint x: 1051, endPoint y: 188, distance: 121.0
click at [1051, 188] on div "[PERSON_NAME] Class of [DATE] - [DATE] [GEOGRAPHIC_DATA] - [GEOGRAPHIC_DATA] [P…" at bounding box center [784, 371] width 728 height 586
click at [1129, 100] on button at bounding box center [1129, 97] width 15 height 15
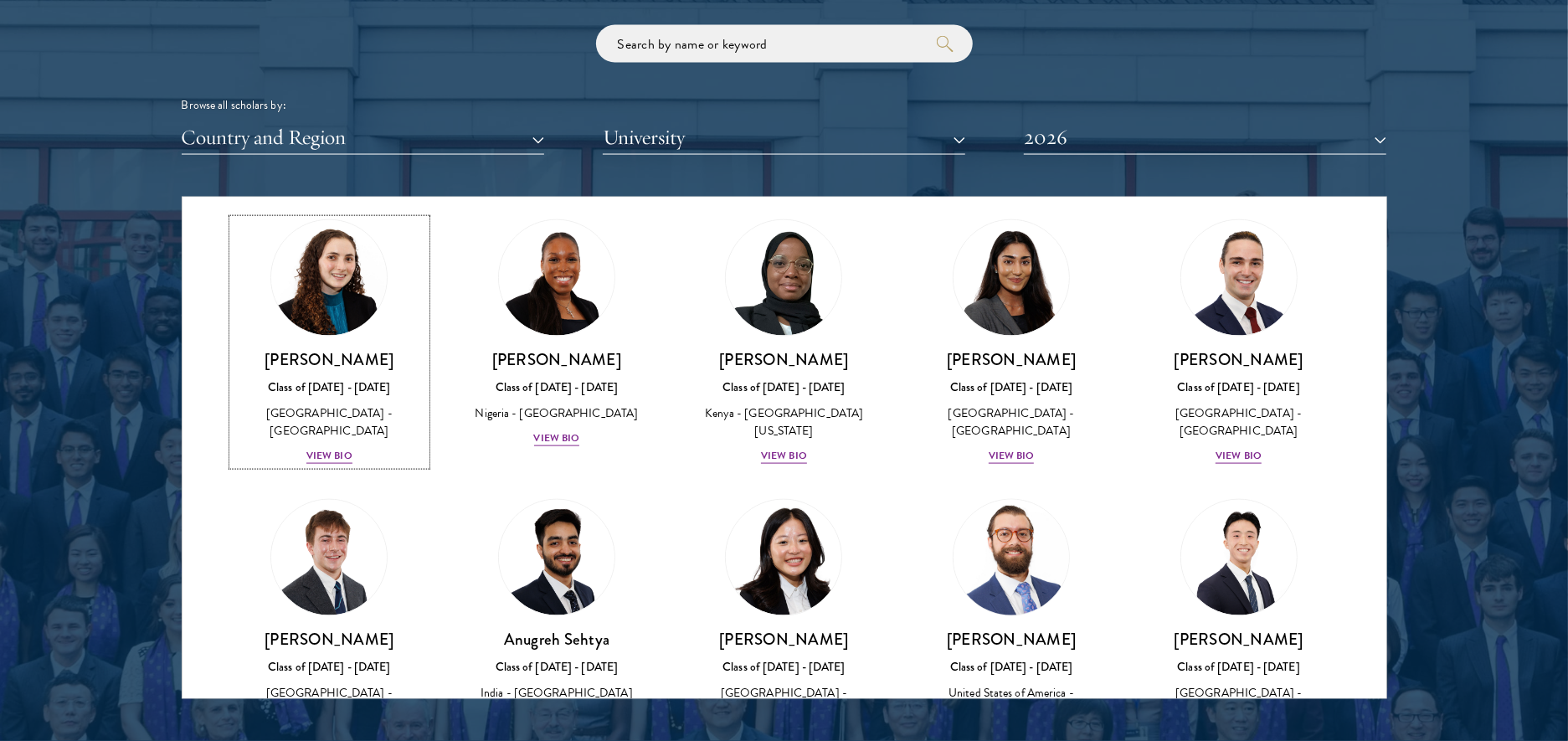
scroll to position [6369, 0]
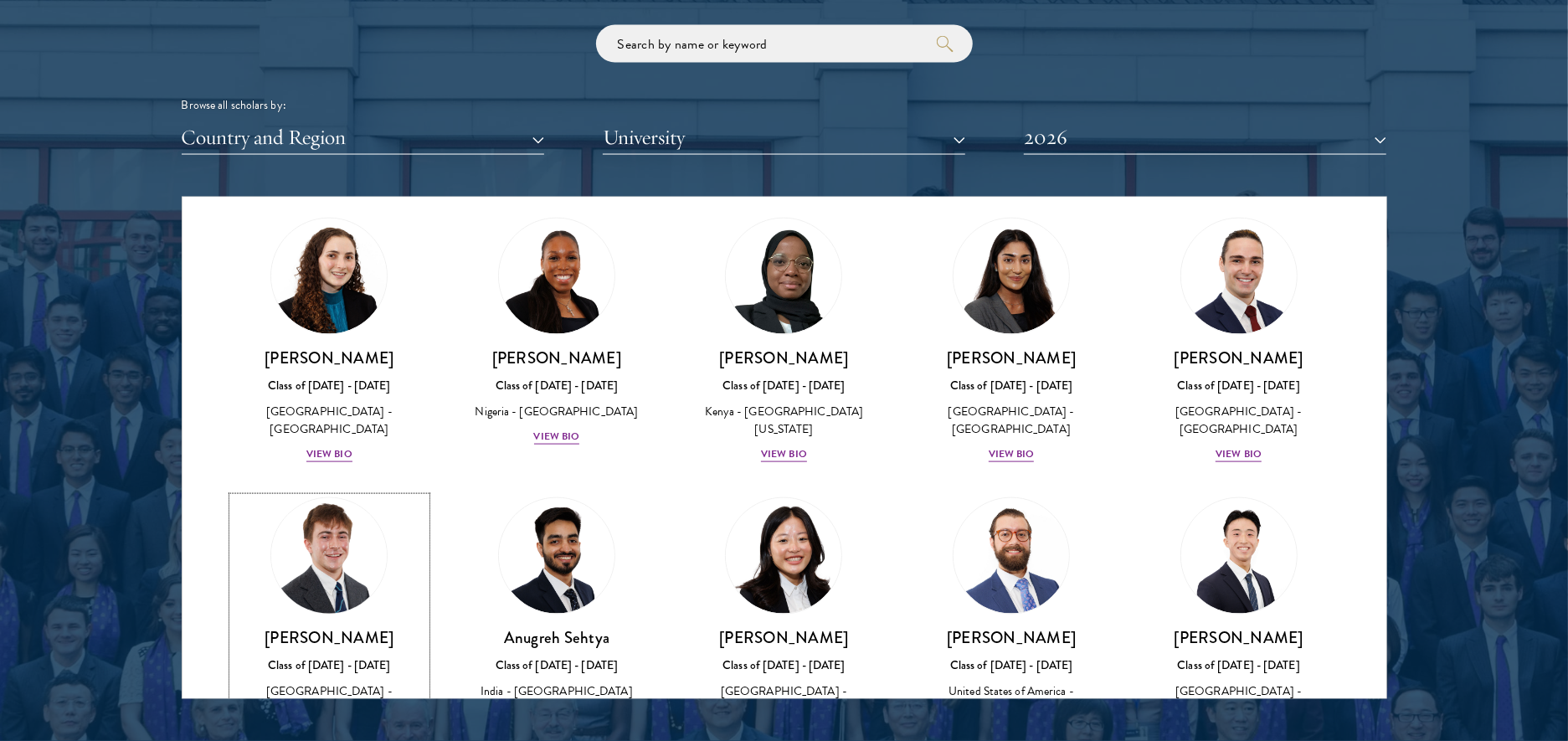
click at [352, 656] on div "Class of [DATE] - [DATE]" at bounding box center [329, 665] width 194 height 18
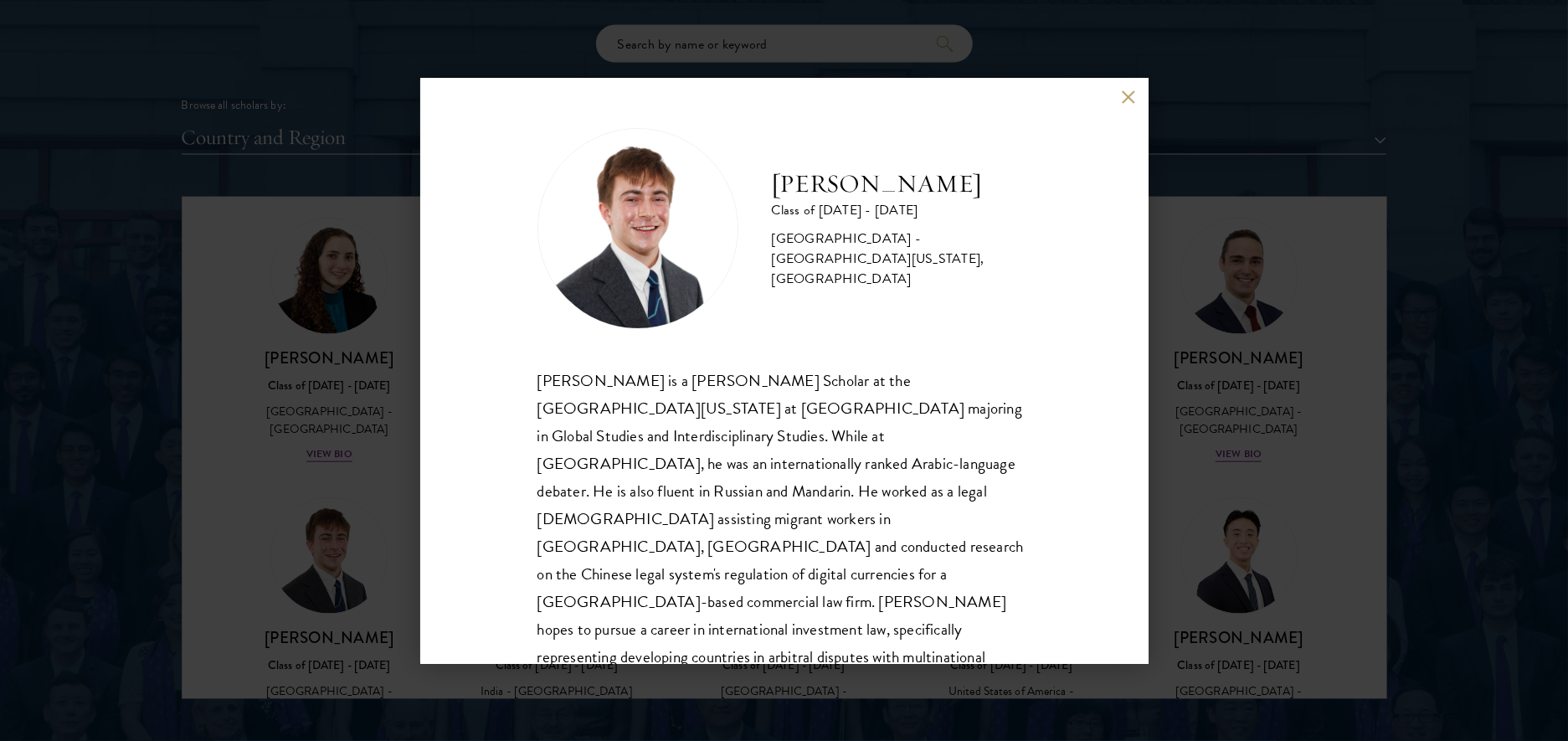
scroll to position [2, 0]
click at [1128, 93] on button at bounding box center [1129, 97] width 15 height 15
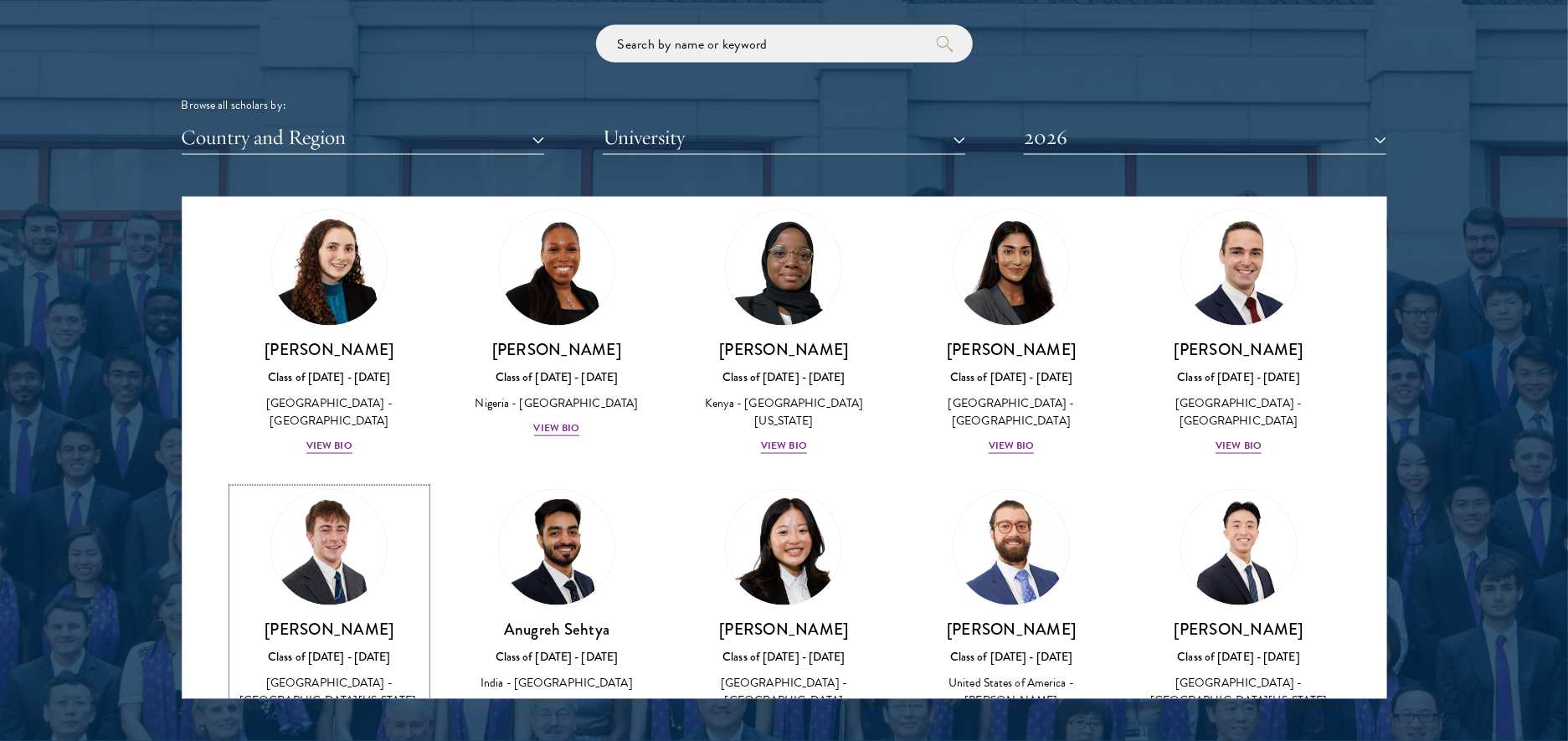
scroll to position [6384, 0]
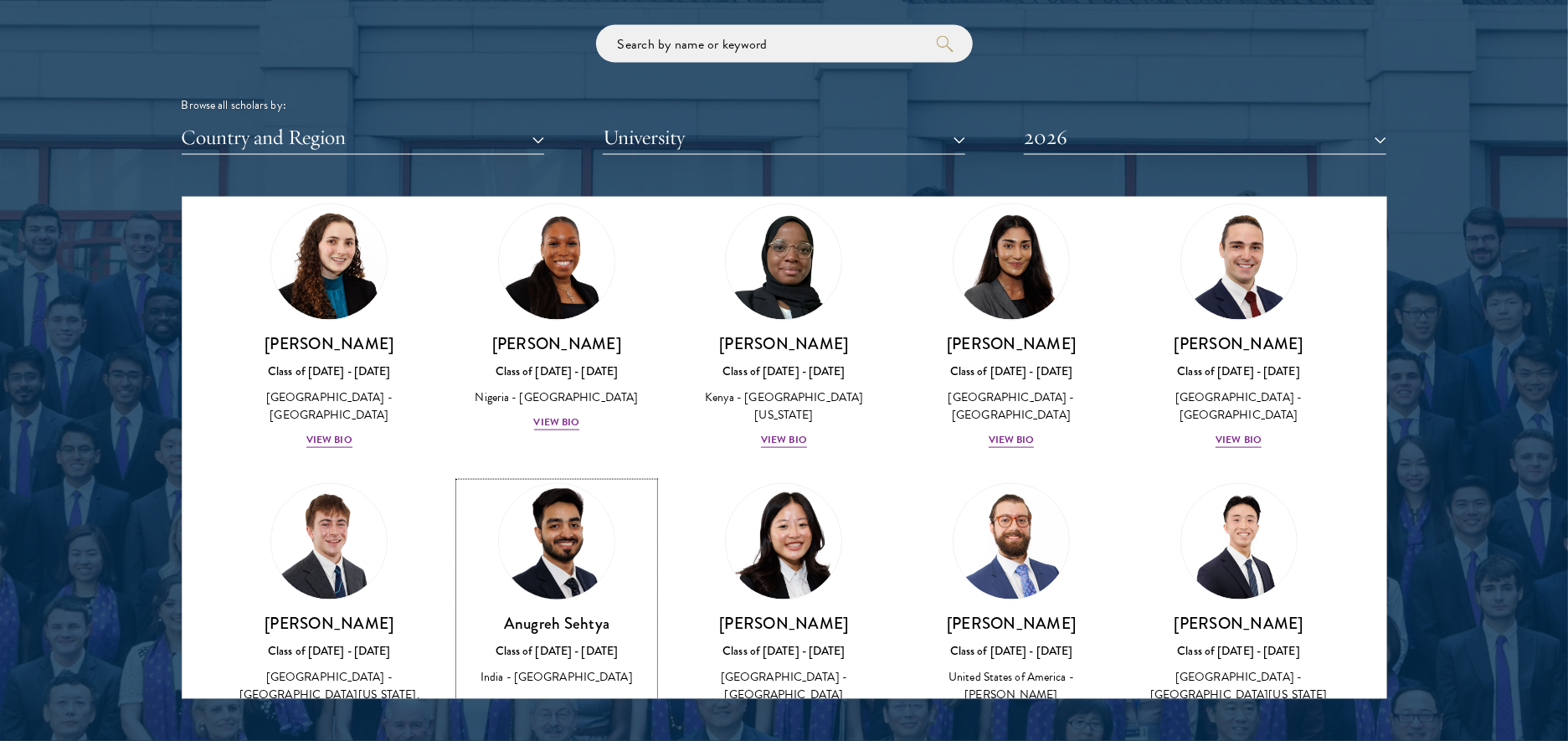
click at [583, 668] on div "India - [GEOGRAPHIC_DATA]" at bounding box center [556, 677] width 194 height 18
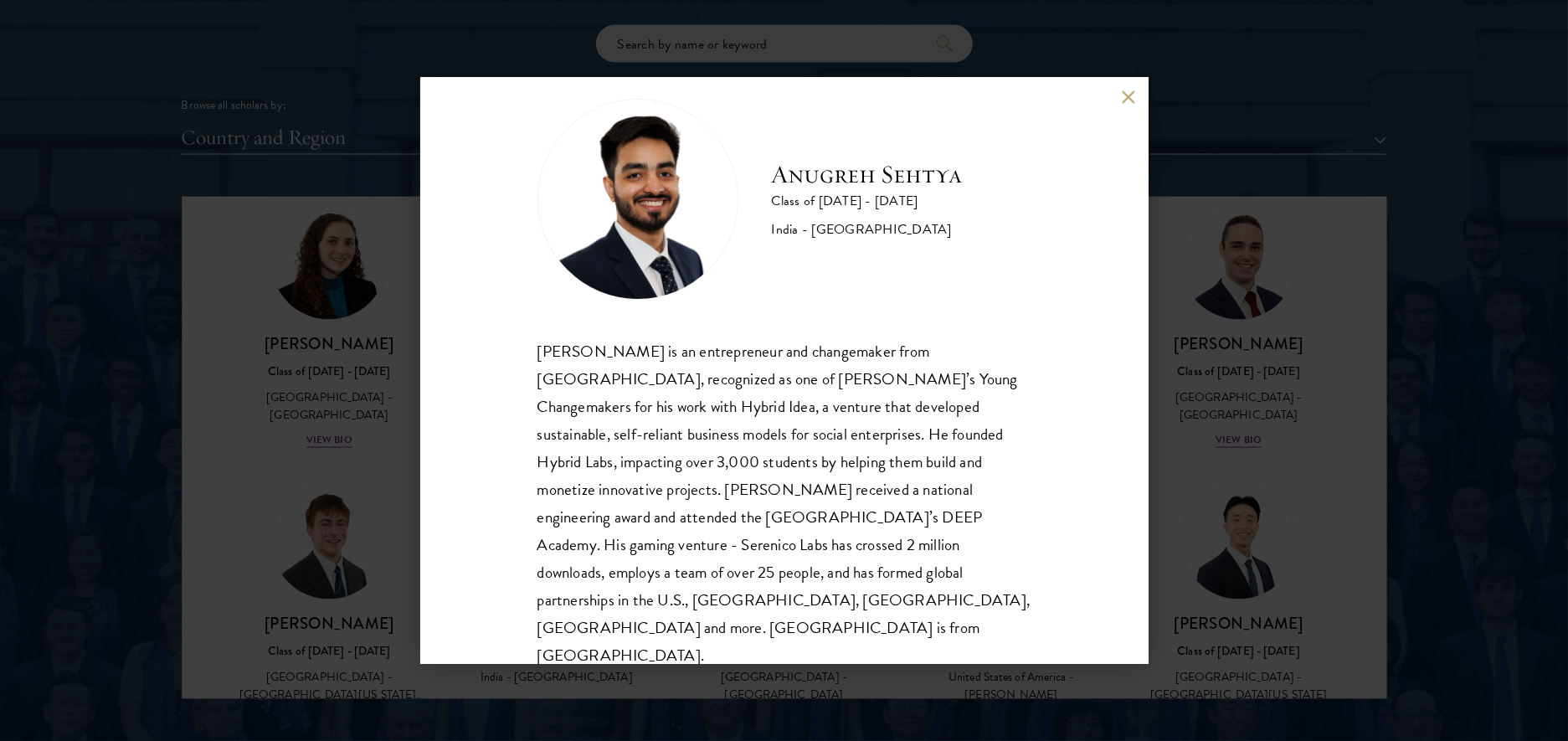
scroll to position [2043, 0]
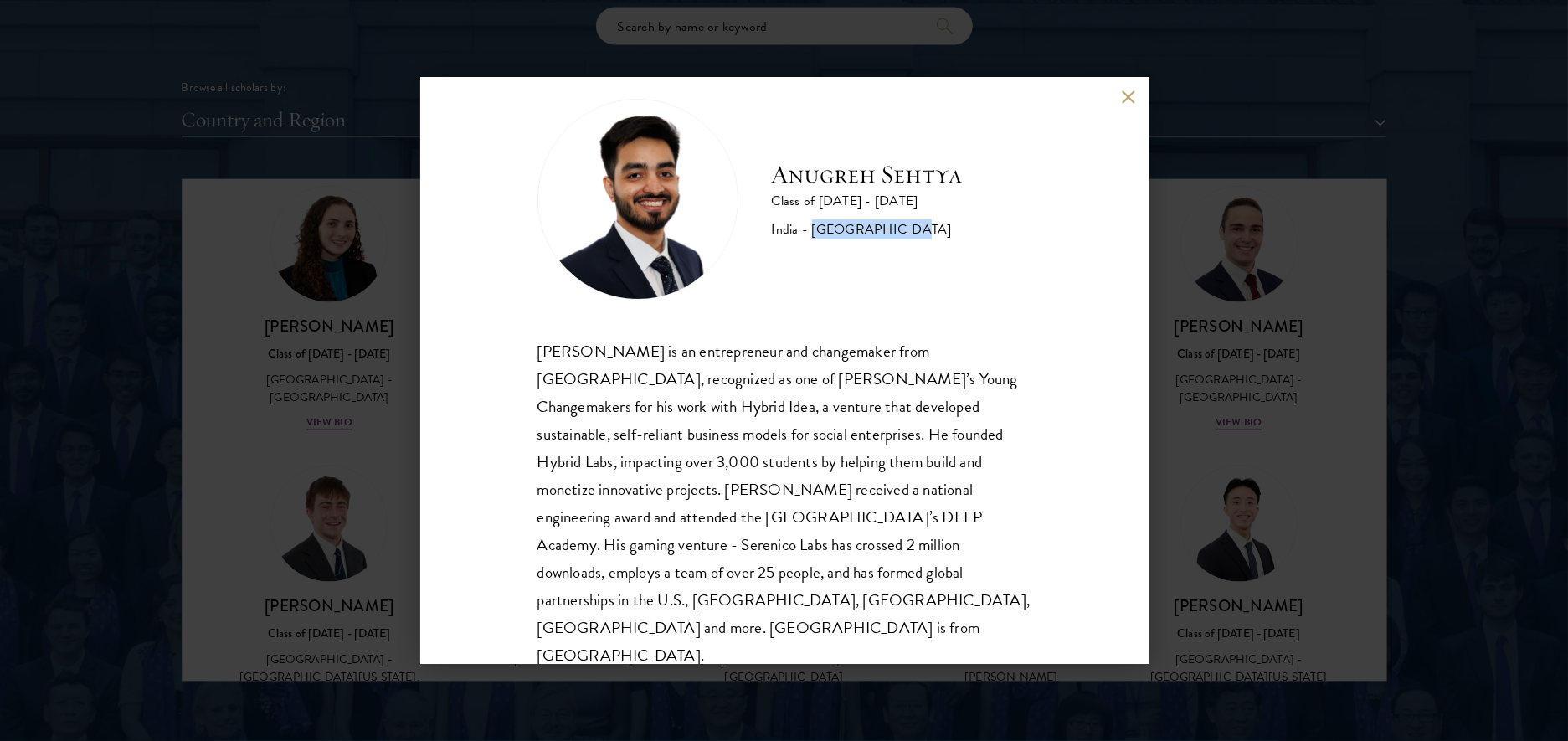
drag, startPoint x: 812, startPoint y: 226, endPoint x: 902, endPoint y: 235, distance: 90.4
click at [902, 235] on div "India - [GEOGRAPHIC_DATA]" at bounding box center [867, 229] width 191 height 20
copy div "[GEOGRAPHIC_DATA]"
click at [1127, 97] on button at bounding box center [1129, 97] width 15 height 15
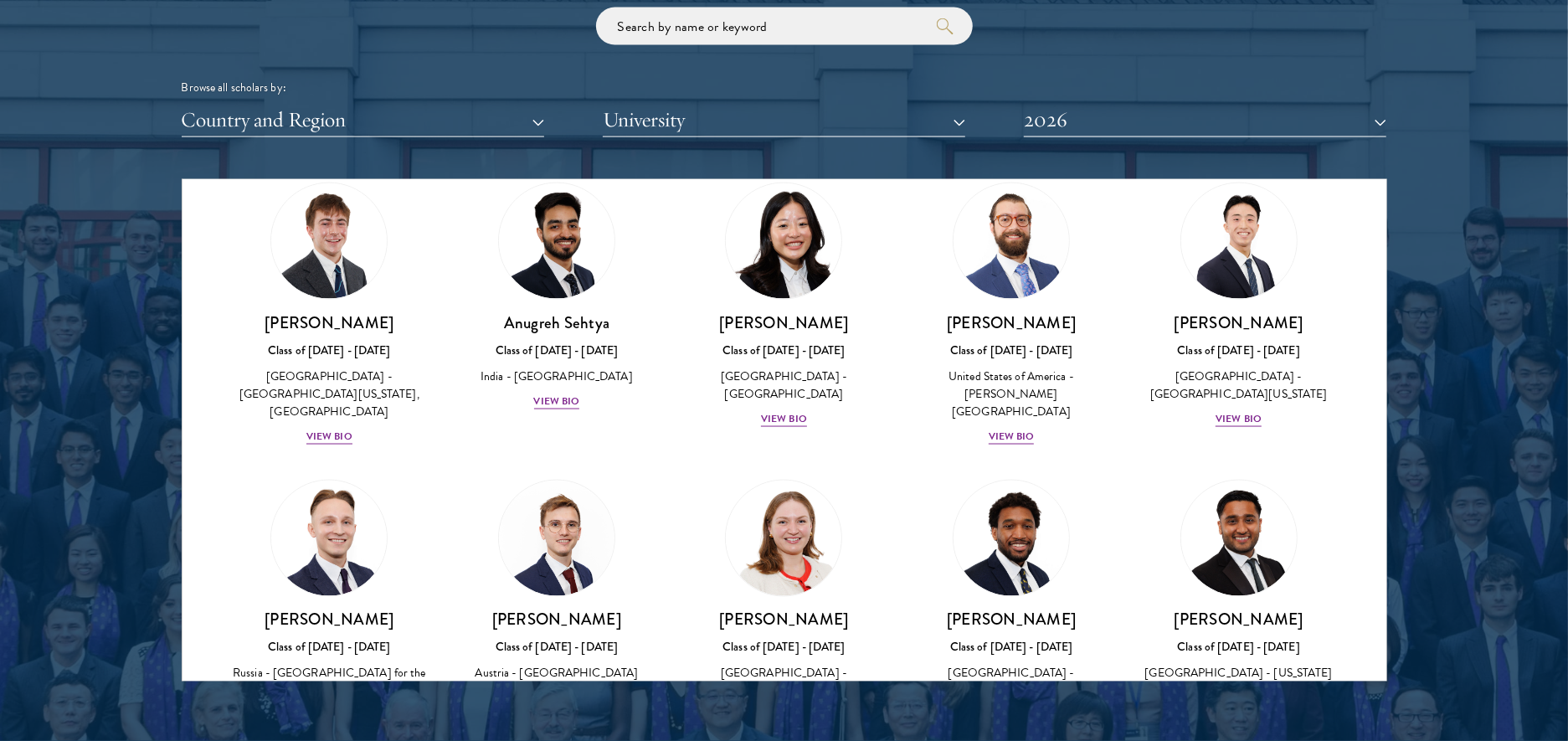
scroll to position [6663, 0]
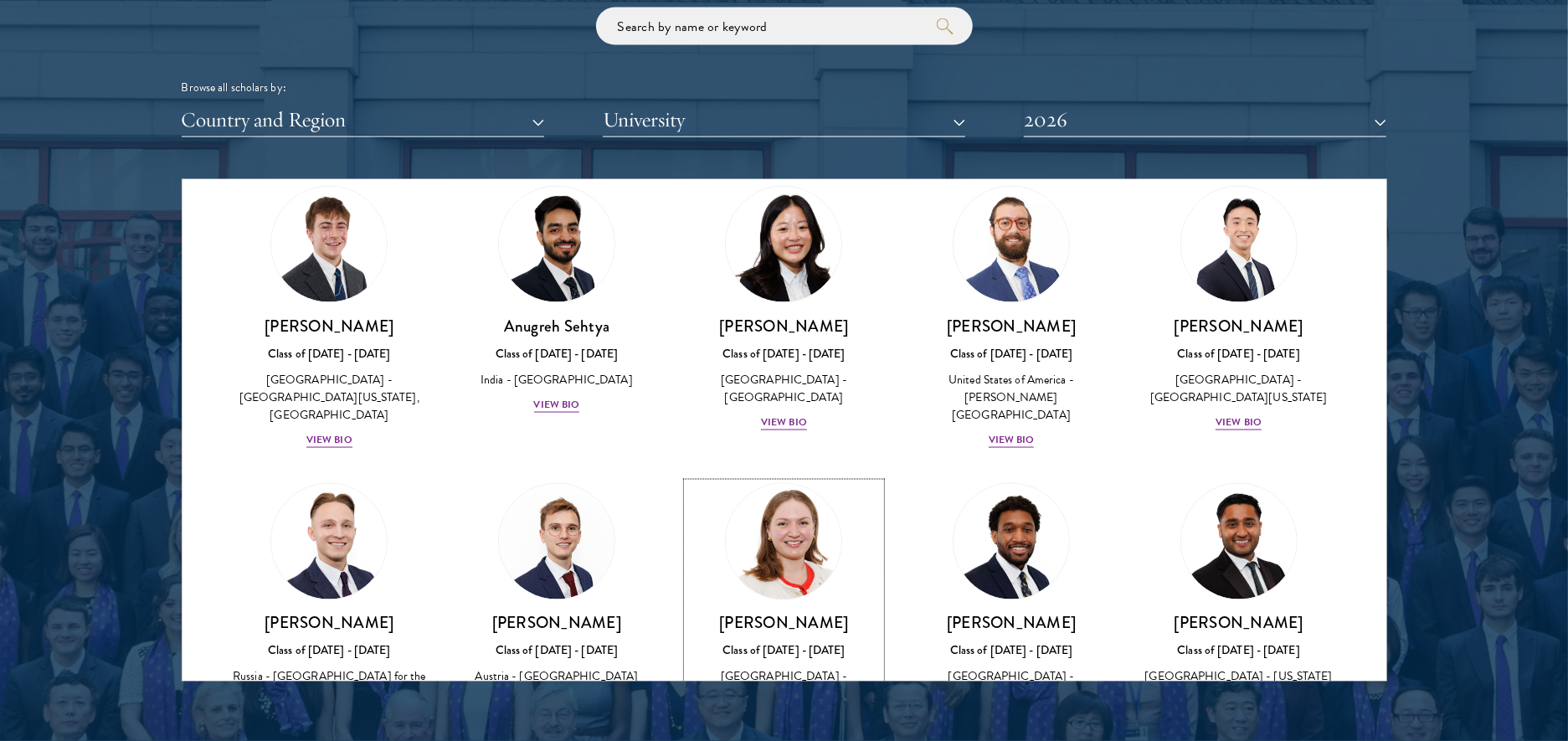
click at [779, 612] on h3 "[PERSON_NAME]" at bounding box center [784, 622] width 194 height 20
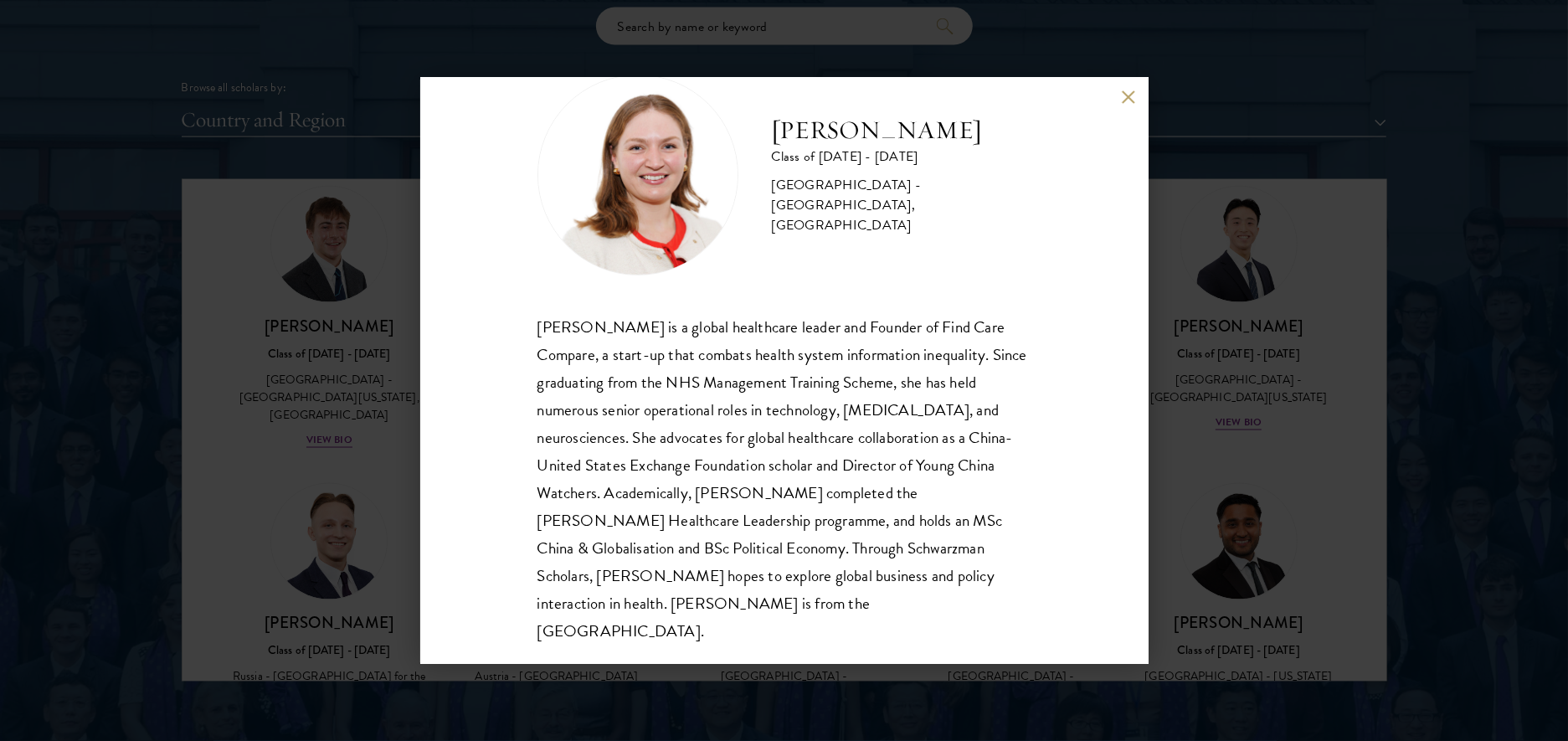
scroll to position [56, 0]
click at [1130, 98] on button at bounding box center [1129, 97] width 15 height 15
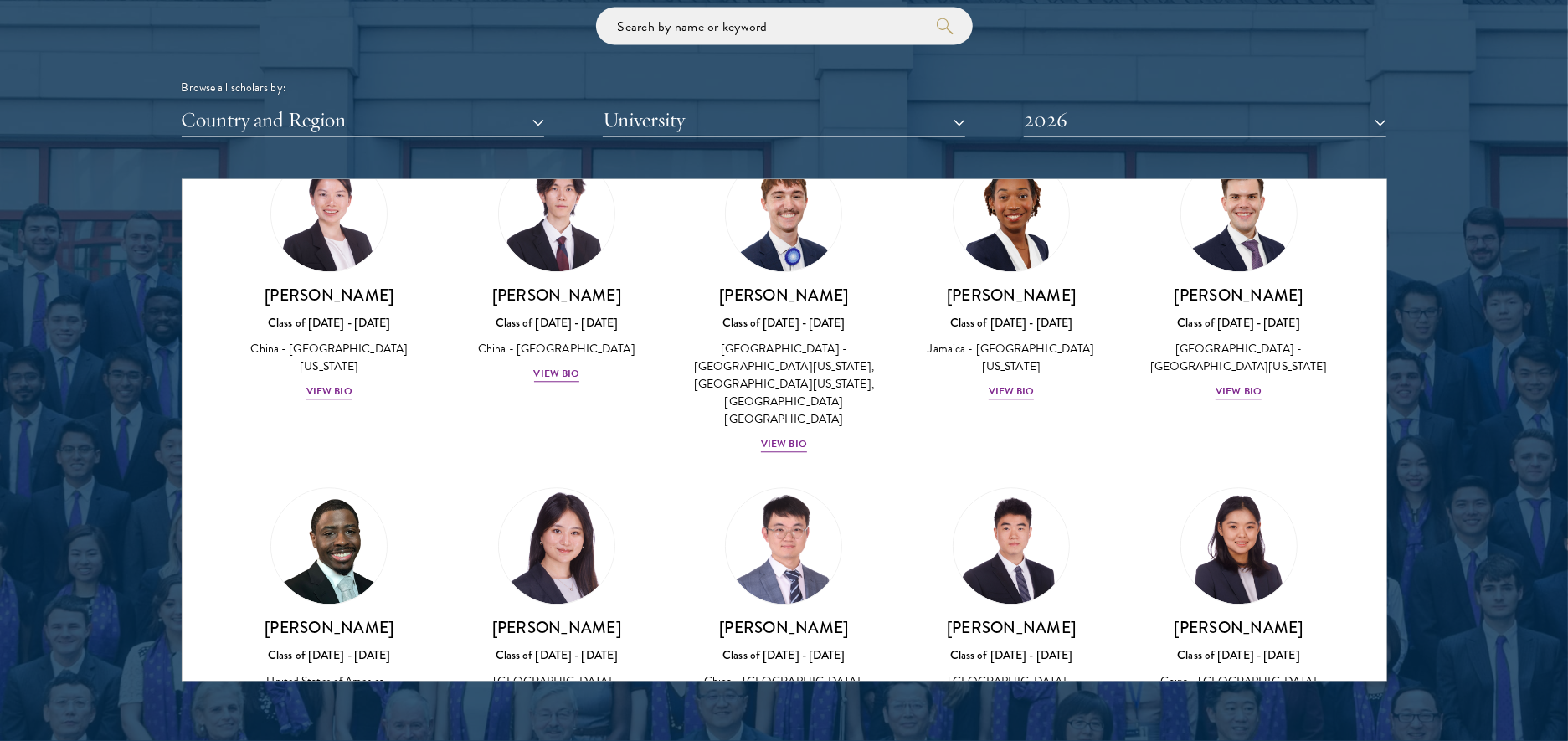
scroll to position [7901, 0]
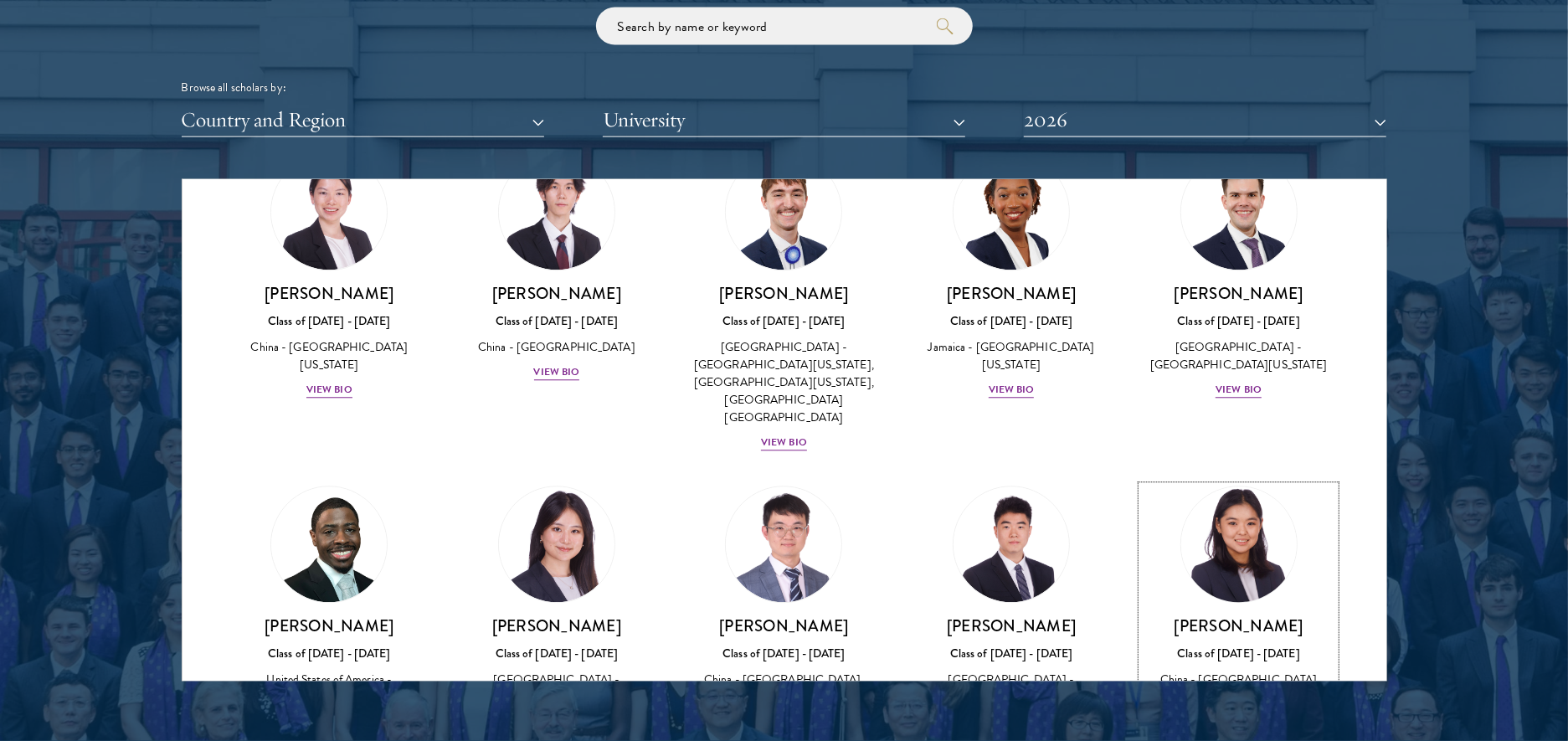
click at [1251, 615] on div "[PERSON_NAME] Class of [DATE] - [DATE] [GEOGRAPHIC_DATA] - [GEOGRAPHIC_DATA] Vi…" at bounding box center [1238, 664] width 194 height 98
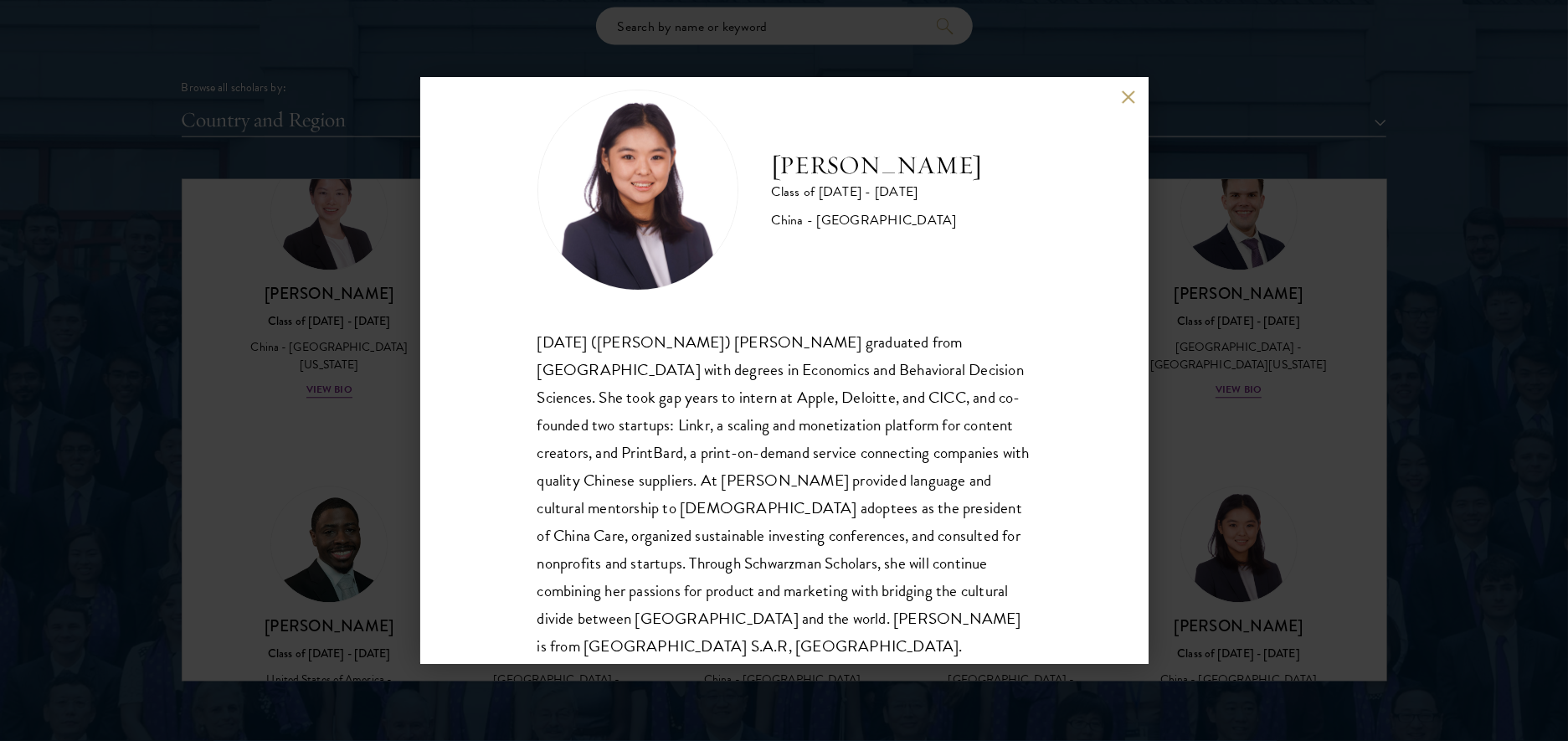
scroll to position [56, 0]
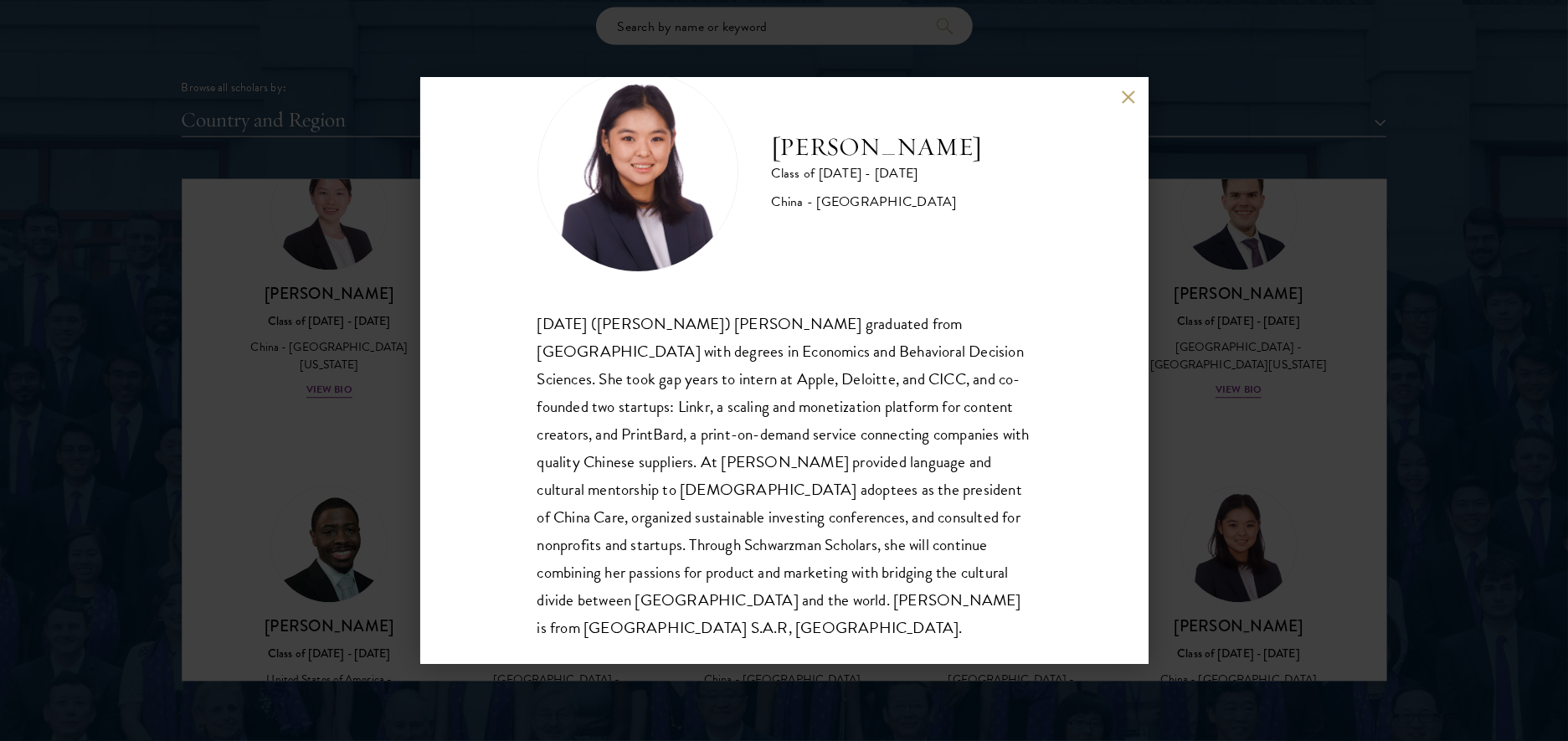
click at [1132, 98] on button at bounding box center [1129, 97] width 15 height 15
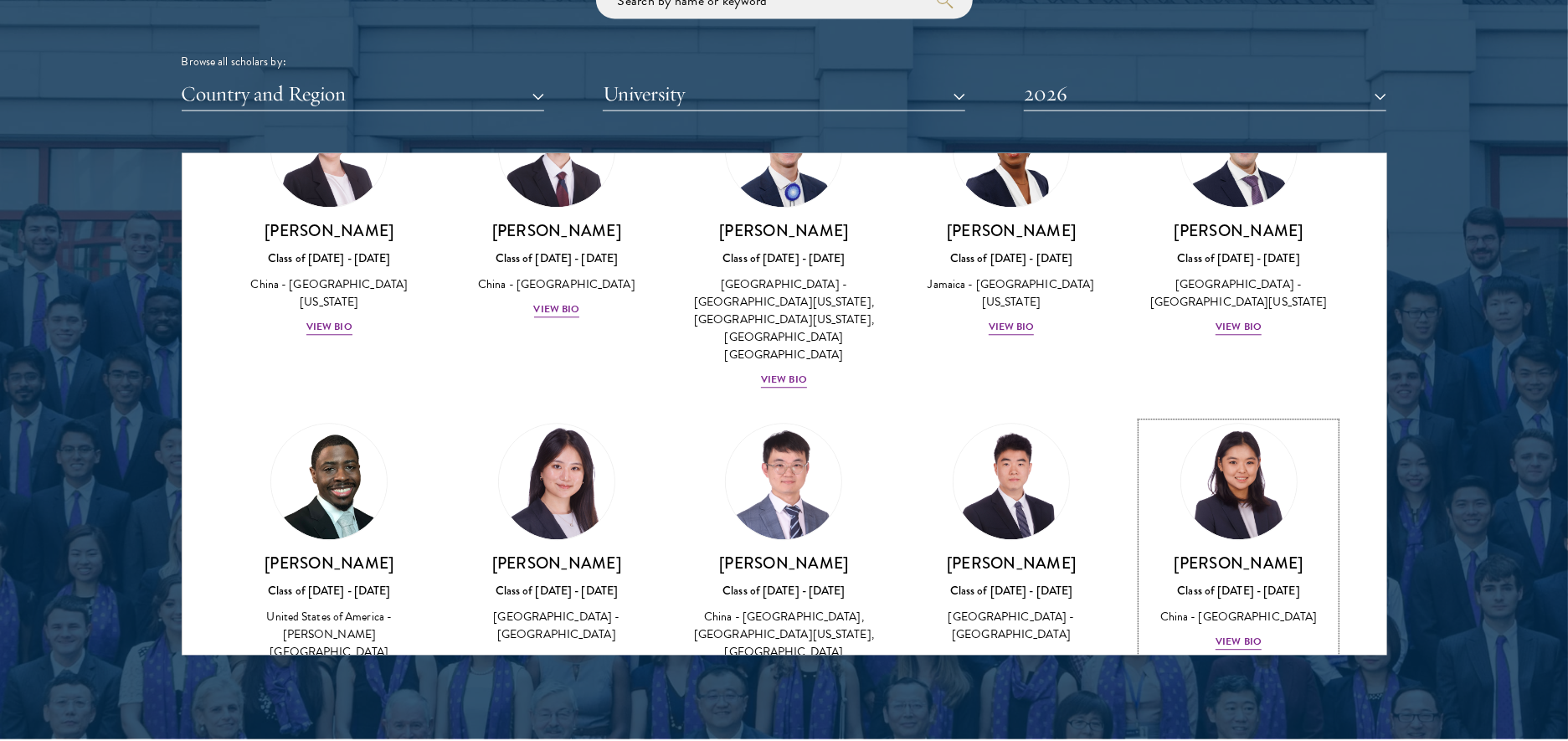
scroll to position [2073, 0]
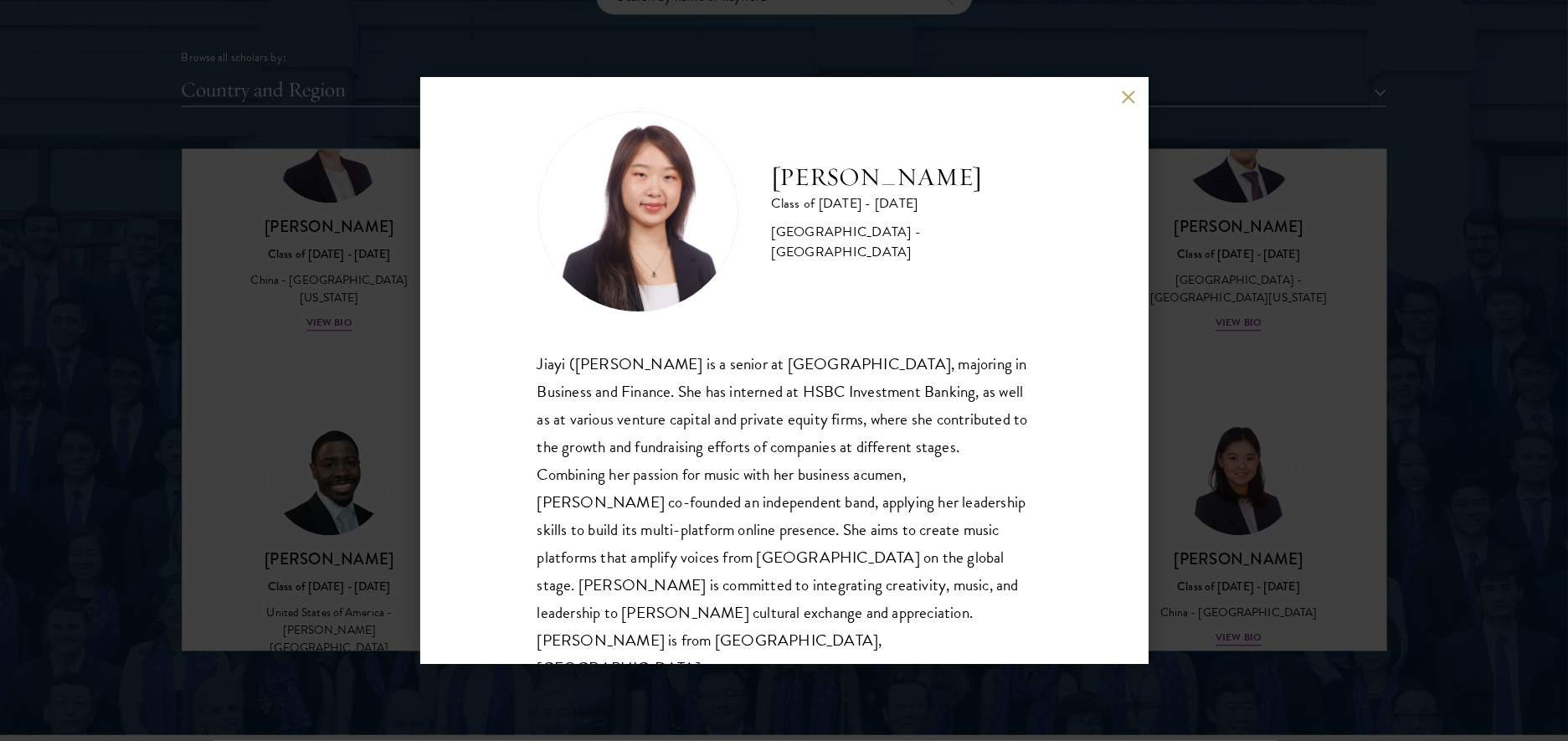
scroll to position [29, 0]
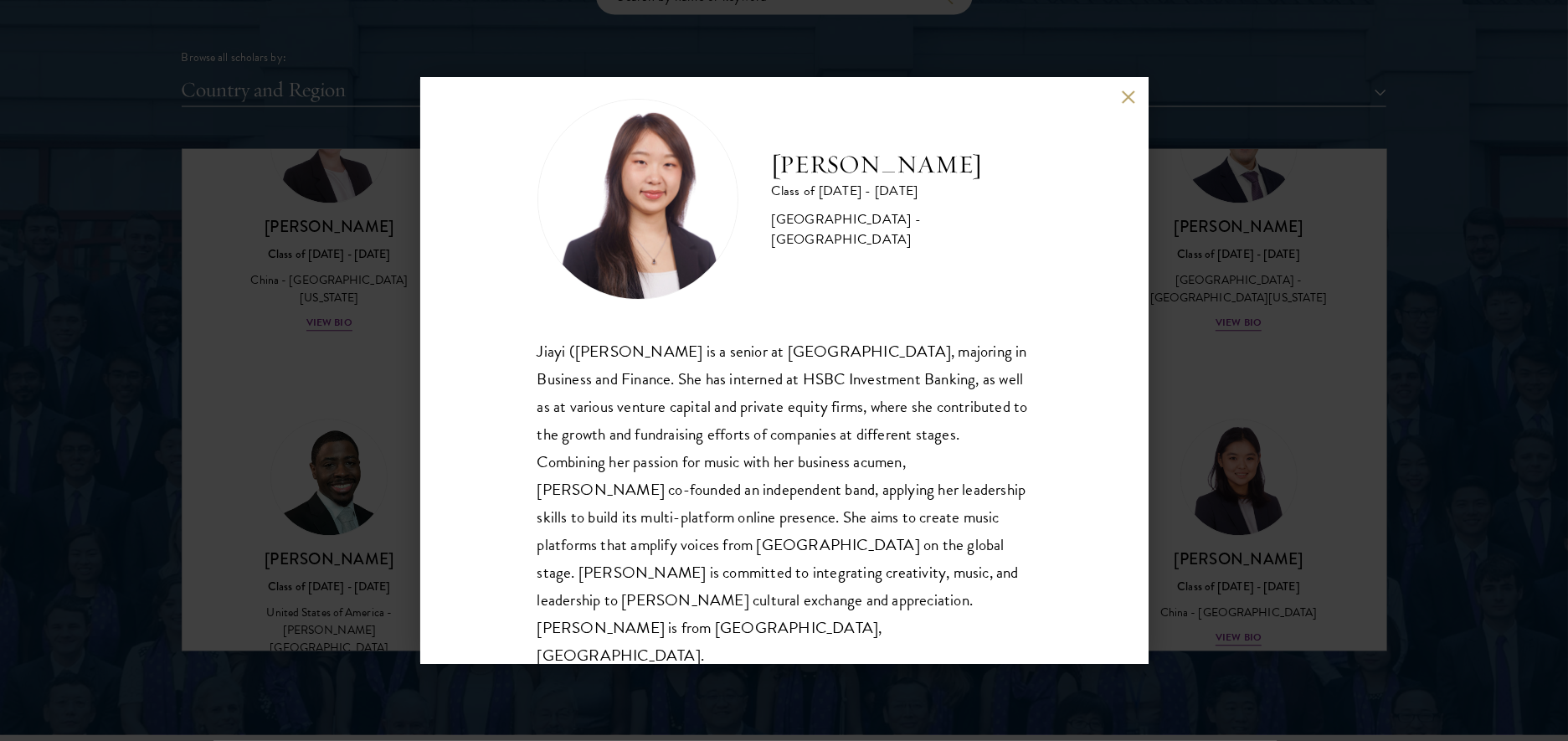
click at [1129, 99] on button at bounding box center [1129, 97] width 15 height 15
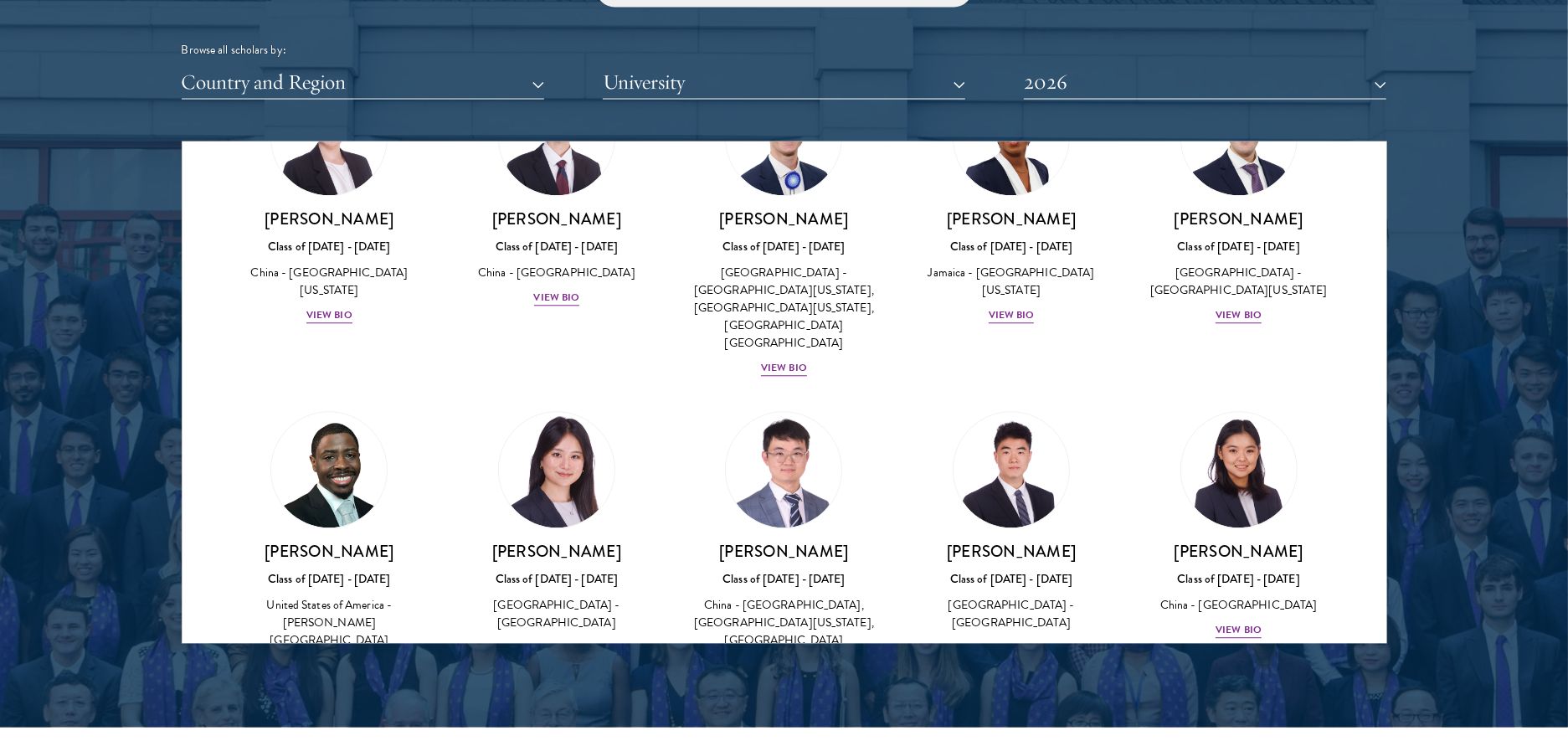
scroll to position [2082, 0]
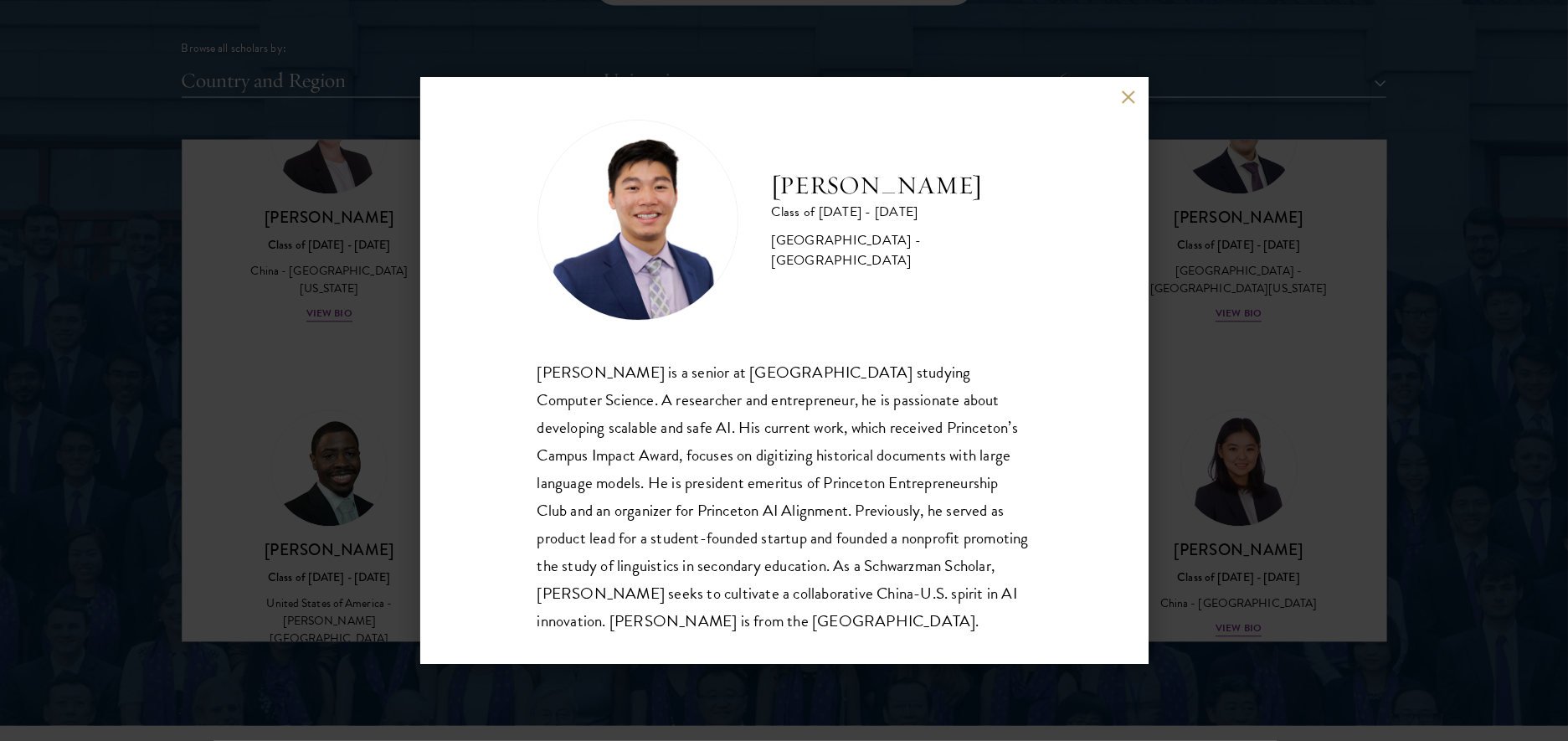
scroll to position [17, 0]
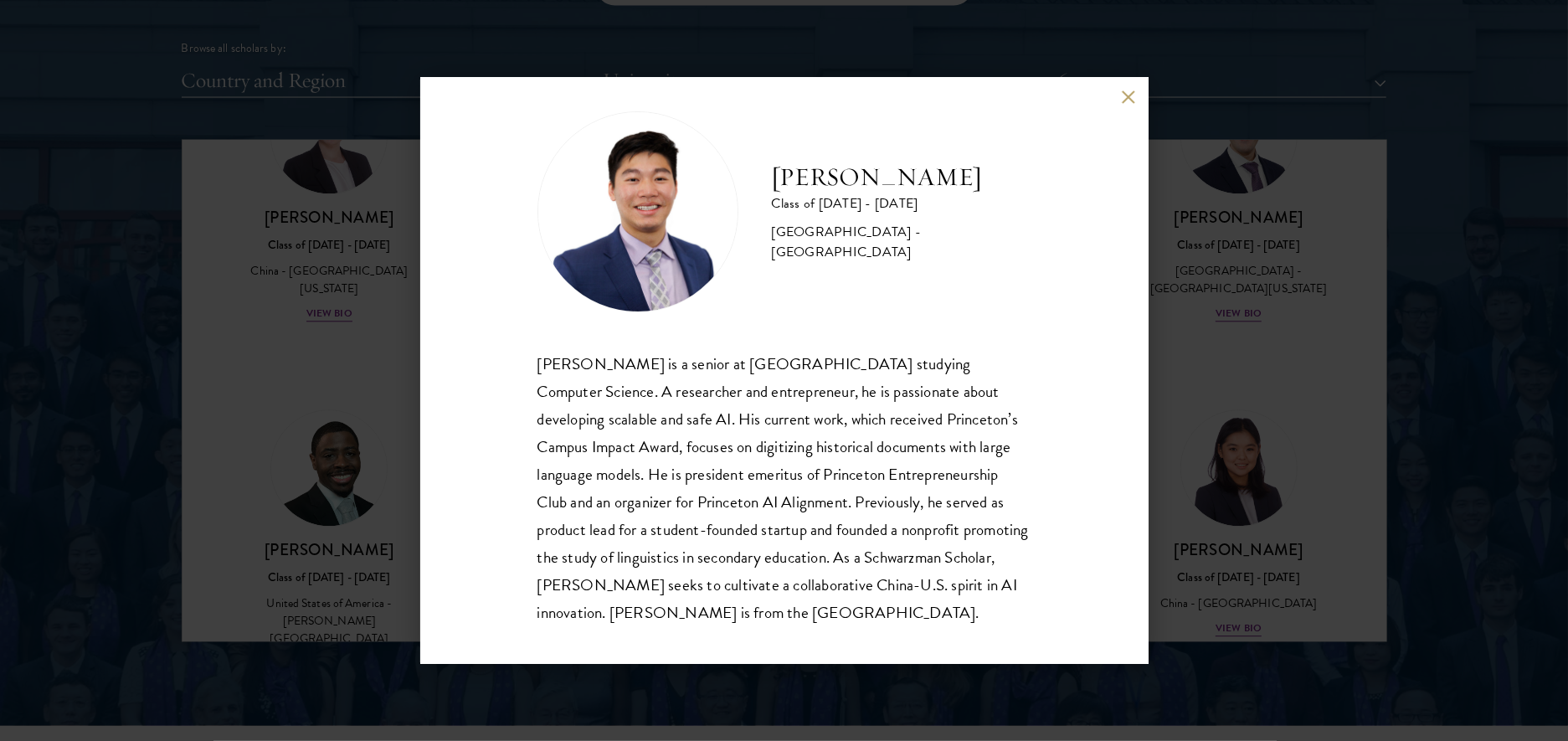
click at [1128, 93] on button at bounding box center [1129, 97] width 15 height 15
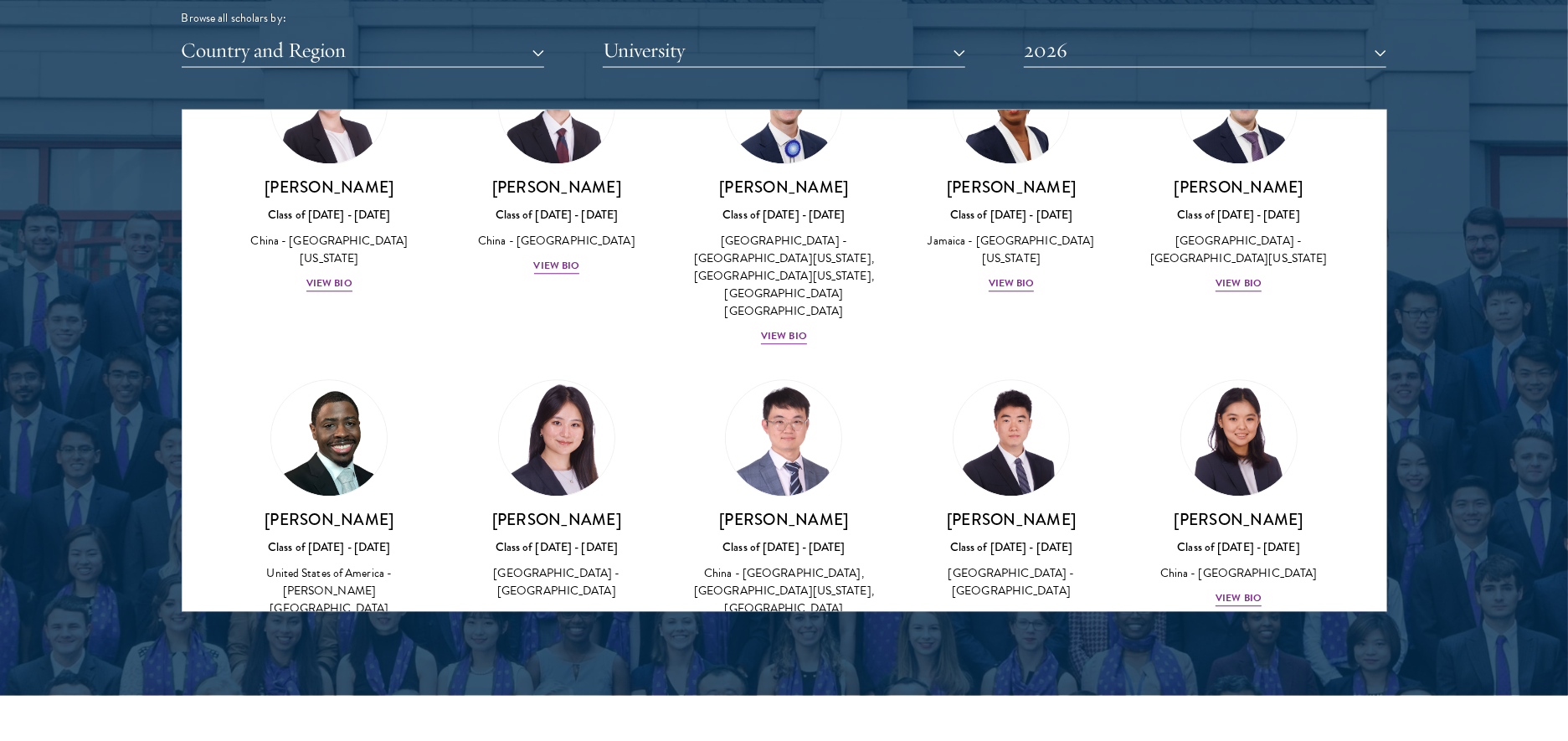
scroll to position [2122, 0]
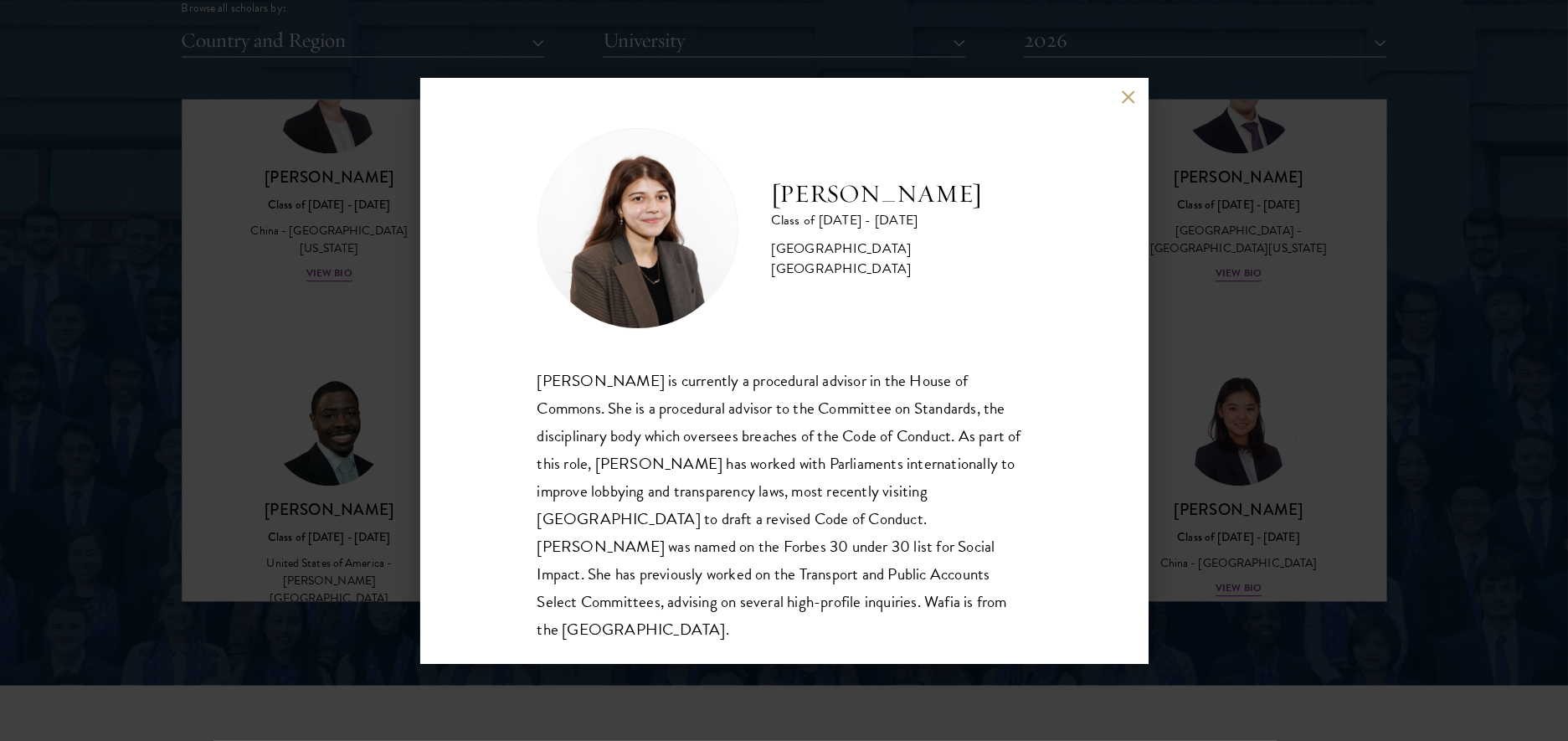
click at [1133, 93] on button at bounding box center [1129, 97] width 15 height 15
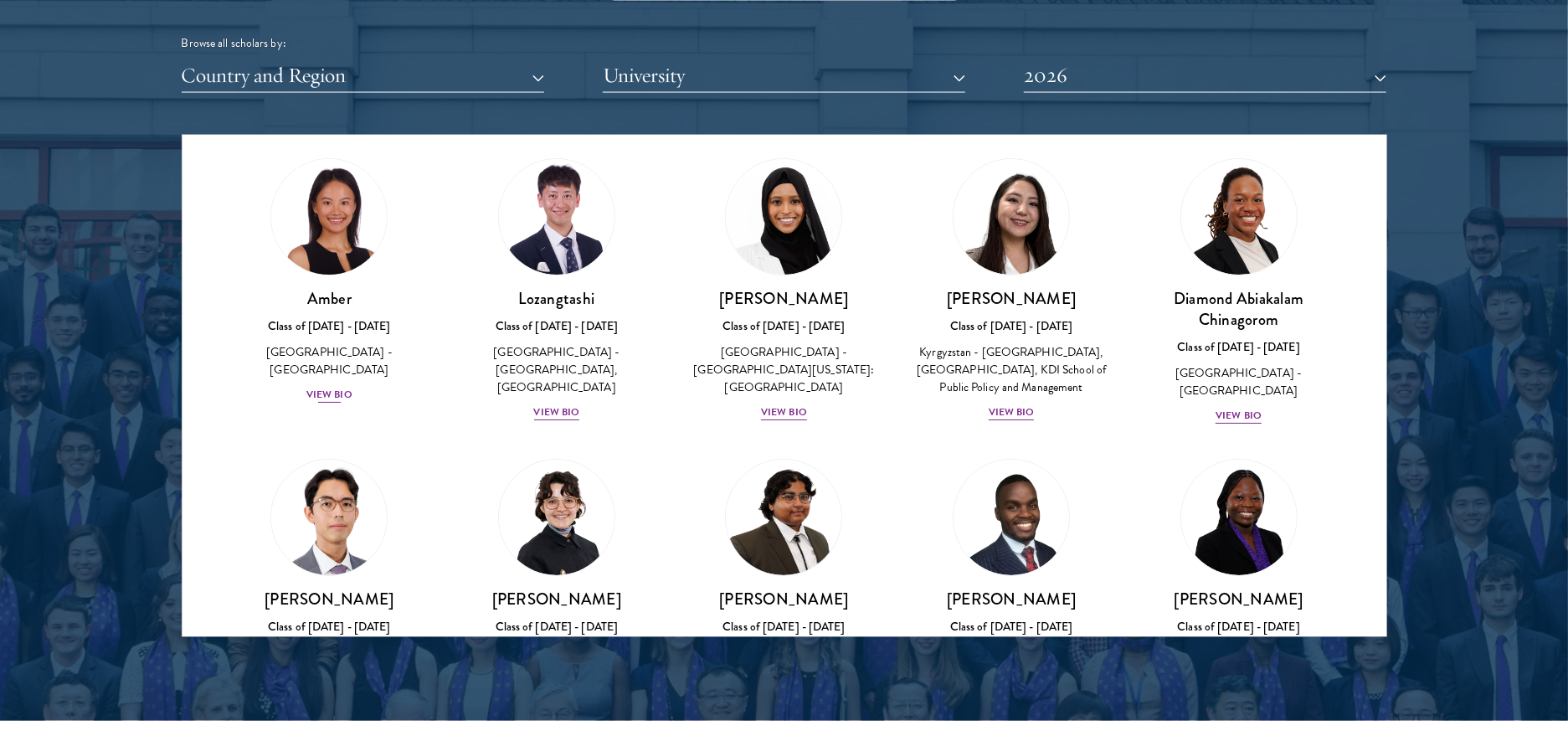
scroll to position [48, 0]
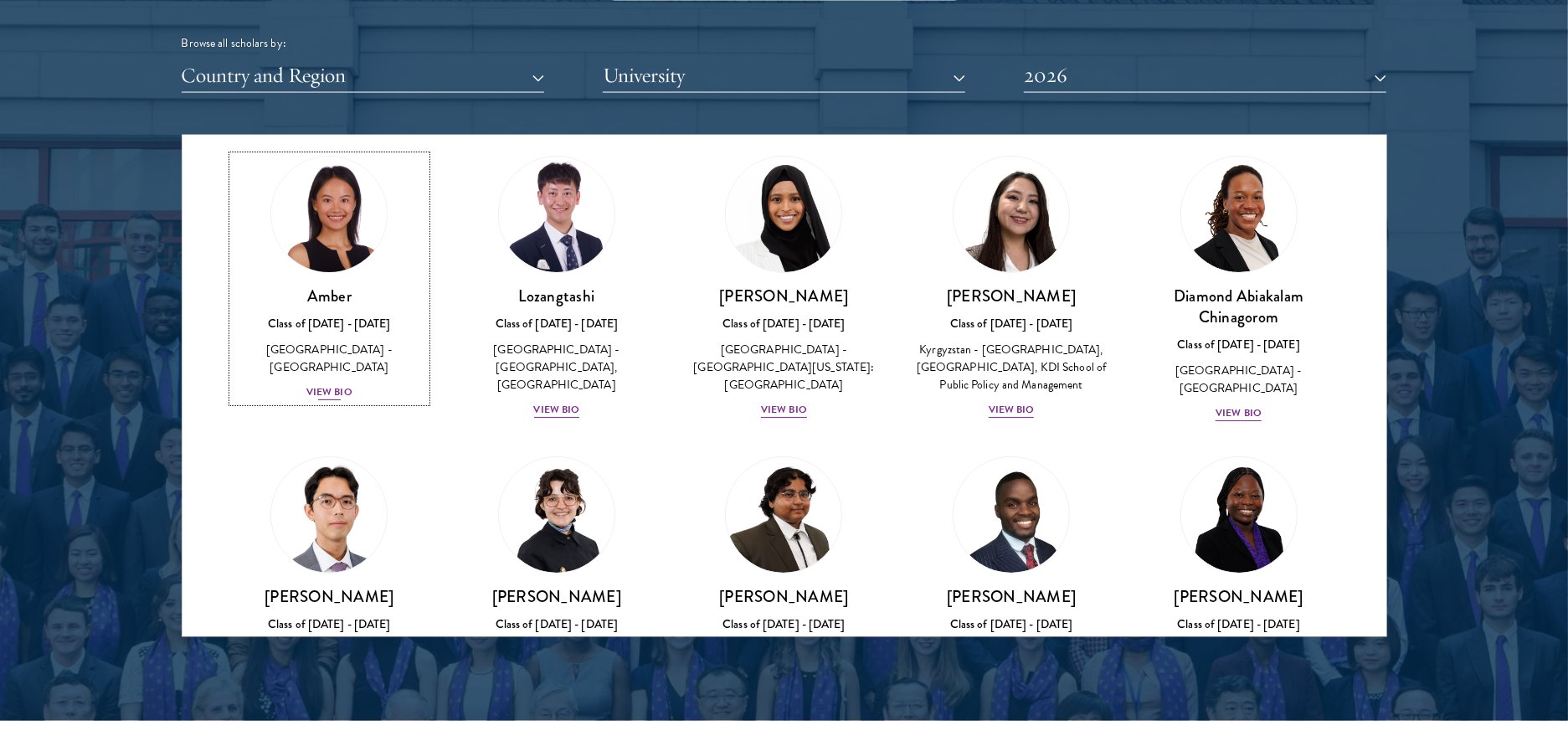
click at [366, 251] on img at bounding box center [328, 214] width 128 height 128
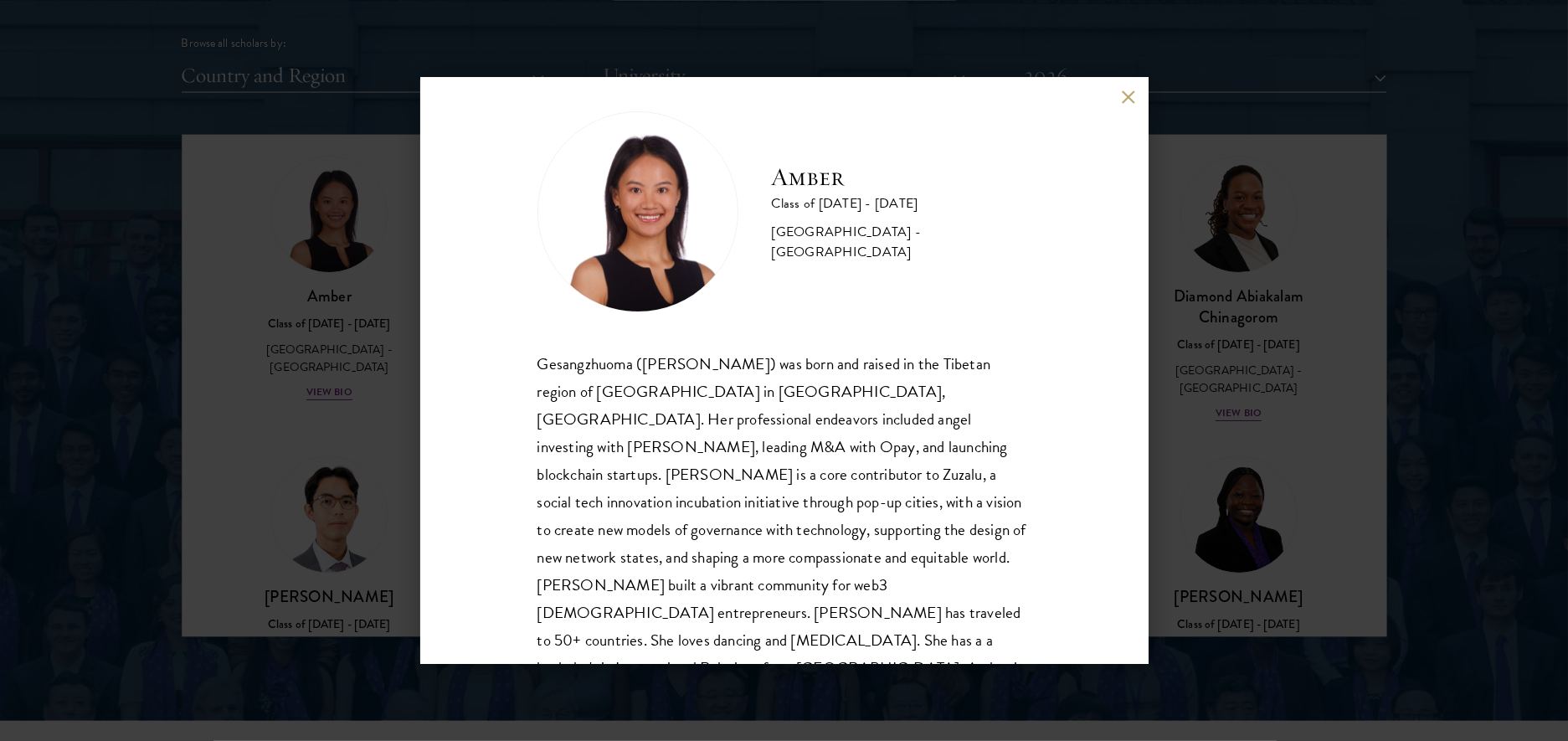
scroll to position [29, 0]
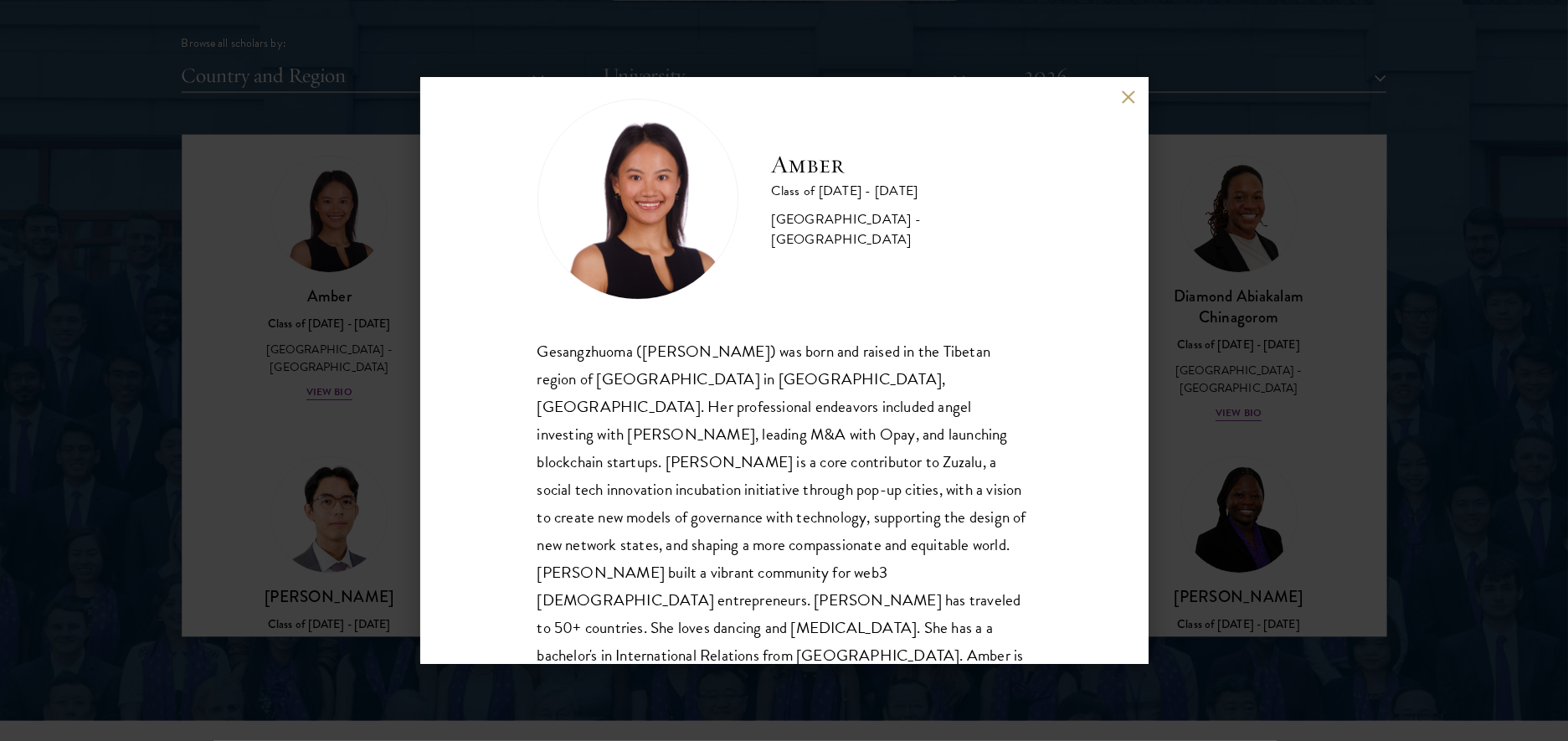
click at [1128, 91] on button at bounding box center [1129, 97] width 15 height 15
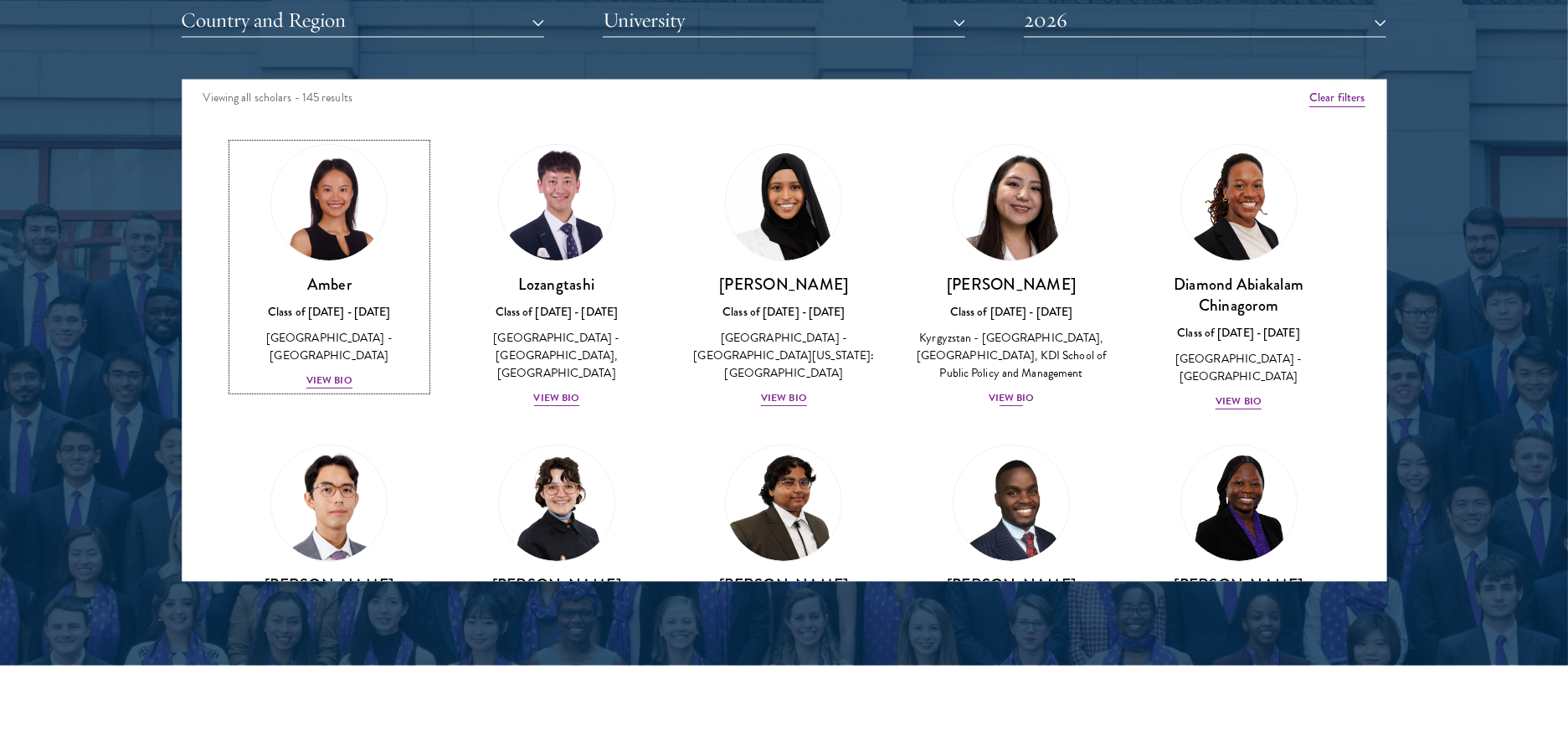
scroll to position [2144, 0]
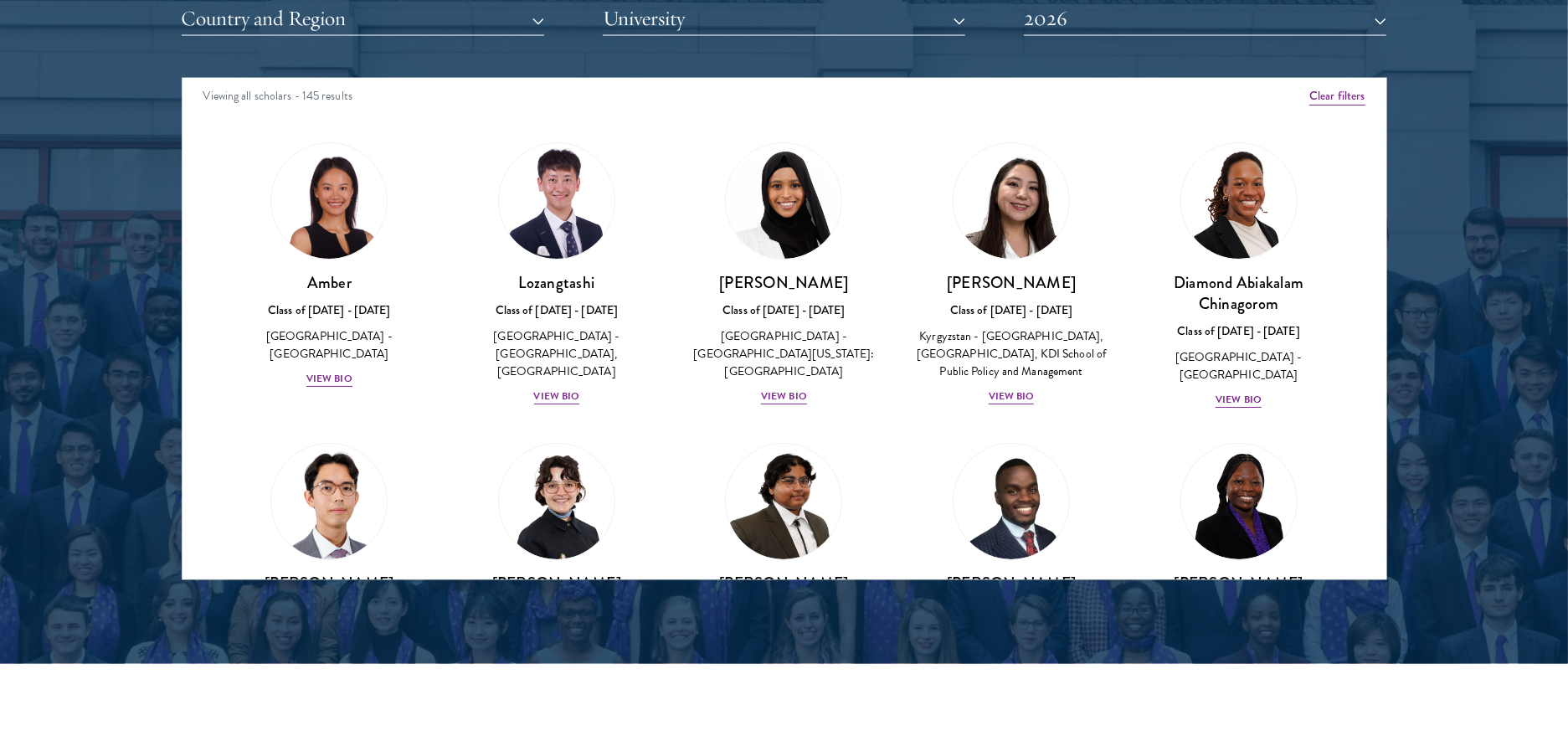
click at [1453, 242] on div at bounding box center [784, 155] width 1568 height 1019
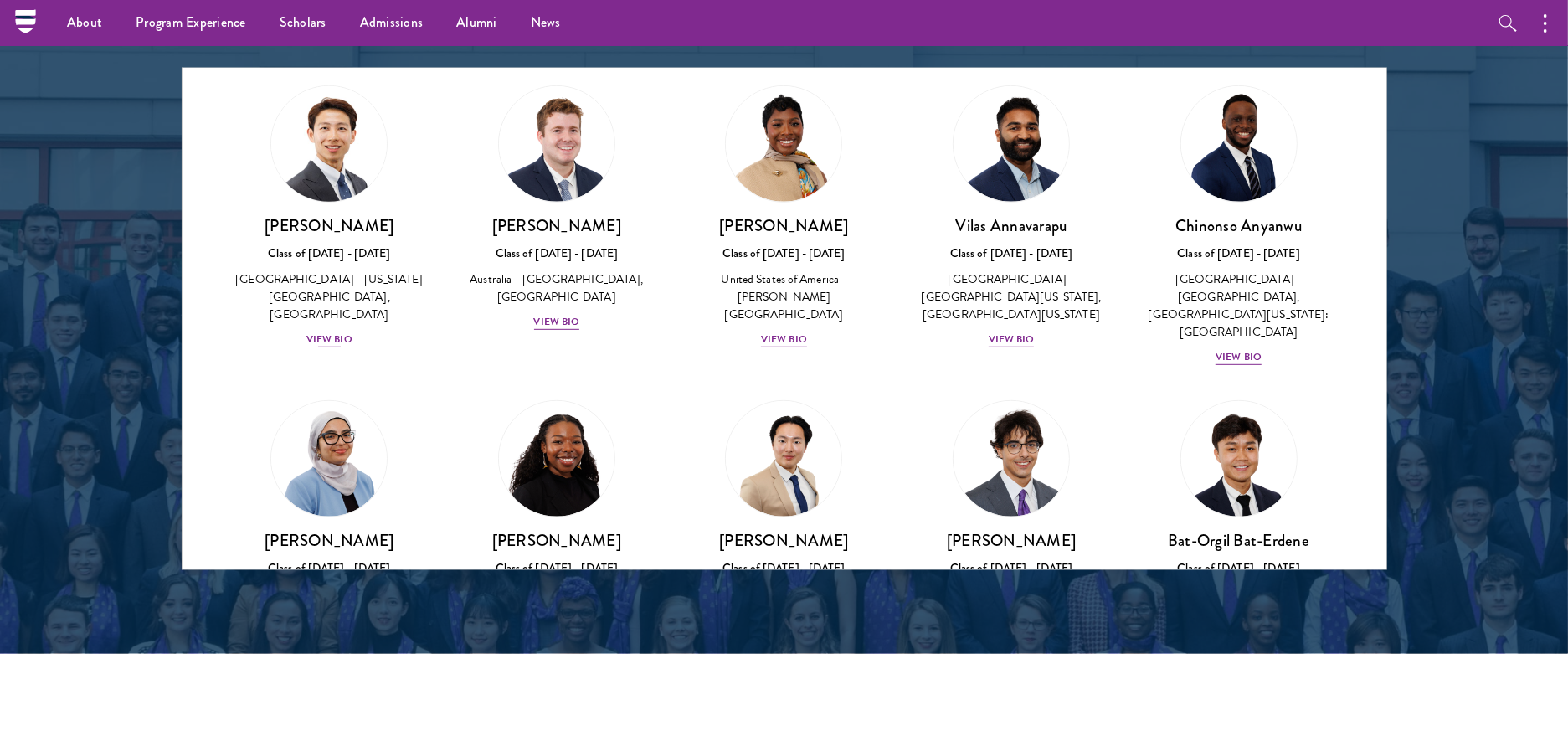
scroll to position [637, 0]
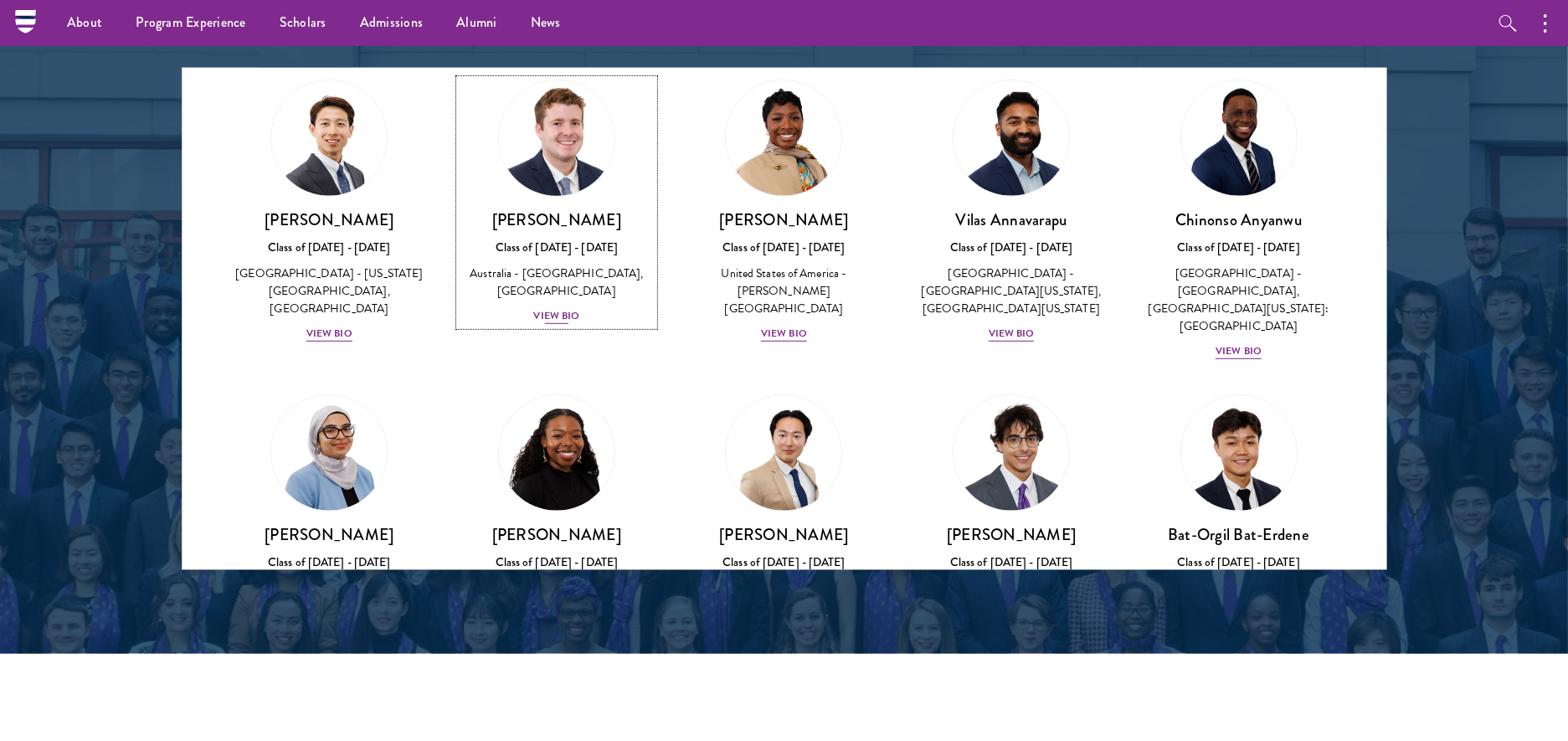
click at [586, 226] on h3 "[PERSON_NAME]" at bounding box center [556, 219] width 194 height 20
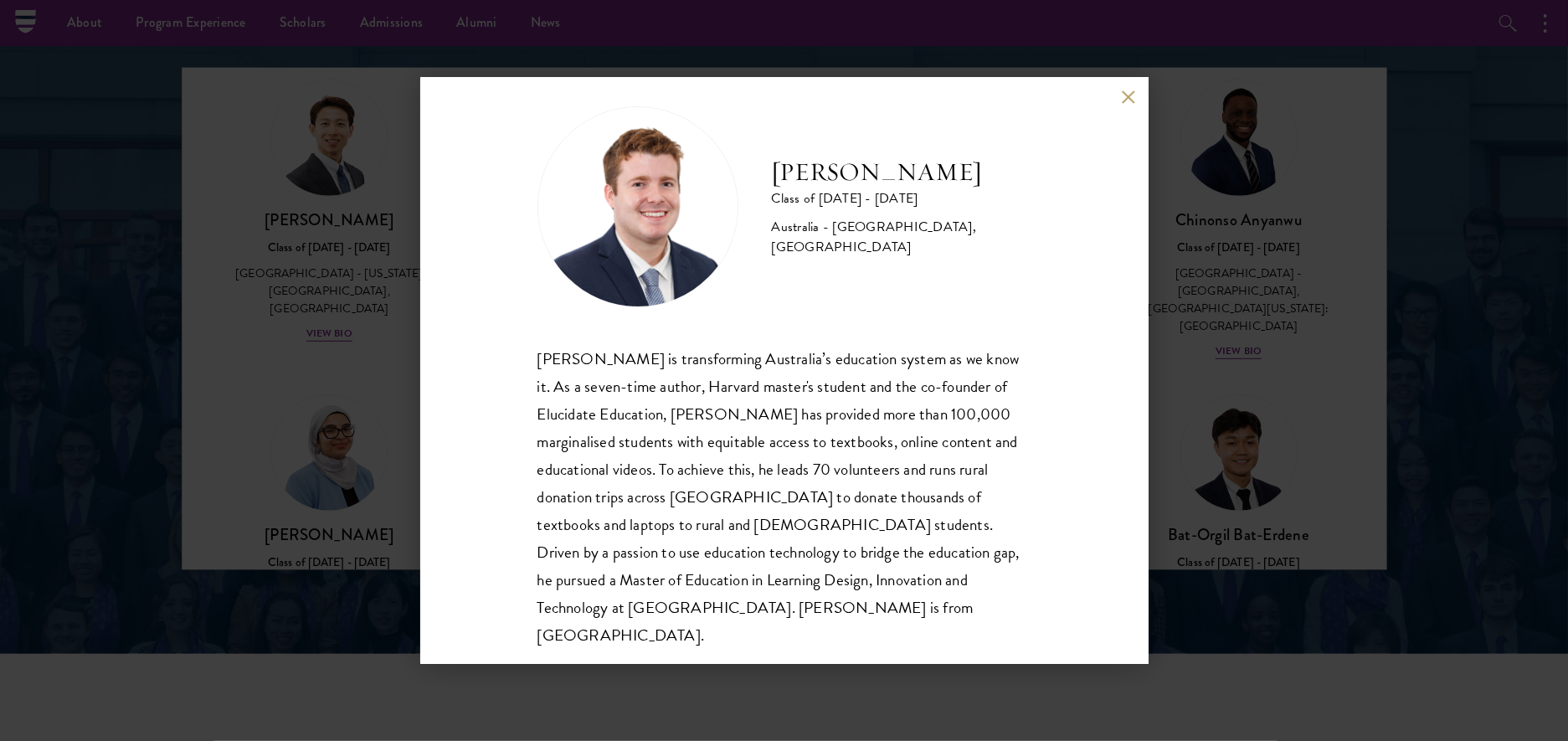
scroll to position [29, 0]
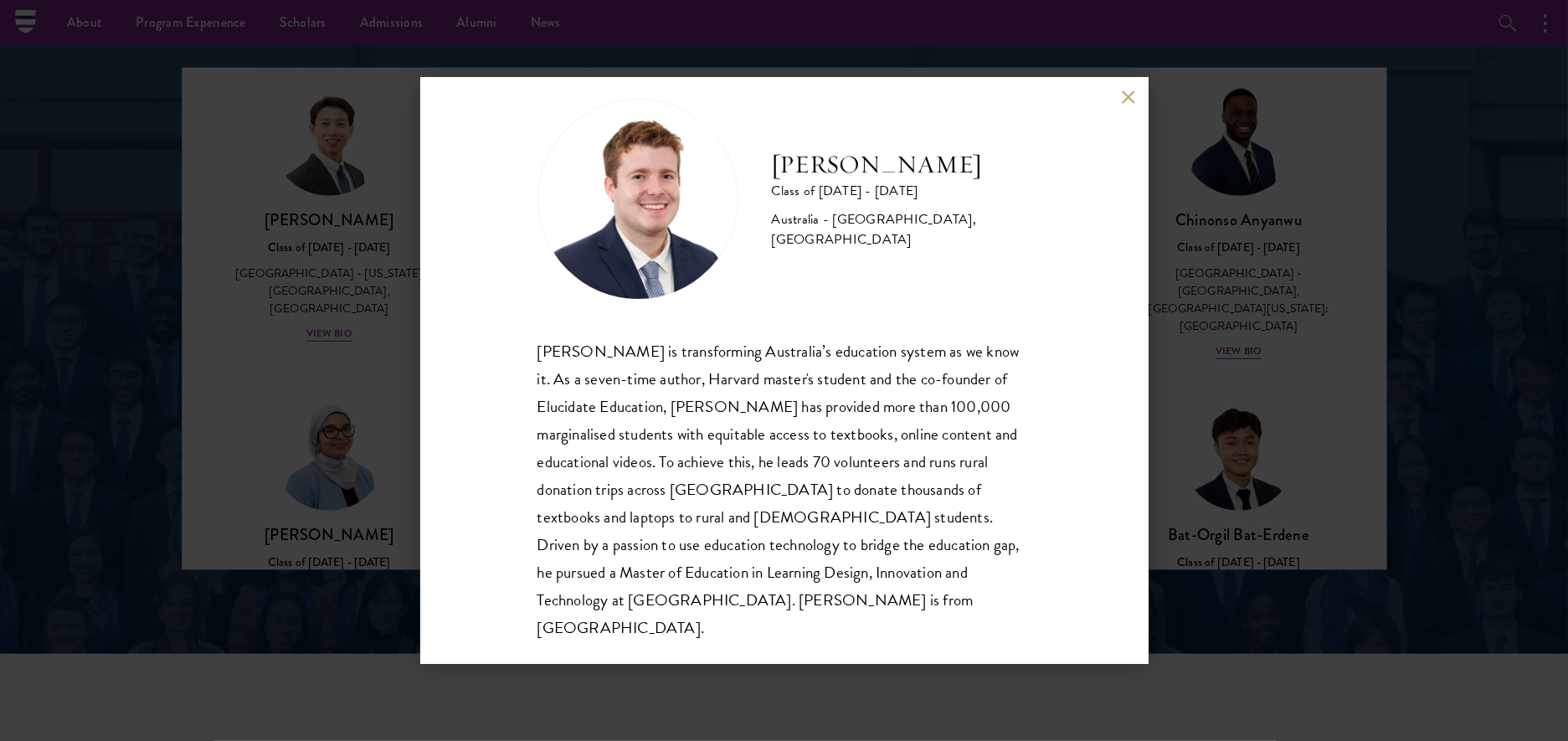
click at [1129, 95] on button at bounding box center [1129, 97] width 15 height 15
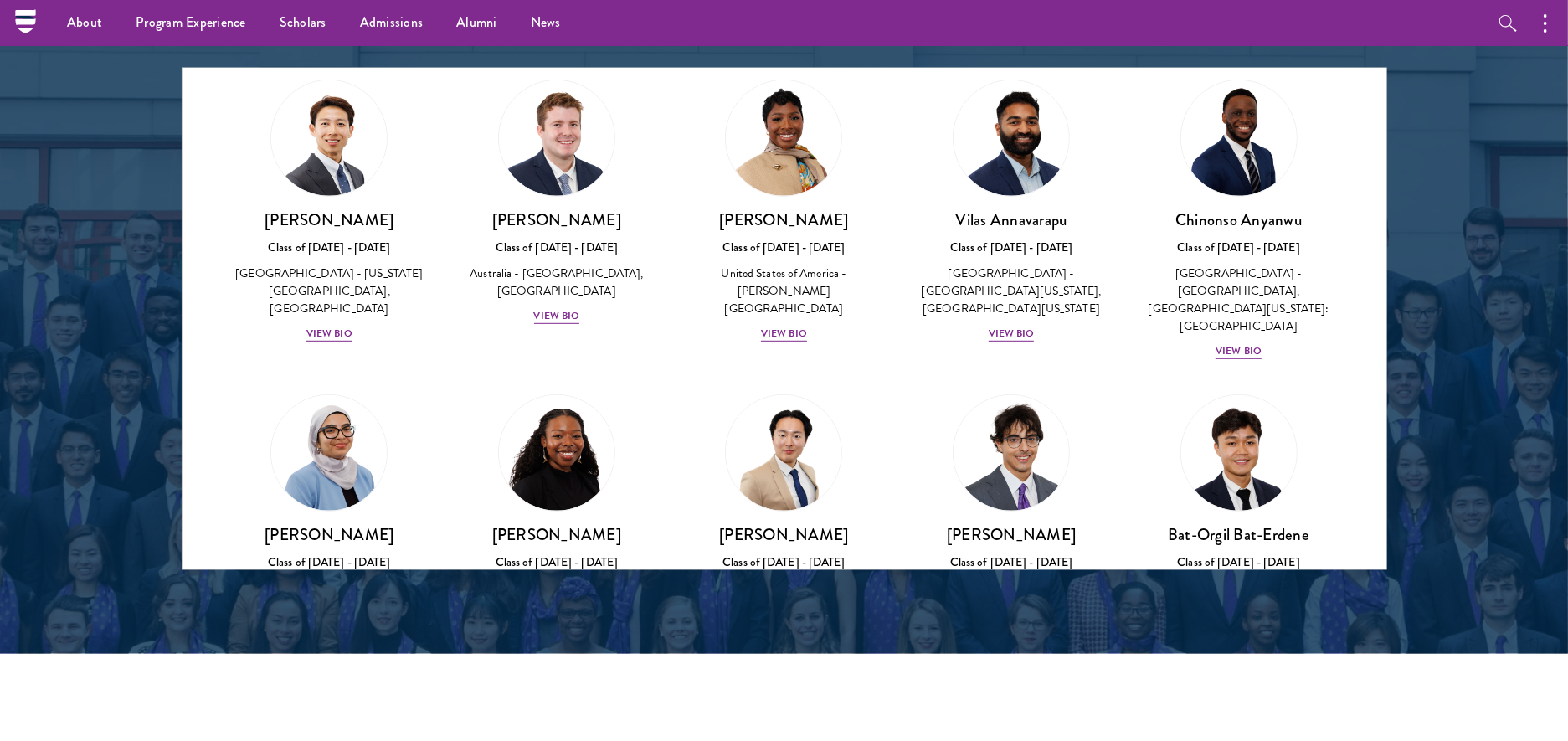
click at [1480, 258] on div at bounding box center [784, 144] width 1568 height 1019
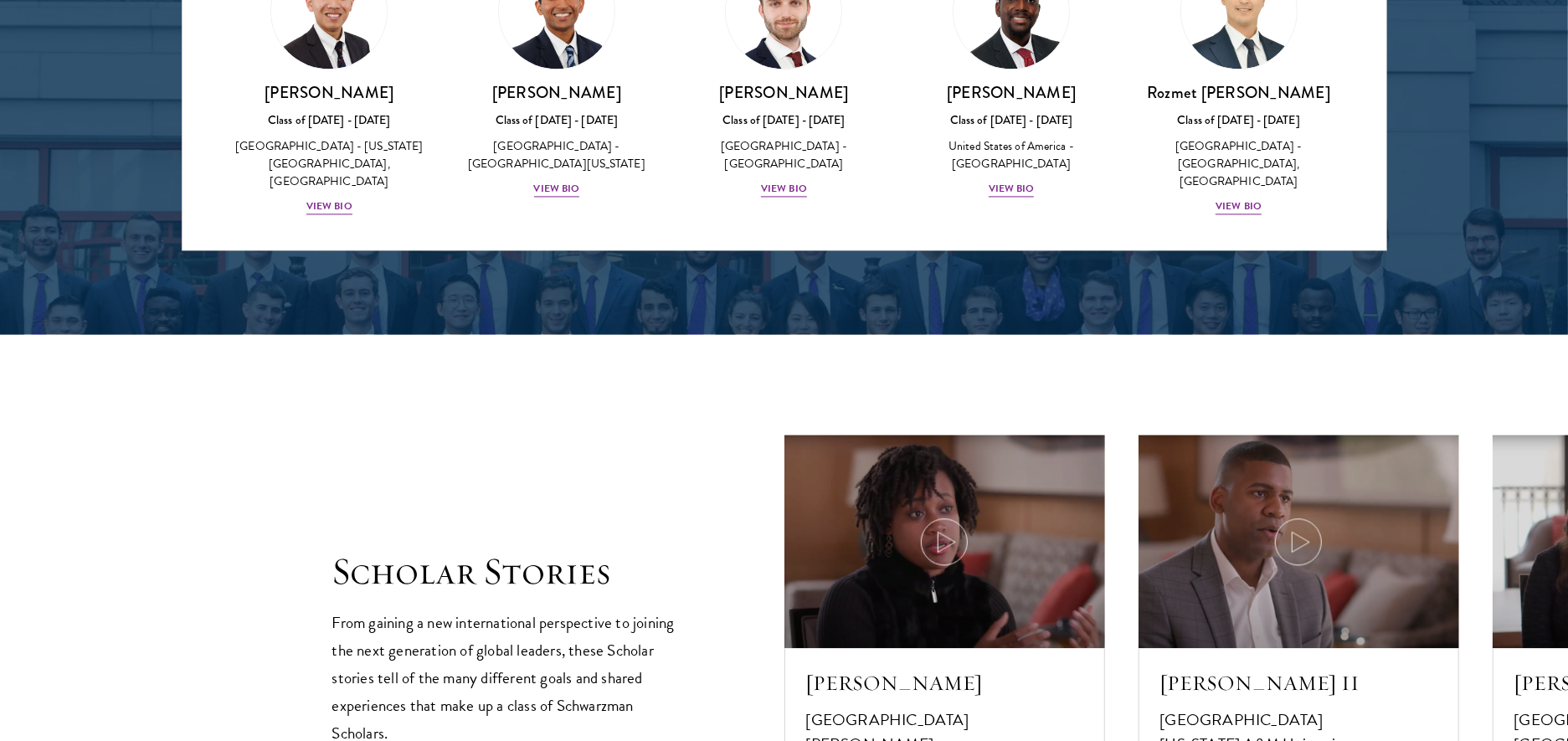
scroll to position [7056, 0]
